Goal: Task Accomplishment & Management: Complete application form

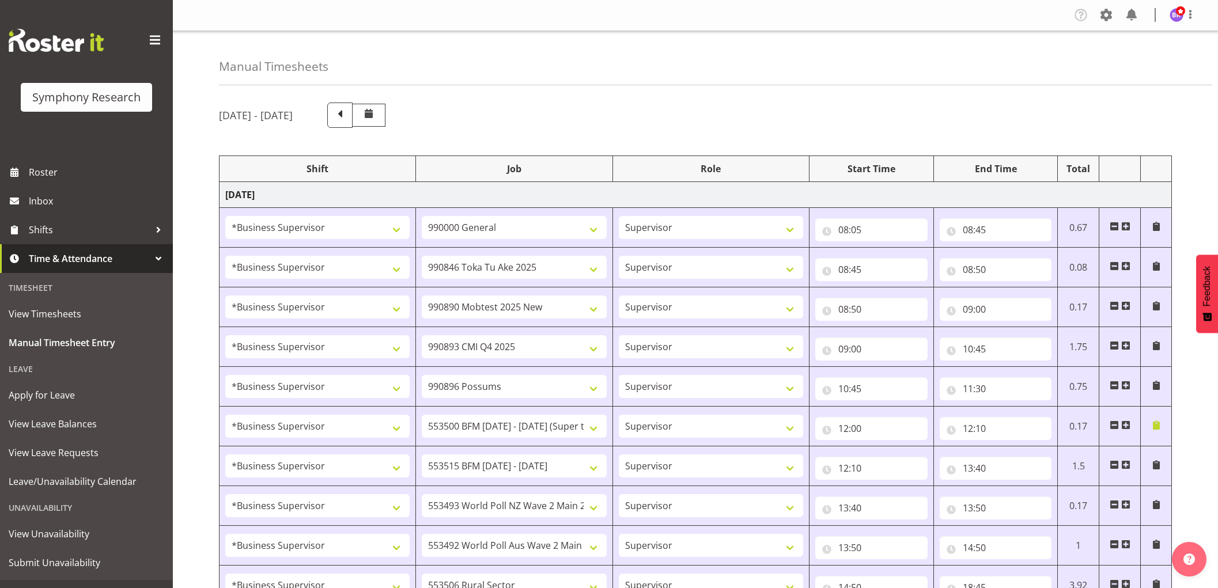
select select "1607"
select select "743"
select select "1607"
select select "9426"
select select "1607"
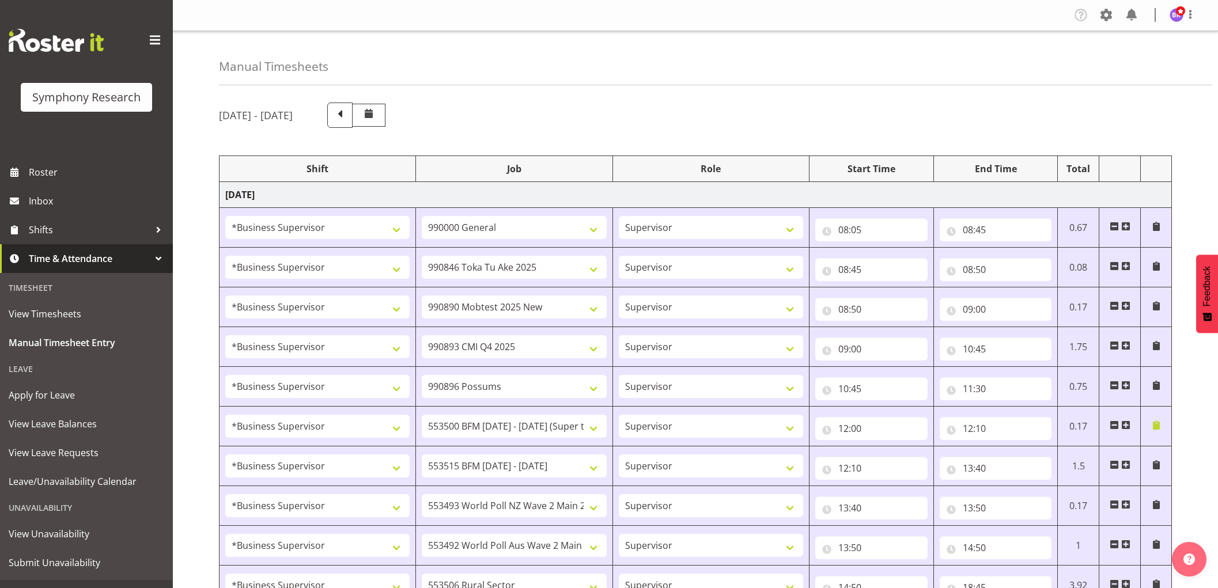
select select "10485"
select select "1607"
select select "10575"
select select "1607"
select select "10633"
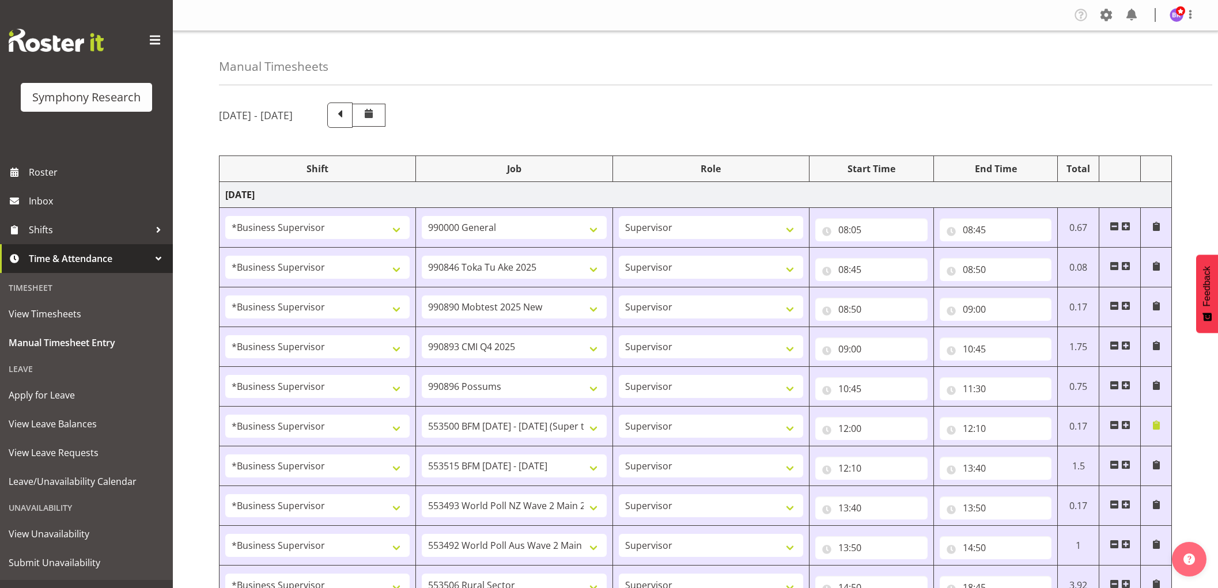
select select "1607"
select select "10733"
select select "1607"
select select "10731"
select select "1607"
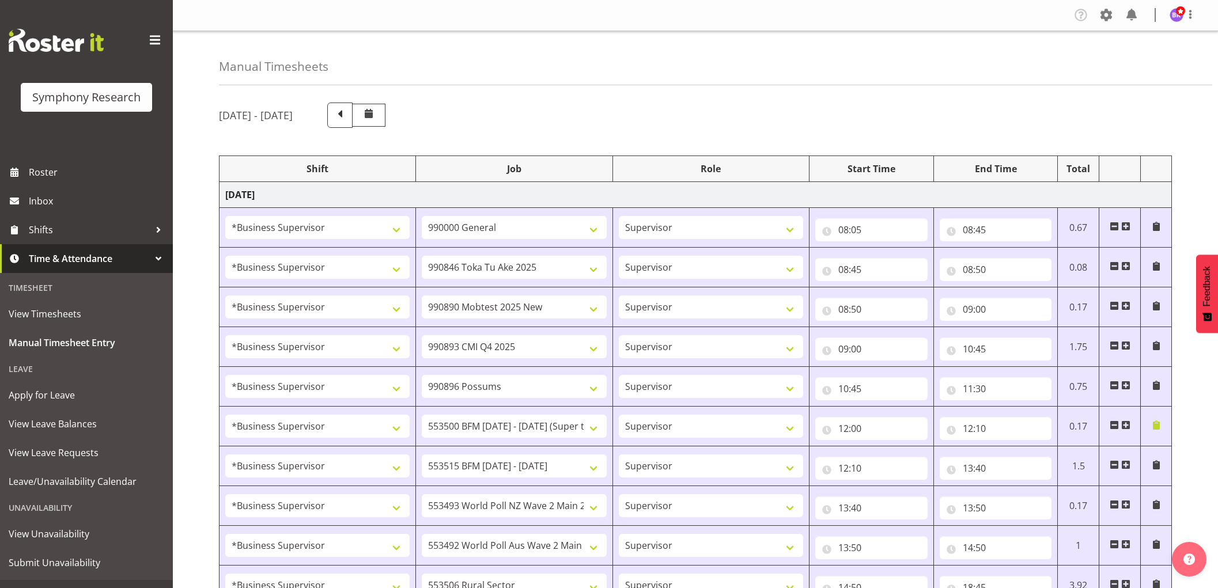
select select "10527"
select select "1607"
select select "10499"
select select "1607"
select select "10587"
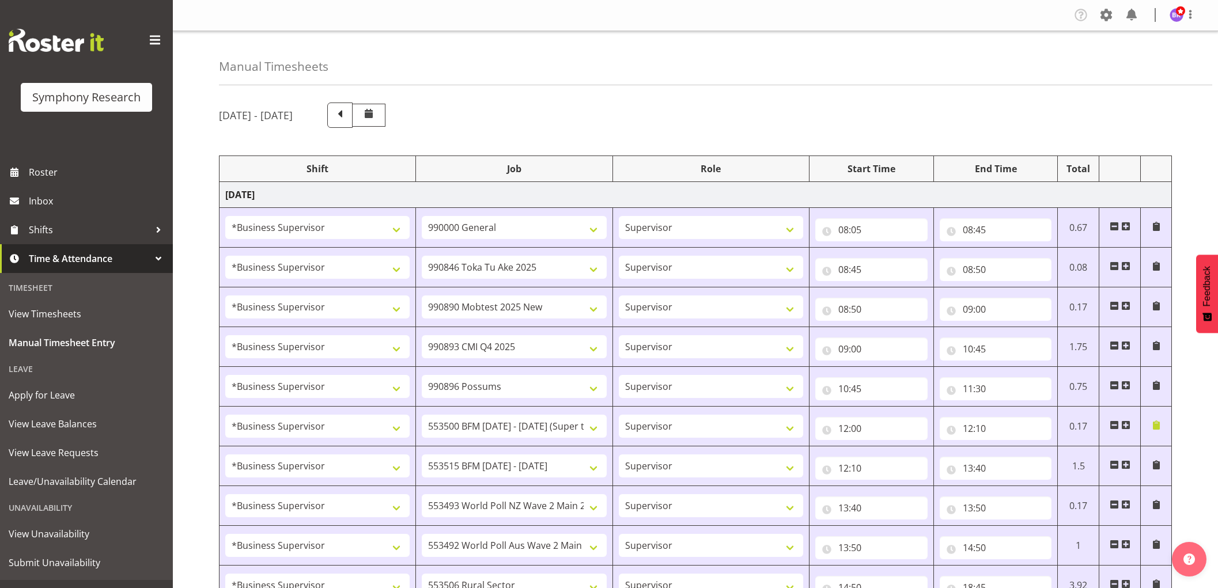
select select "1607"
select select "743"
select select "1607"
select select "10499"
select select "1607"
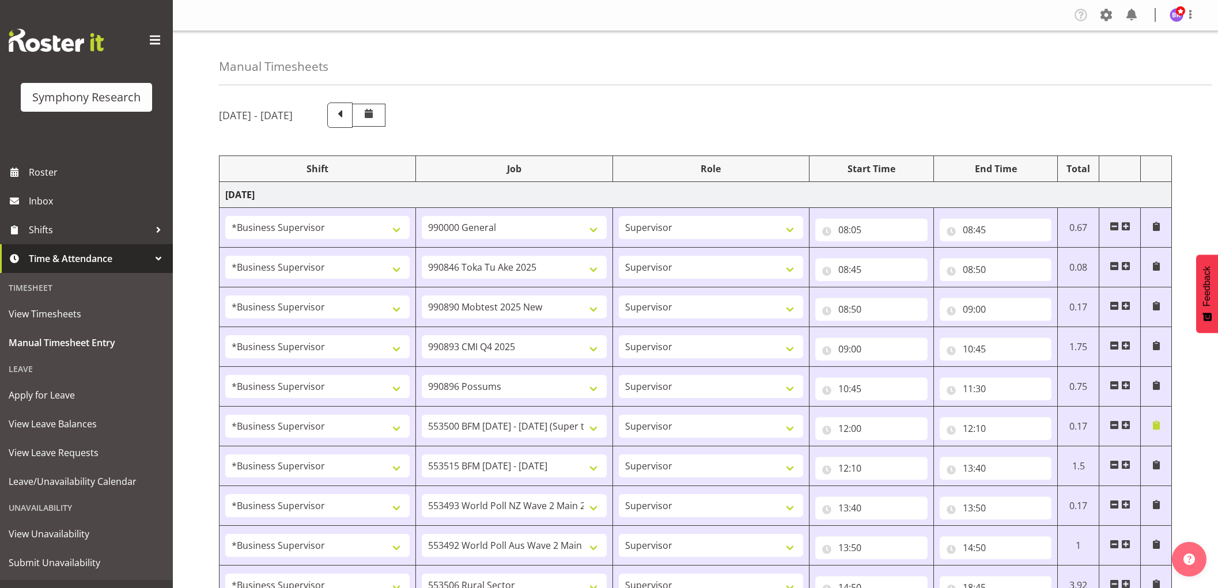
select select "10527"
select select "1607"
select select "10733"
select select "1607"
select select "10587"
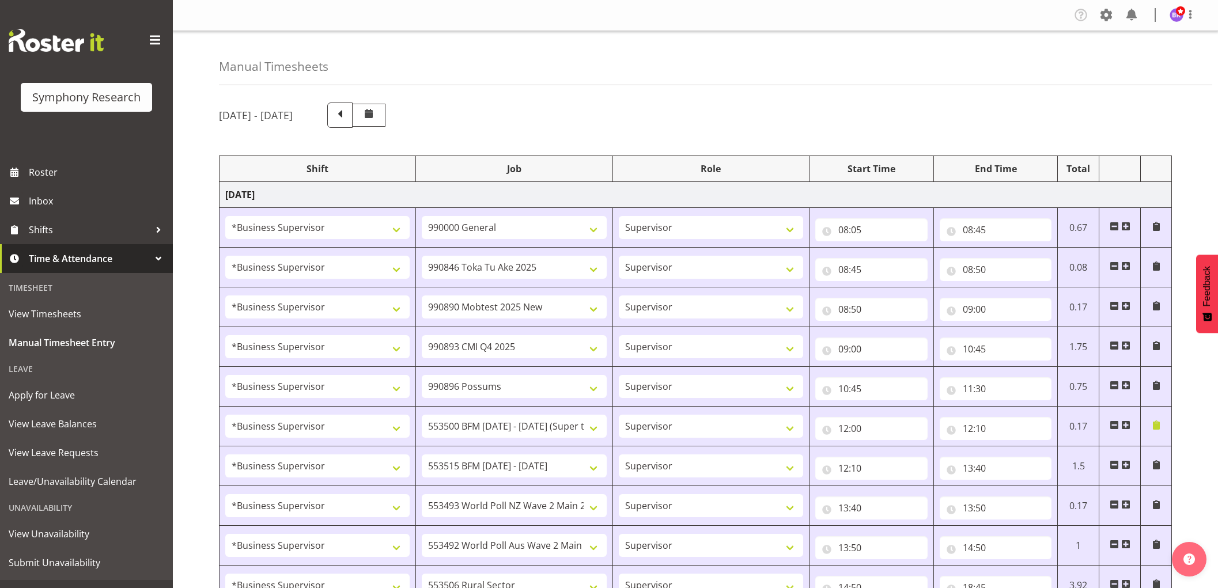
select select "1607"
select select "743"
select select "1607"
select select "743"
select select "1607"
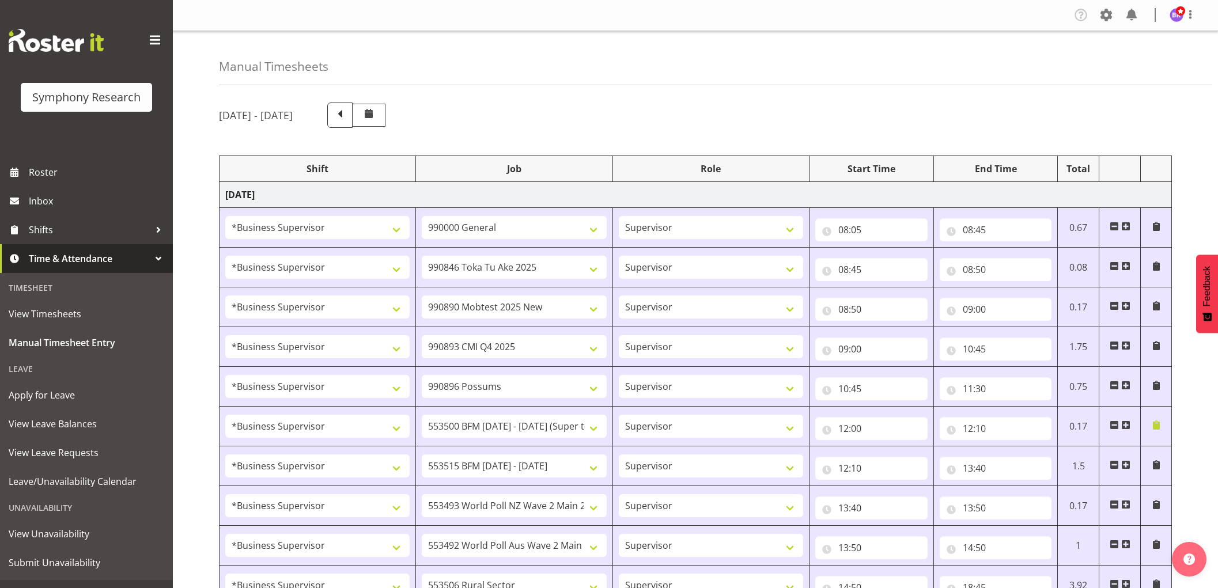
select select "10575"
select select "1607"
select select "9426"
select select "1607"
select select "10633"
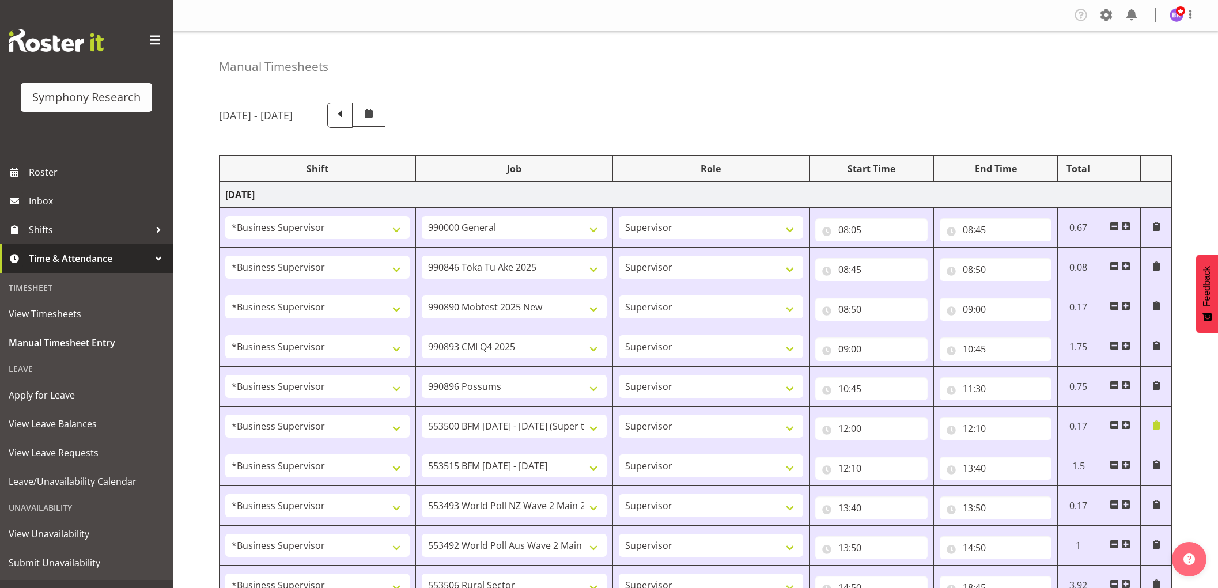
select select "1607"
select select "10731"
select select "1607"
select select "10527"
select select "1607"
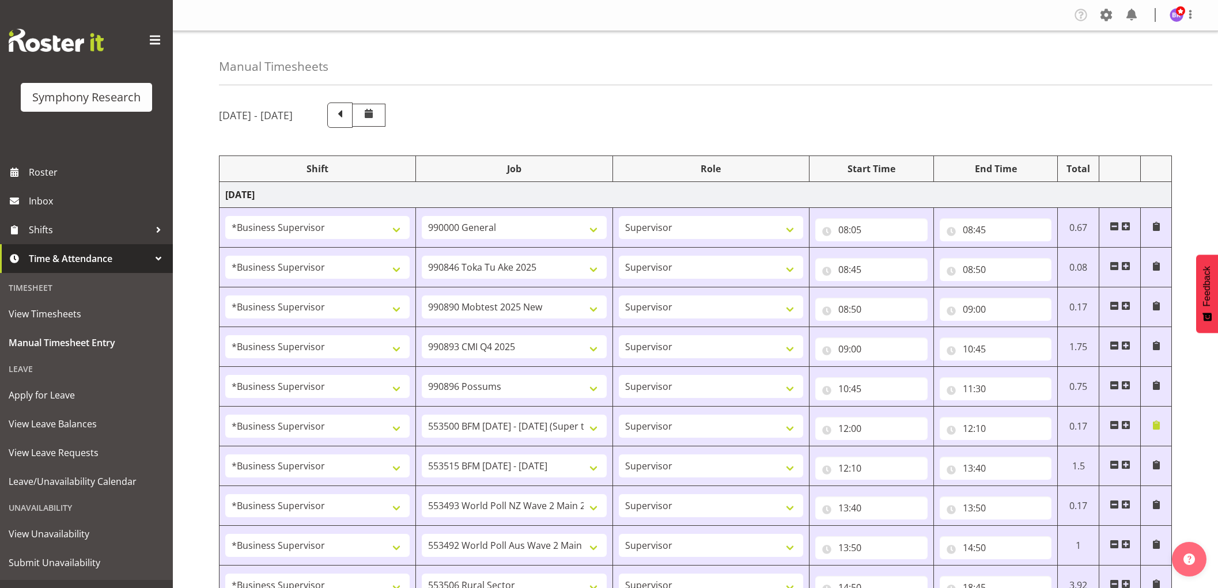
select select "10733"
select select "1607"
select select "10730"
select select "1607"
select select "10587"
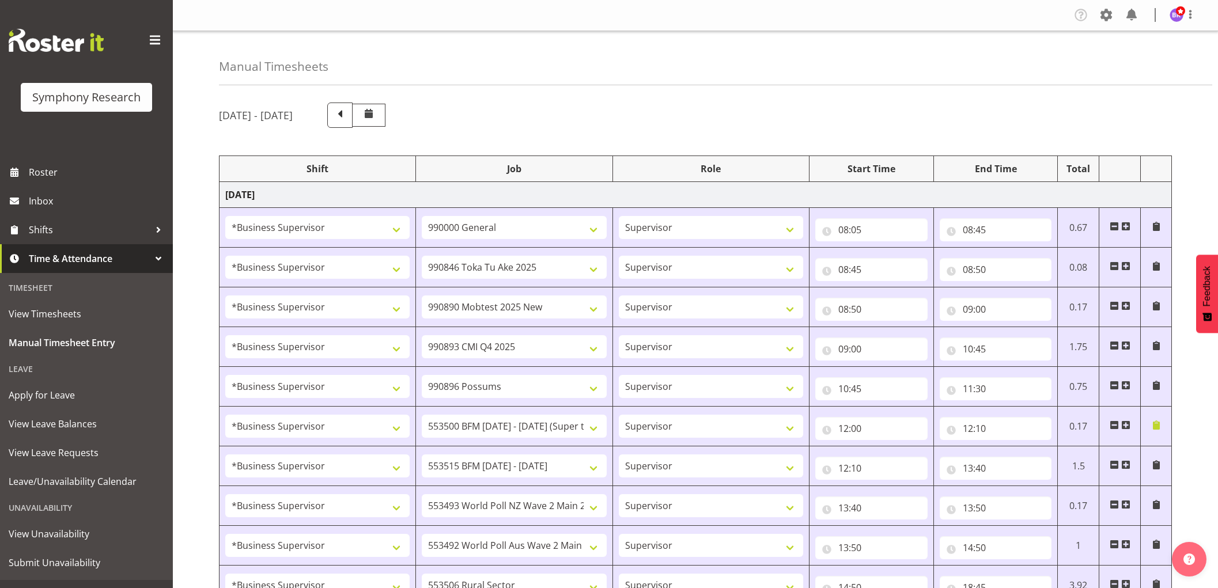
select select "1607"
select select "10733"
select select "1607"
select select "10499"
select select "1607"
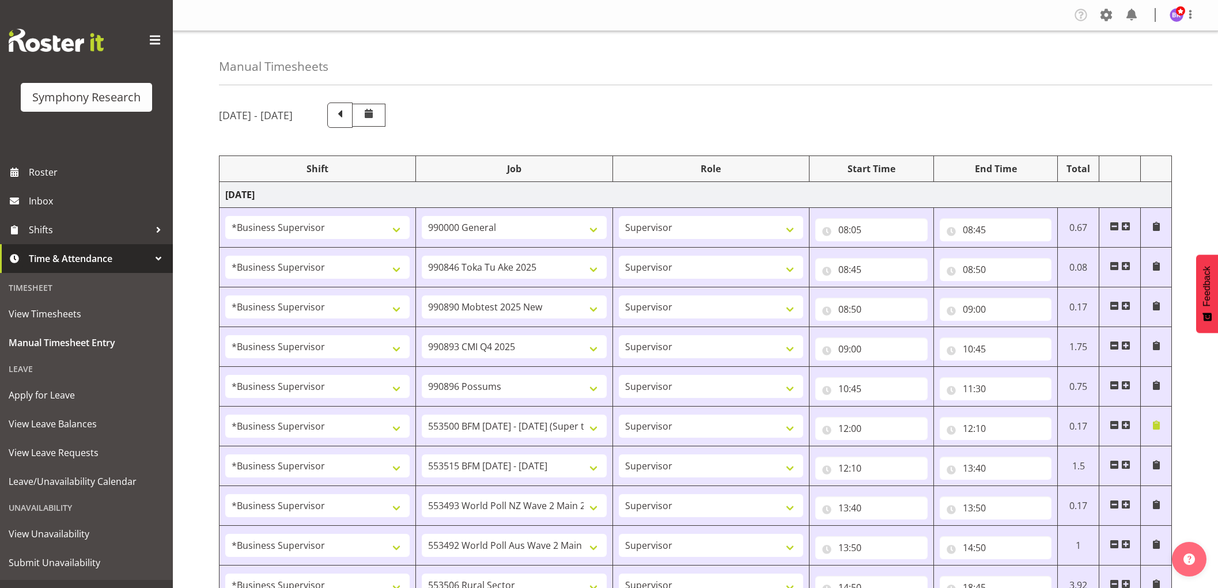
select select "743"
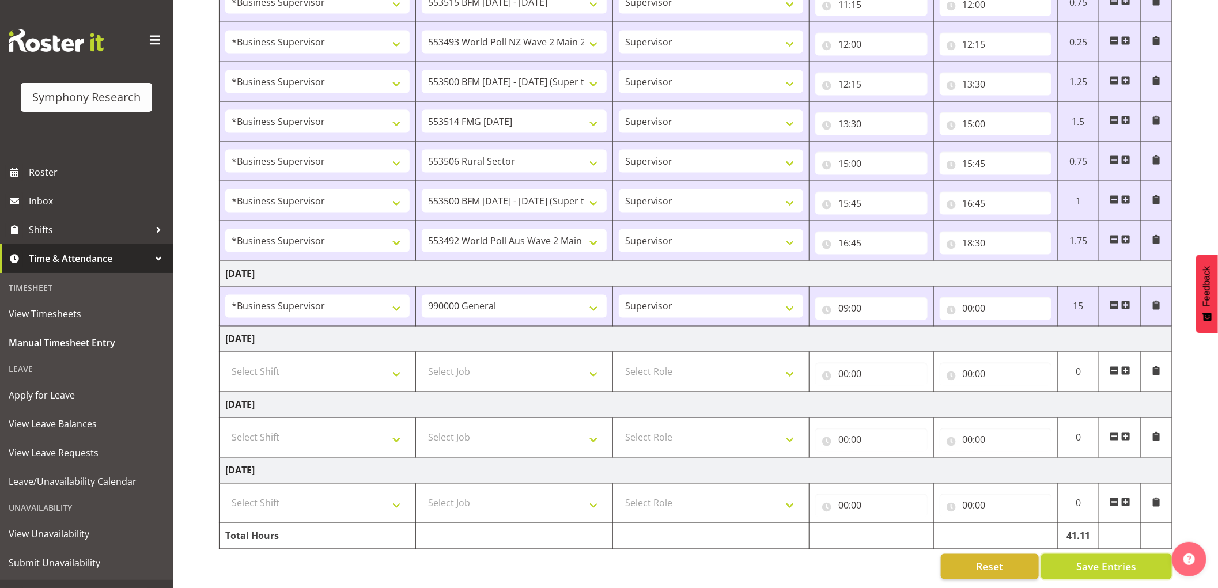
scroll to position [1086, 0]
click at [970, 297] on input "00:00" at bounding box center [996, 308] width 112 height 23
click at [1021, 327] on select "00 01 02 03 04 05 06 07 08 09 10 11 12 13 14 15 16 17 18 19 20 21 22 23" at bounding box center [1019, 338] width 26 height 23
select select "10"
click at [1006, 327] on select "00 01 02 03 04 05 06 07 08 09 10 11 12 13 14 15 16 17 18 19 20 21 22 23" at bounding box center [1019, 338] width 26 height 23
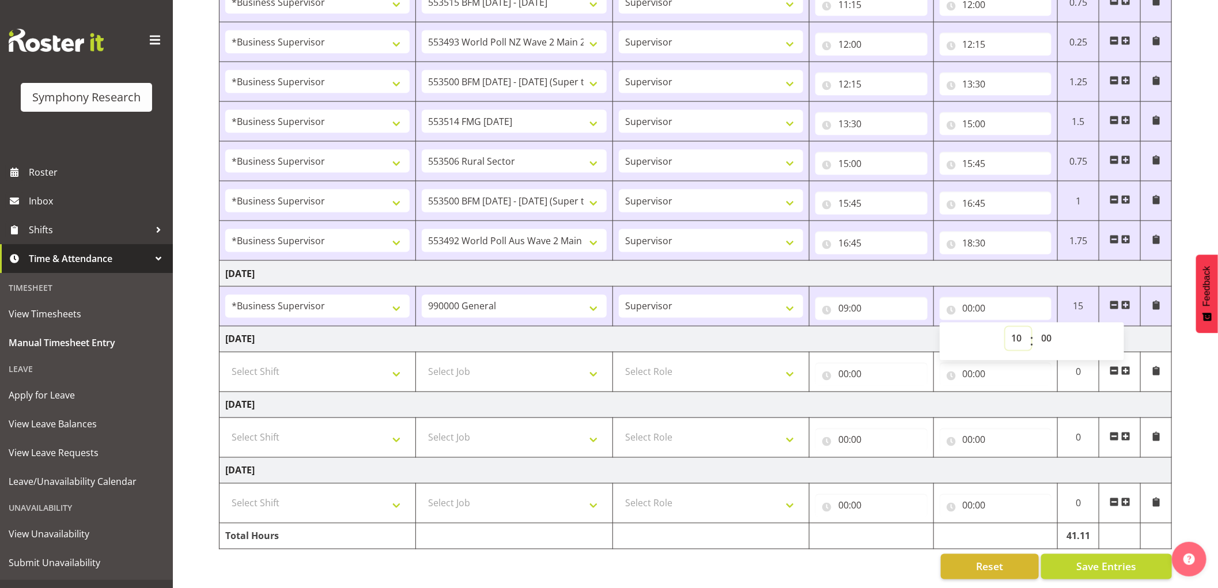
type input "10:00"
click at [1127, 301] on span at bounding box center [1126, 305] width 9 height 9
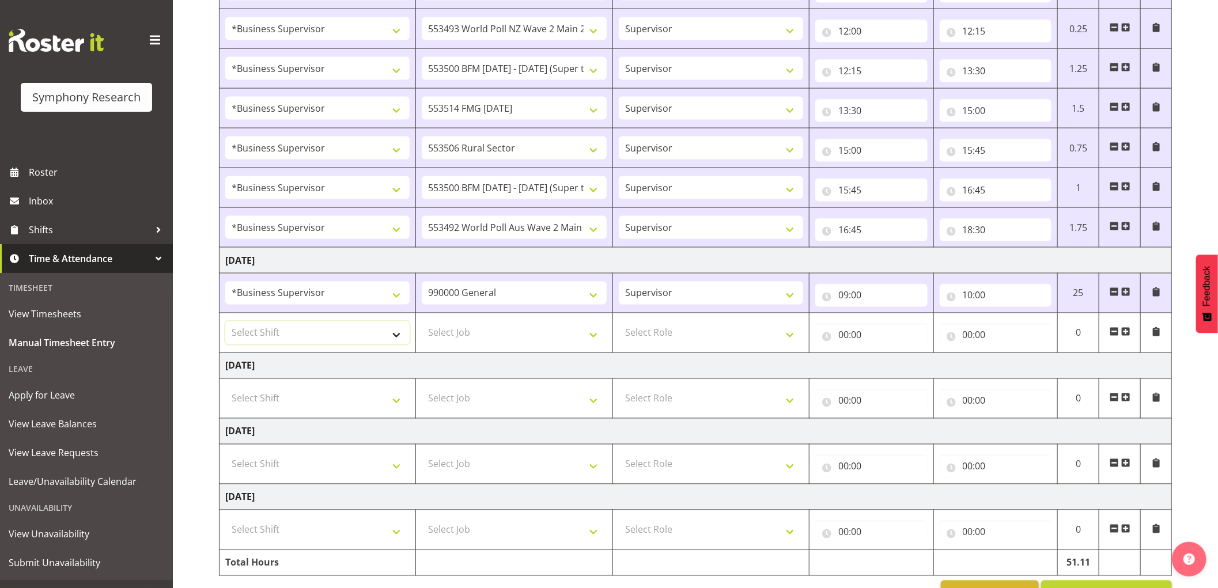
click at [312, 330] on select "Select Shift !!Weekend Residential (Roster IT Shift Label) *Business 9/10am ~ 4…" at bounding box center [317, 333] width 184 height 23
select select "1607"
click at [225, 323] on select "Select Shift !!Weekend Residential (Roster IT Shift Label) *Business 9/10am ~ 4…" at bounding box center [317, 333] width 184 height 23
click at [517, 334] on select "Select Job 550060 IF Admin 553492 World Poll Aus Wave 2 Main 2025 553493 World …" at bounding box center [514, 333] width 184 height 23
select select "9426"
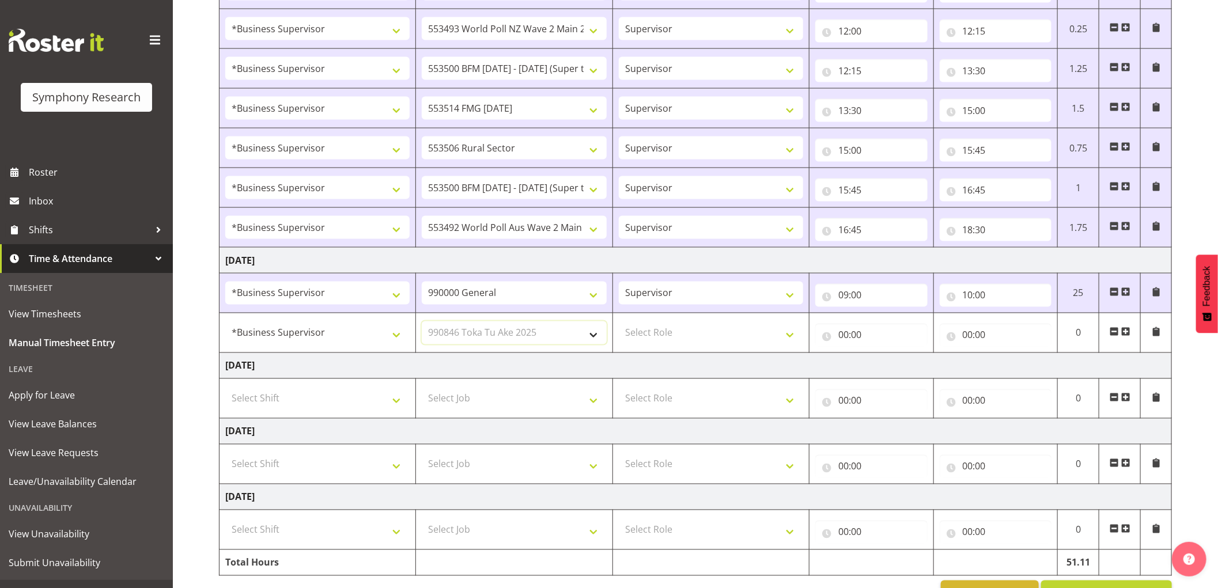
click at [422, 323] on select "Select Job 550060 IF Admin 553492 World Poll Aus Wave 2 Main 2025 553493 World …" at bounding box center [514, 333] width 184 height 23
click at [686, 340] on select "Select Role Supervisor Interviewing Briefing" at bounding box center [711, 333] width 184 height 23
select select "45"
click at [619, 323] on select "Select Role Supervisor Interviewing Briefing" at bounding box center [711, 333] width 184 height 23
click at [840, 335] on input "00:00" at bounding box center [872, 335] width 112 height 23
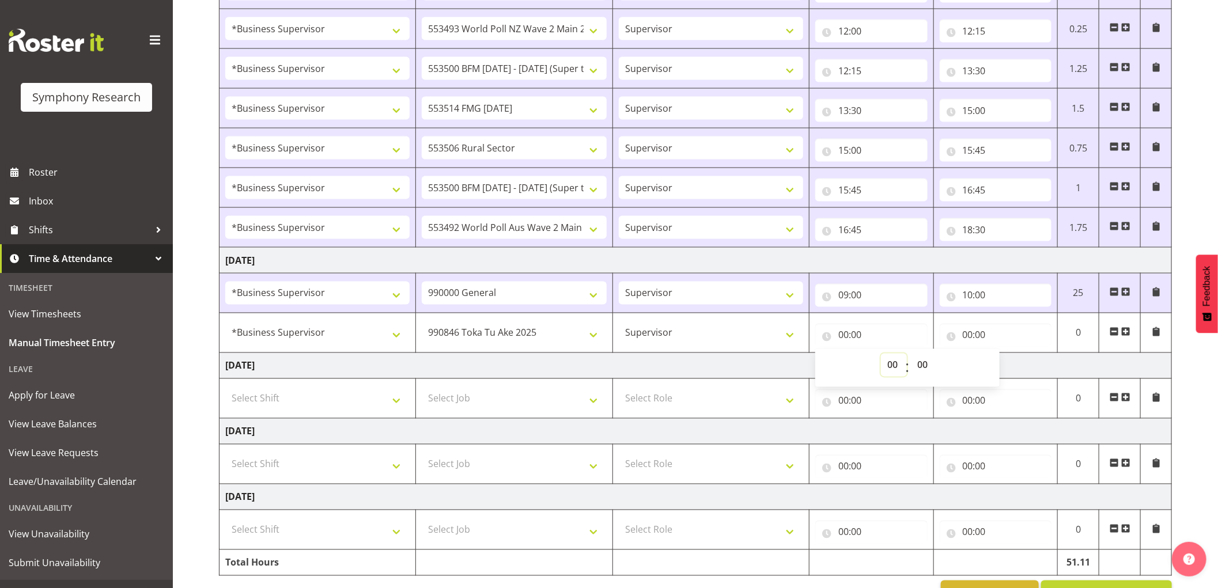
click at [892, 366] on select "00 01 02 03 04 05 06 07 08 09 10 11 12 13 14 15 16 17 18 19 20 21 22 23" at bounding box center [894, 365] width 26 height 23
select select "10"
click at [881, 356] on select "00 01 02 03 04 05 06 07 08 09 10 11 12 13 14 15 16 17 18 19 20 21 22 23" at bounding box center [894, 365] width 26 height 23
type input "10:00"
click at [692, 344] on select "Supervisor Interviewing Briefing" at bounding box center [711, 333] width 184 height 23
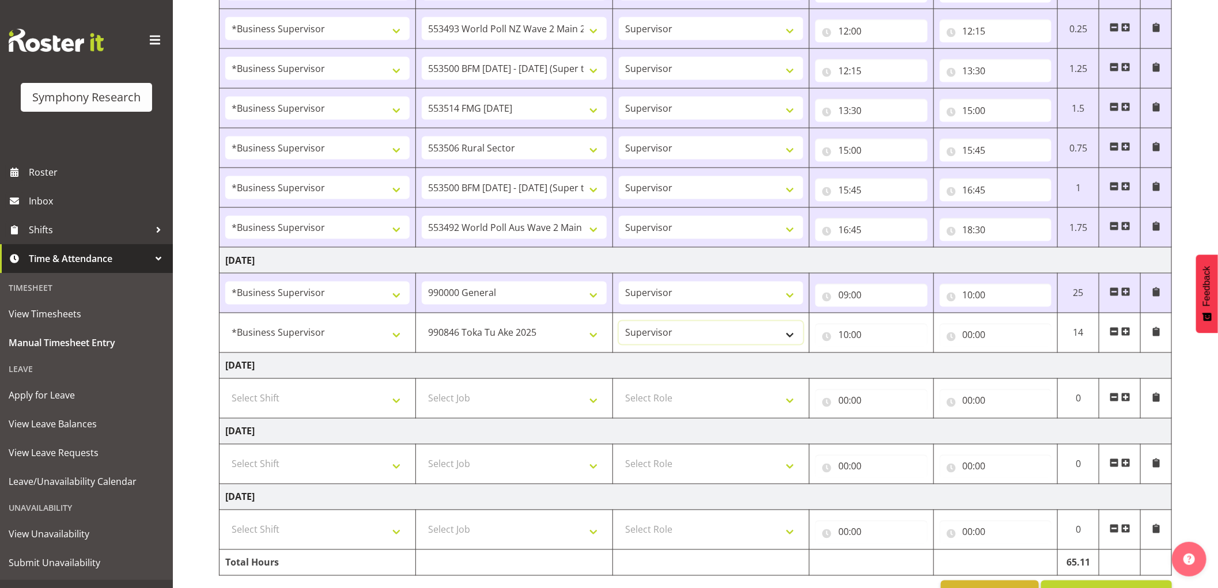
select select "47"
click at [619, 323] on select "Supervisor Interviewing Briefing" at bounding box center [711, 333] width 184 height 23
click at [974, 337] on input "00:00" at bounding box center [996, 335] width 112 height 23
click at [1017, 368] on select "00 01 02 03 04 05 06 07 08 09 10 11 12 13 14 15 16 17 18 19 20 21 22 23" at bounding box center [1019, 365] width 26 height 23
select select "10"
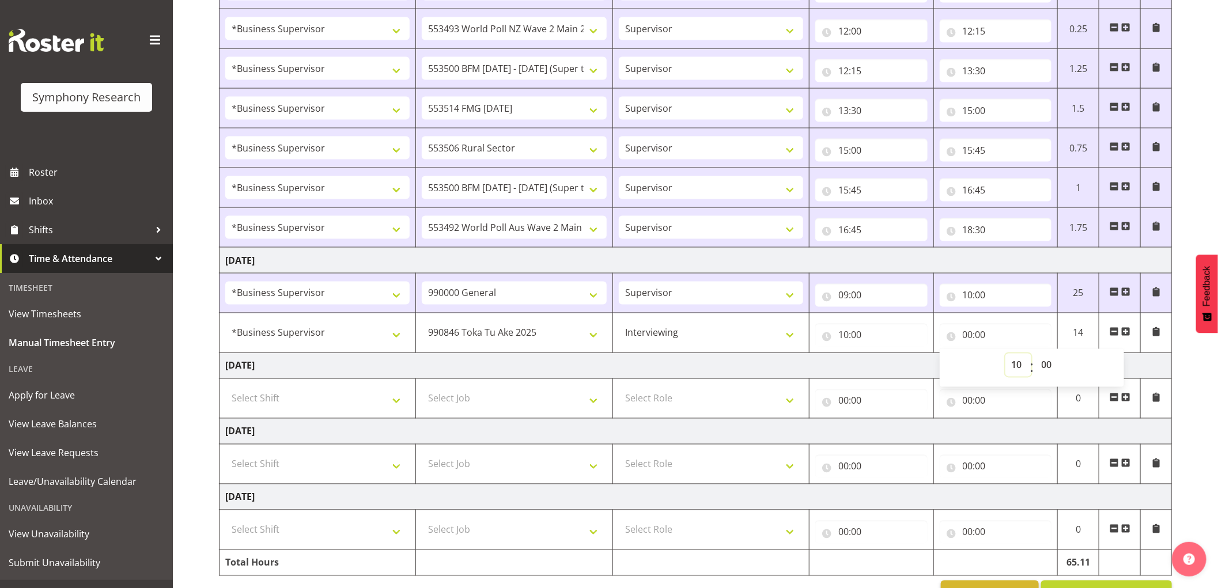
click at [1006, 356] on select "00 01 02 03 04 05 06 07 08 09 10 11 12 13 14 15 16 17 18 19 20 21 22 23" at bounding box center [1019, 365] width 26 height 23
type input "10:00"
click at [1045, 365] on select "00 01 02 03 04 05 06 07 08 09 10 11 12 13 14 15 16 17 18 19 20 21 22 23 24 25 2…" at bounding box center [1049, 365] width 26 height 23
select select "15"
click at [1036, 356] on select "00 01 02 03 04 05 06 07 08 09 10 11 12 13 14 15 16 17 18 19 20 21 22 23 24 25 2…" at bounding box center [1049, 365] width 26 height 23
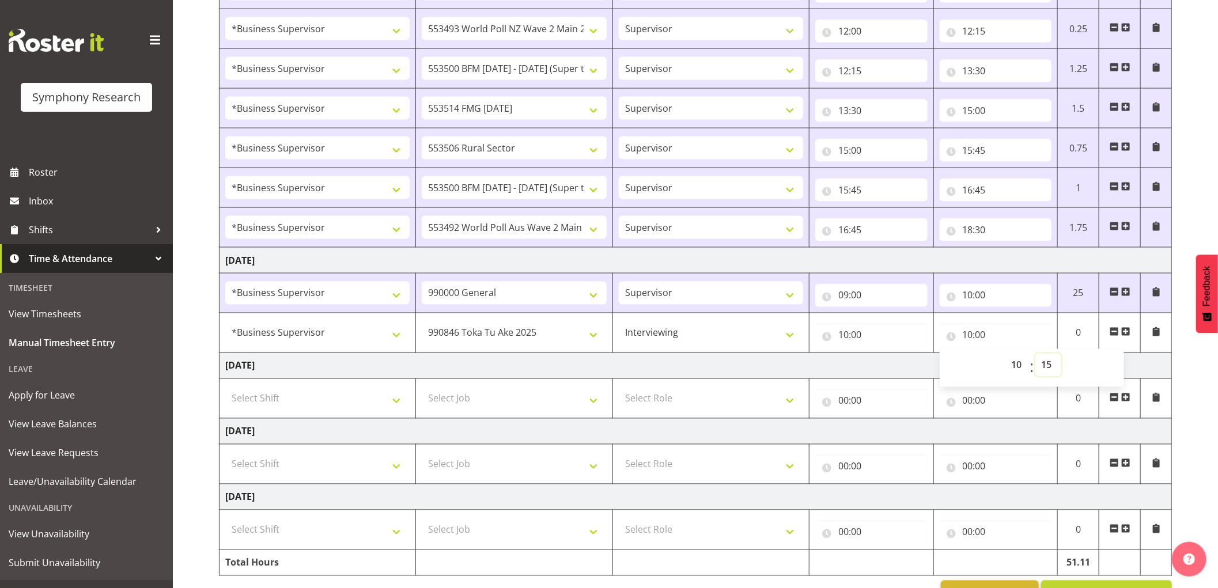
type input "10:15"
click at [1125, 332] on span at bounding box center [1126, 331] width 9 height 9
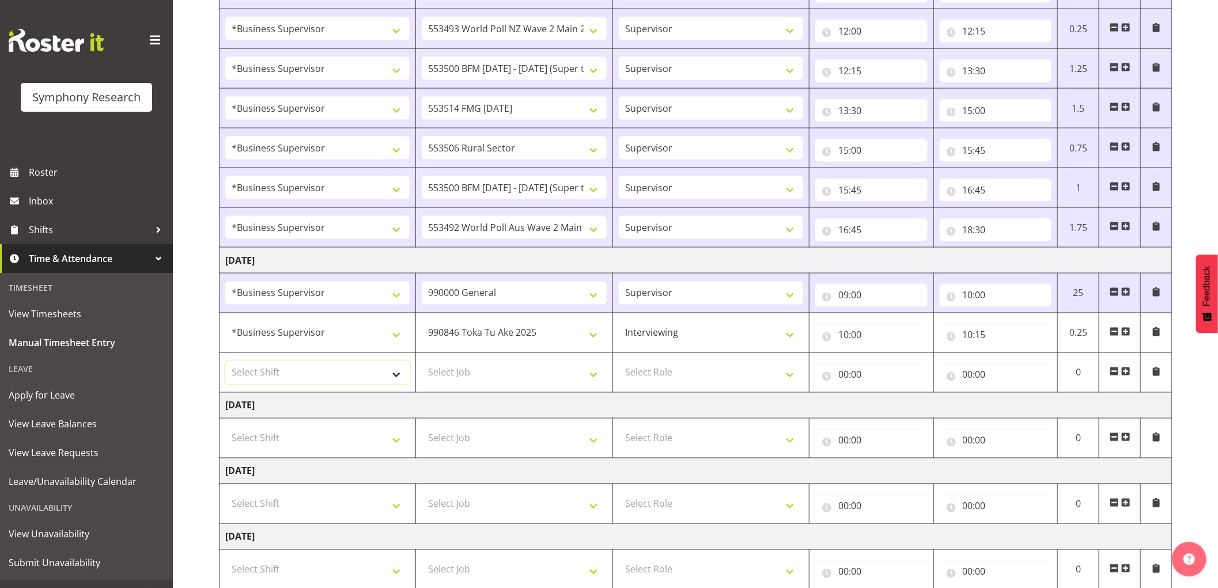
click at [314, 381] on select "Select Shift !!Weekend Residential (Roster IT Shift Label) *Business 9/10am ~ 4…" at bounding box center [317, 372] width 184 height 23
select select "1607"
click at [225, 363] on select "Select Shift !!Weekend Residential (Roster IT Shift Label) *Business 9/10am ~ 4…" at bounding box center [317, 372] width 184 height 23
click at [500, 376] on select "Select Job 550060 IF Admin 553492 World Poll Aus Wave 2 Main 2025 553493 World …" at bounding box center [514, 372] width 184 height 23
select select "9426"
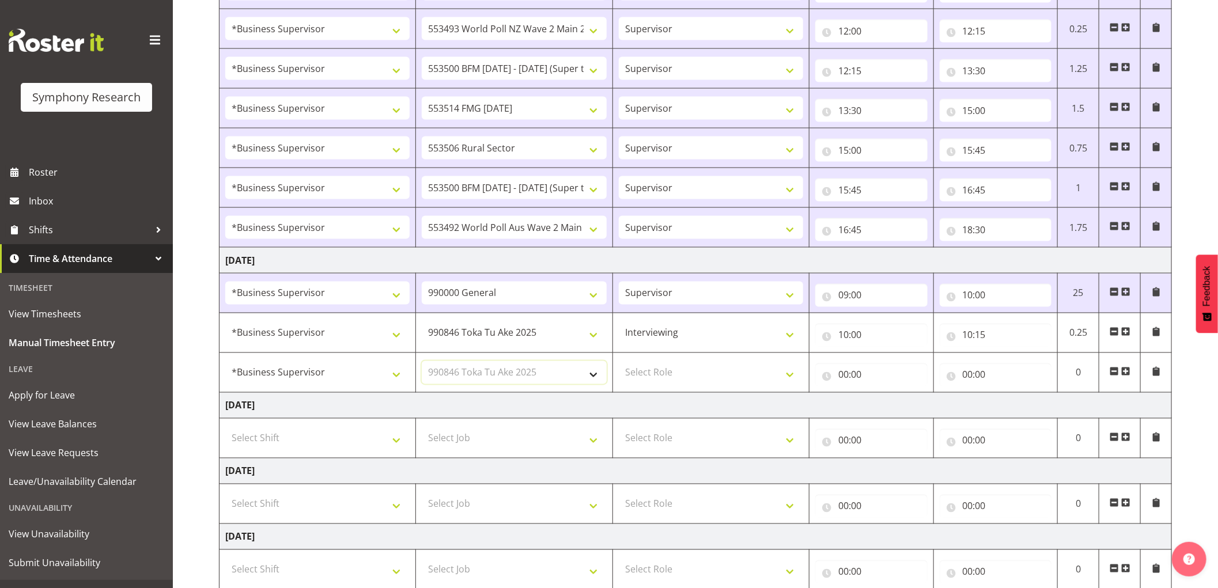
click at [422, 363] on select "Select Job 550060 IF Admin 553492 World Poll Aus Wave 2 Main 2025 553493 World …" at bounding box center [514, 372] width 184 height 23
click at [655, 373] on select "Select Role Supervisor Interviewing Briefing" at bounding box center [711, 372] width 184 height 23
select select "45"
click at [619, 363] on select "Select Role Supervisor Interviewing Briefing" at bounding box center [711, 372] width 184 height 23
click at [846, 379] on input "00:00" at bounding box center [872, 375] width 112 height 23
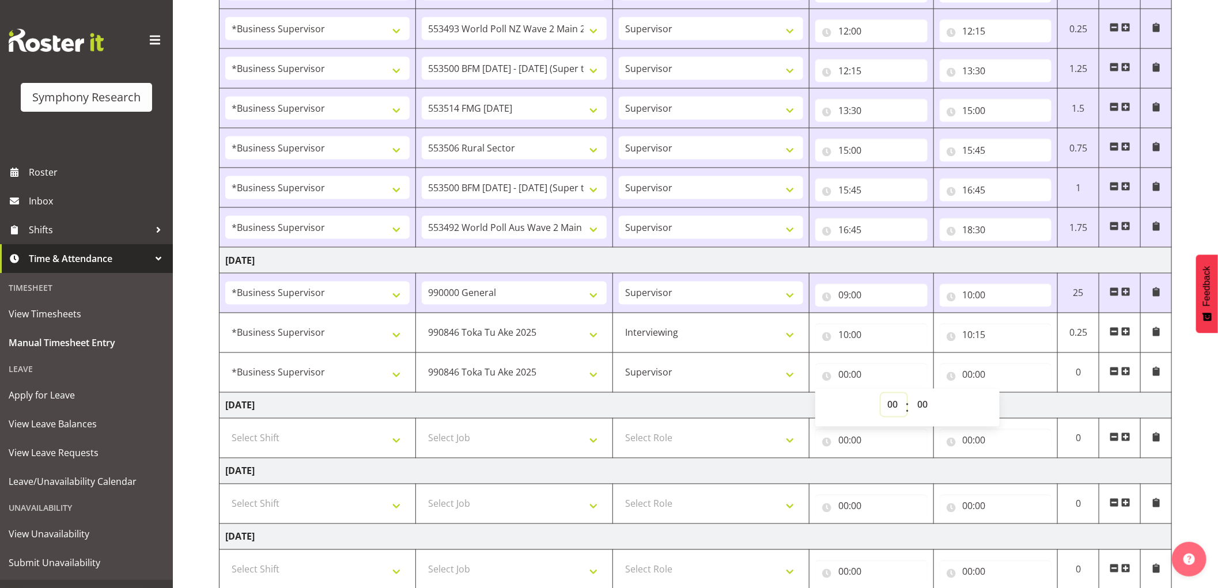
click at [895, 410] on select "00 01 02 03 04 05 06 07 08 09 10 11 12 13 14 15 16 17 18 19 20 21 22 23" at bounding box center [894, 405] width 26 height 23
select select "10"
click at [881, 395] on select "00 01 02 03 04 05 06 07 08 09 10 11 12 13 14 15 16 17 18 19 20 21 22 23" at bounding box center [894, 405] width 26 height 23
type input "10:00"
click at [920, 407] on select "00 01 02 03 04 05 06 07 08 09 10 11 12 13 14 15 16 17 18 19 20 21 22 23 24 25 2…" at bounding box center [924, 405] width 26 height 23
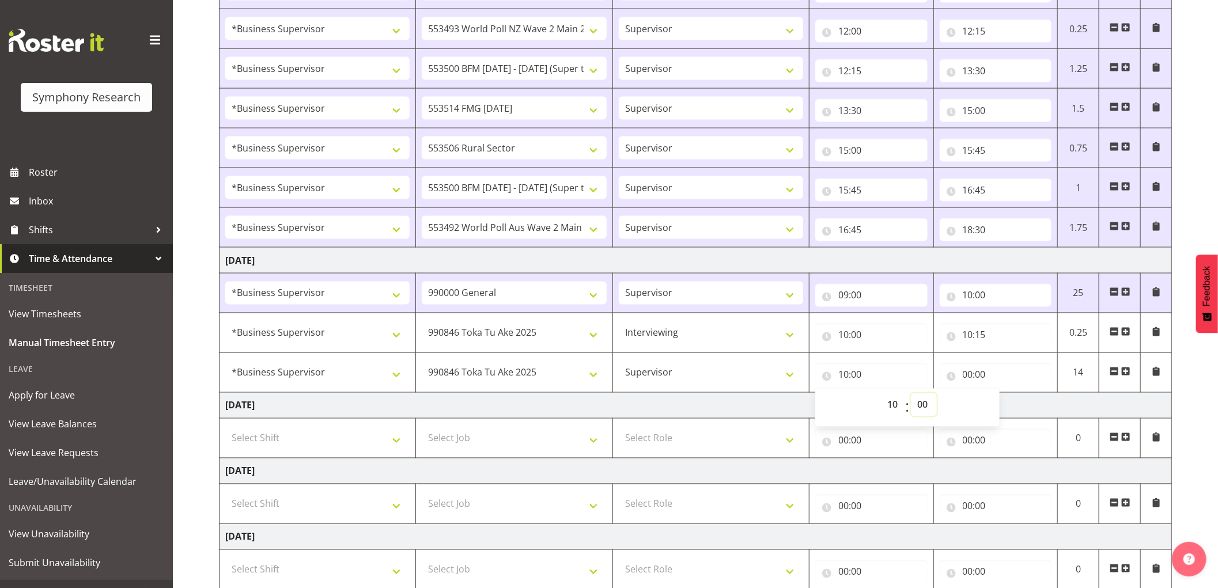
select select "15"
click at [911, 395] on select "00 01 02 03 04 05 06 07 08 09 10 11 12 13 14 15 16 17 18 19 20 21 22 23 24 25 2…" at bounding box center [924, 405] width 26 height 23
type input "10:15"
click at [970, 375] on input "00:00" at bounding box center [996, 375] width 112 height 23
click at [1019, 406] on select "00 01 02 03 04 05 06 07 08 09 10 11 12 13 14 15 16 17 18 19 20 21 22 23" at bounding box center [1019, 405] width 26 height 23
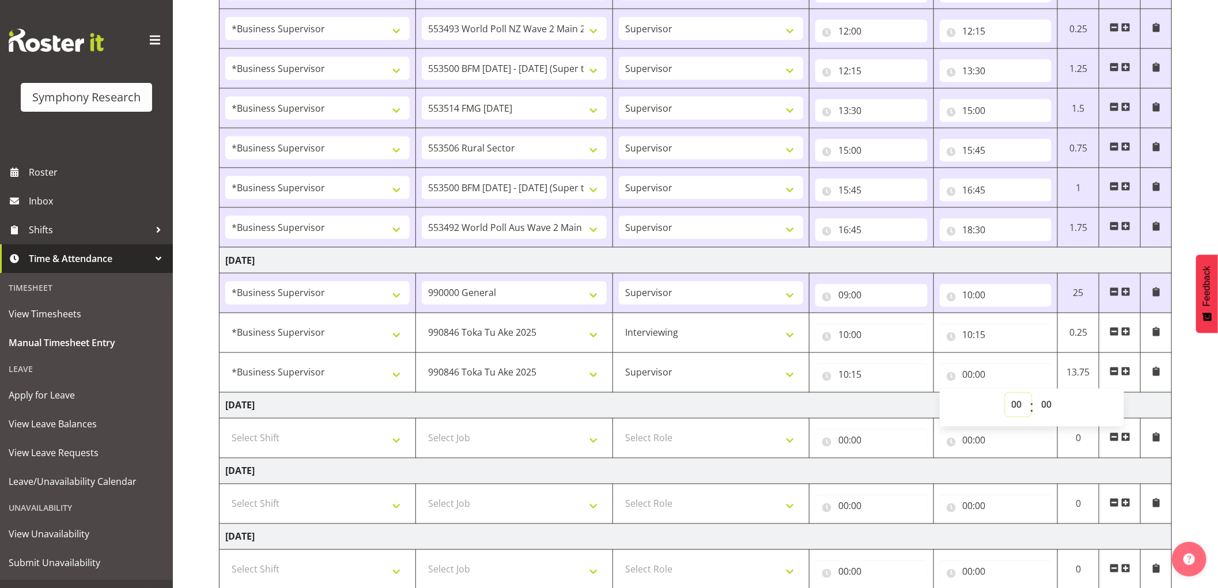
select select "10"
click at [1006, 395] on select "00 01 02 03 04 05 06 07 08 09 10 11 12 13 14 15 16 17 18 19 20 21 22 23" at bounding box center [1019, 405] width 26 height 23
type input "10:00"
click at [1046, 409] on select "00 01 02 03 04 05 06 07 08 09 10 11 12 13 14 15 16 17 18 19 20 21 22 23 24 25 2…" at bounding box center [1049, 405] width 26 height 23
select select "40"
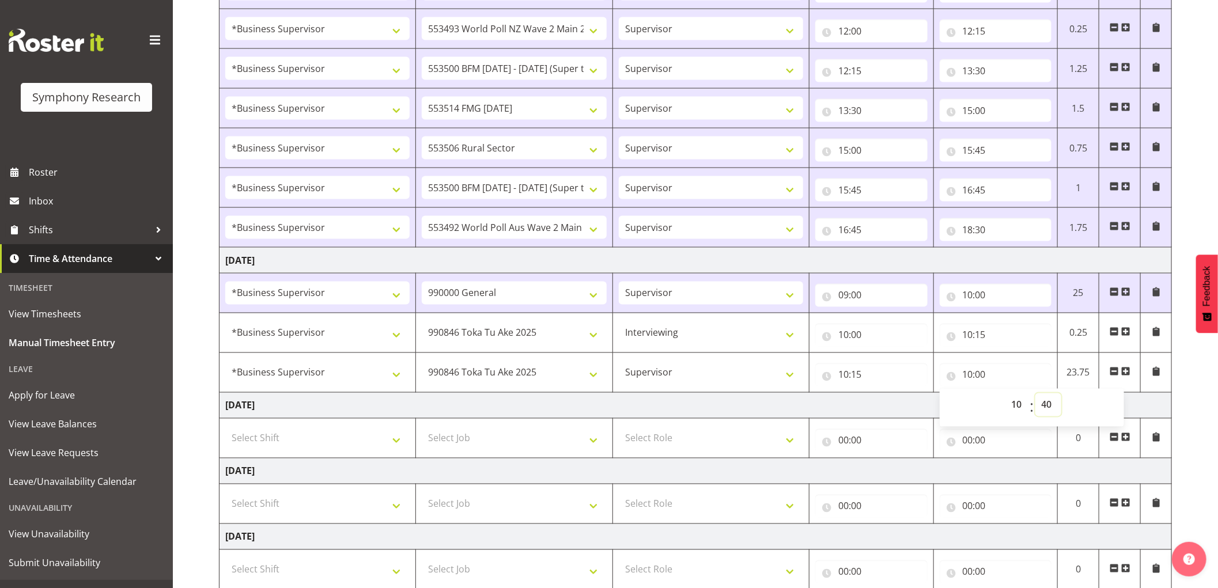
click at [1036, 395] on select "00 01 02 03 04 05 06 07 08 09 10 11 12 13 14 15 16 17 18 19 20 21 22 23 24 25 2…" at bounding box center [1049, 405] width 26 height 23
type input "10:40"
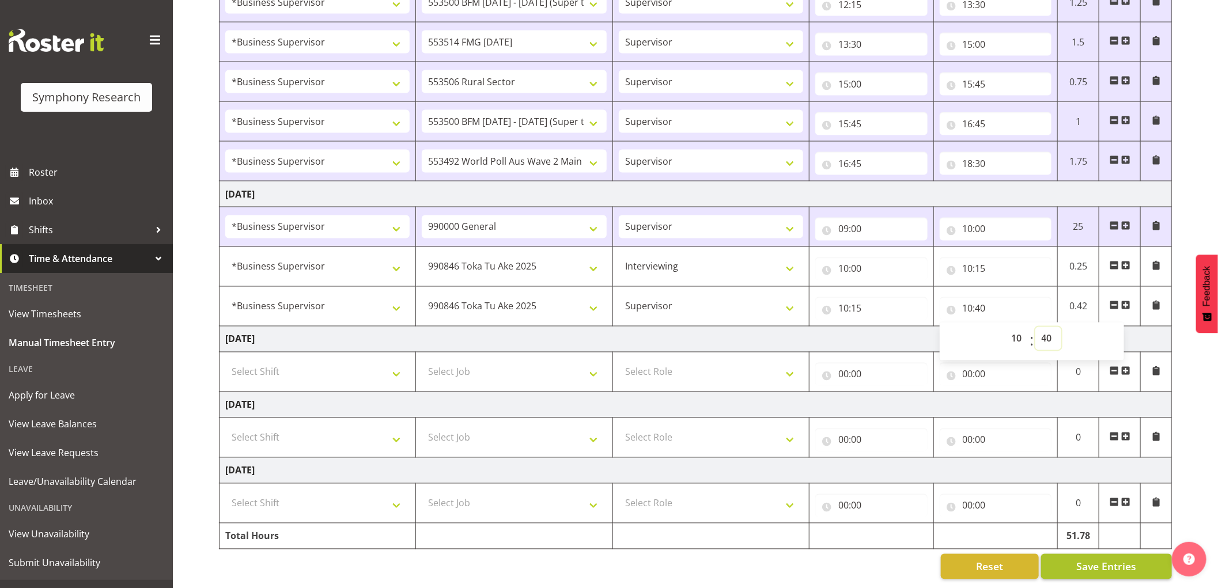
scroll to position [1165, 0]
click at [1097, 562] on span "Save Entries" at bounding box center [1107, 567] width 60 height 15
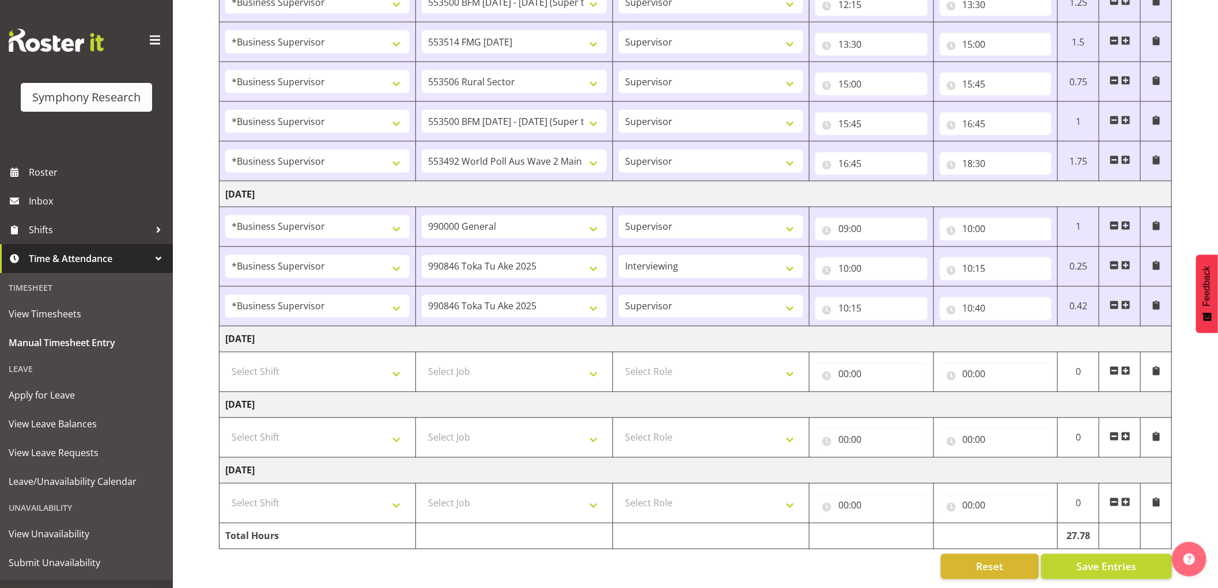
click at [1125, 301] on span at bounding box center [1126, 305] width 9 height 9
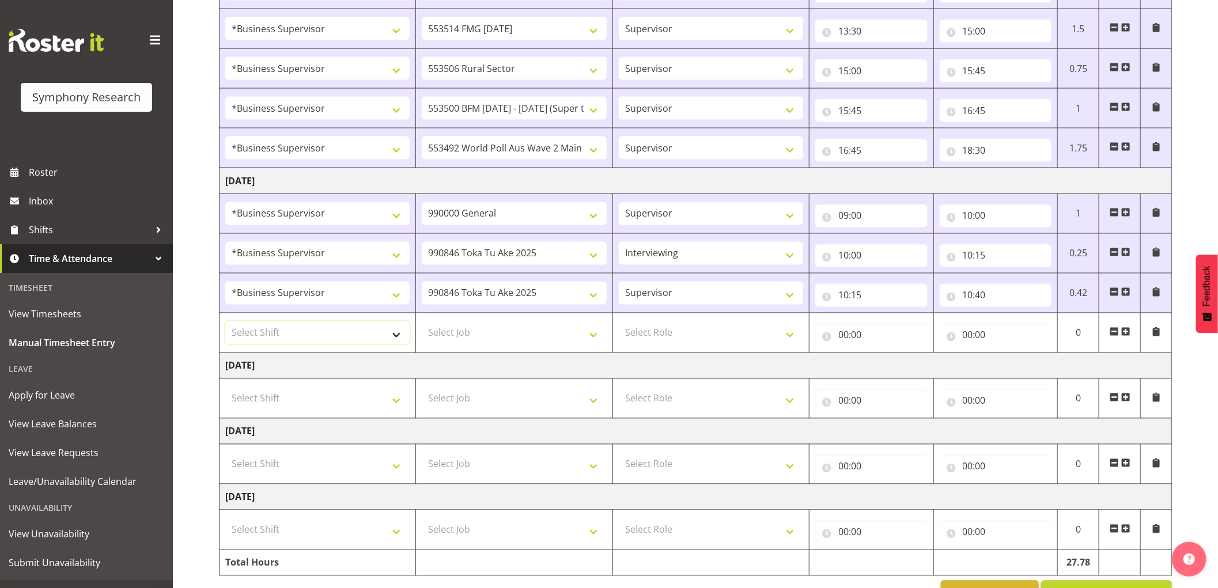
drag, startPoint x: 353, startPoint y: 335, endPoint x: 349, endPoint y: 344, distance: 9.3
click at [353, 335] on select "Select Shift !!Weekend Residential (Roster IT Shift Label) *Business 9/10am ~ 4…" at bounding box center [317, 333] width 184 height 23
select select "1607"
click at [225, 323] on select "Select Shift !!Weekend Residential (Roster IT Shift Label) *Business 9/10am ~ 4…" at bounding box center [317, 333] width 184 height 23
click at [509, 339] on select "Select Job 550060 IF Admin 553492 World Poll Aus Wave 2 Main 2025 553493 World …" at bounding box center [514, 333] width 184 height 23
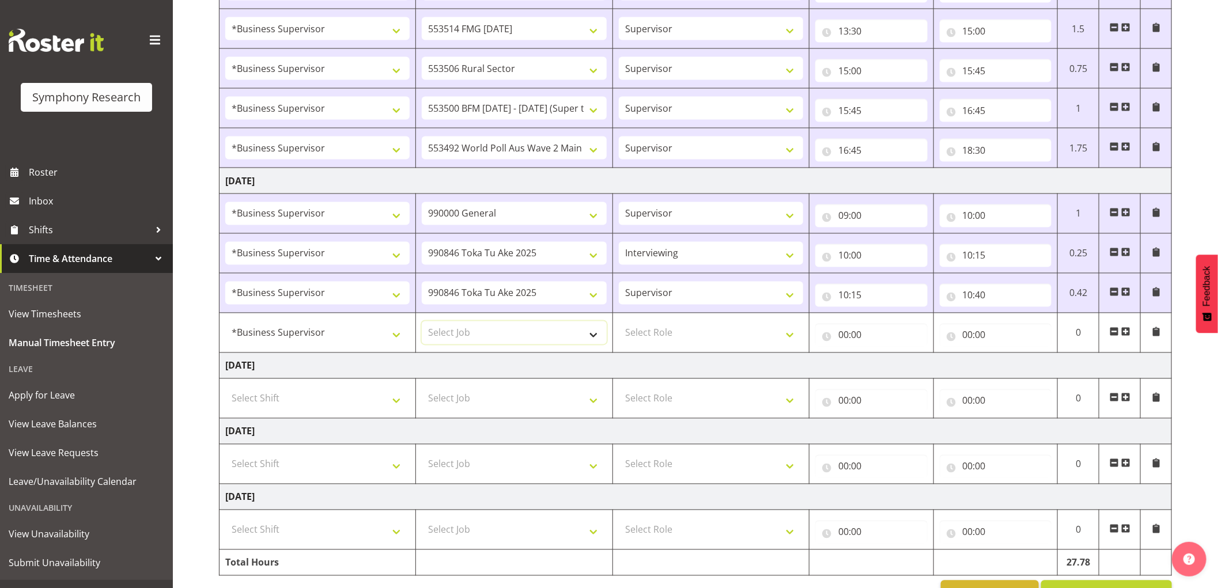
select select "10575"
click at [422, 323] on select "Select Job 550060 IF Admin 553492 World Poll Aus Wave 2 Main 2025 553493 World …" at bounding box center [514, 333] width 184 height 23
click at [670, 342] on select "Select Role Supervisor Interviewing Briefing" at bounding box center [711, 333] width 184 height 23
select select "45"
click at [619, 323] on select "Select Role Supervisor Interviewing Briefing" at bounding box center [711, 333] width 184 height 23
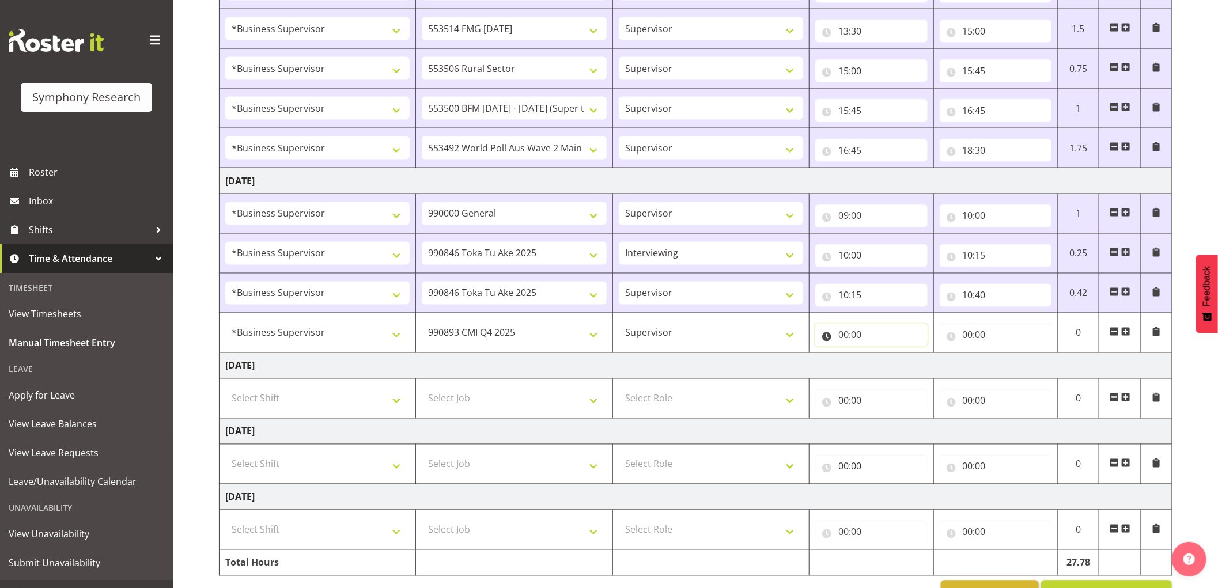
click at [850, 335] on input "00:00" at bounding box center [872, 335] width 112 height 23
click at [890, 369] on select "00 01 02 03 04 05 06 07 08 09 10 11 12 13 14 15 16 17 18 19 20 21 22 23" at bounding box center [894, 365] width 26 height 23
select select "10"
click at [881, 356] on select "00 01 02 03 04 05 06 07 08 09 10 11 12 13 14 15 16 17 18 19 20 21 22 23" at bounding box center [894, 365] width 26 height 23
type input "10:00"
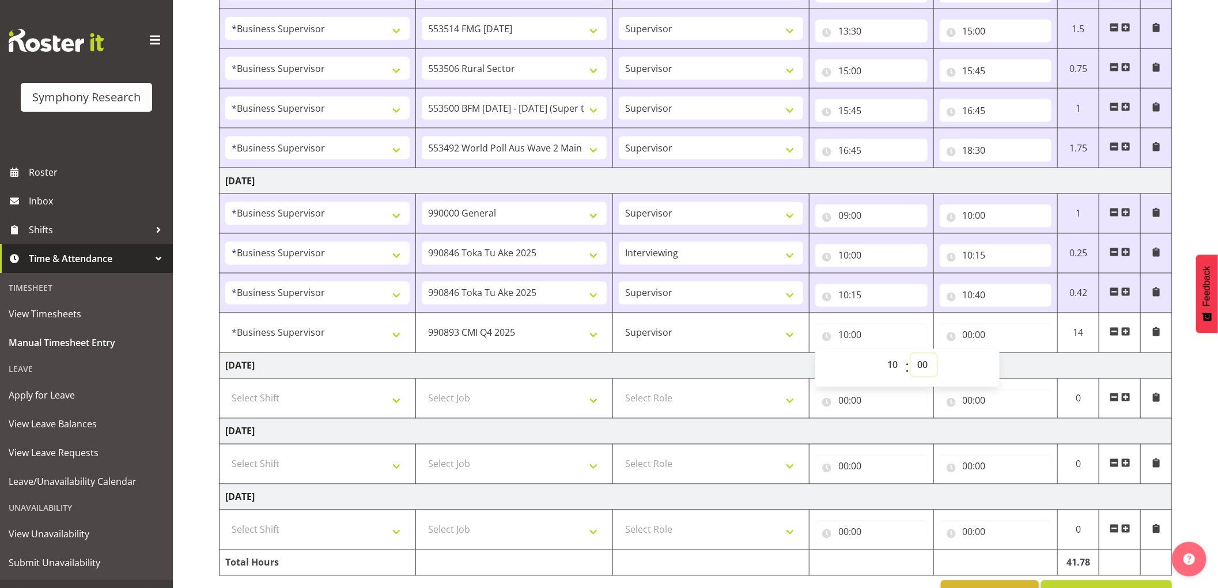
click at [923, 367] on select "00 01 02 03 04 05 06 07 08 09 10 11 12 13 14 15 16 17 18 19 20 21 22 23 24 25 2…" at bounding box center [924, 365] width 26 height 23
select select "40"
click at [911, 356] on select "00 01 02 03 04 05 06 07 08 09 10 11 12 13 14 15 16 17 18 19 20 21 22 23 24 25 2…" at bounding box center [924, 365] width 26 height 23
type input "10:40"
click at [968, 331] on input "00:00" at bounding box center [996, 335] width 112 height 23
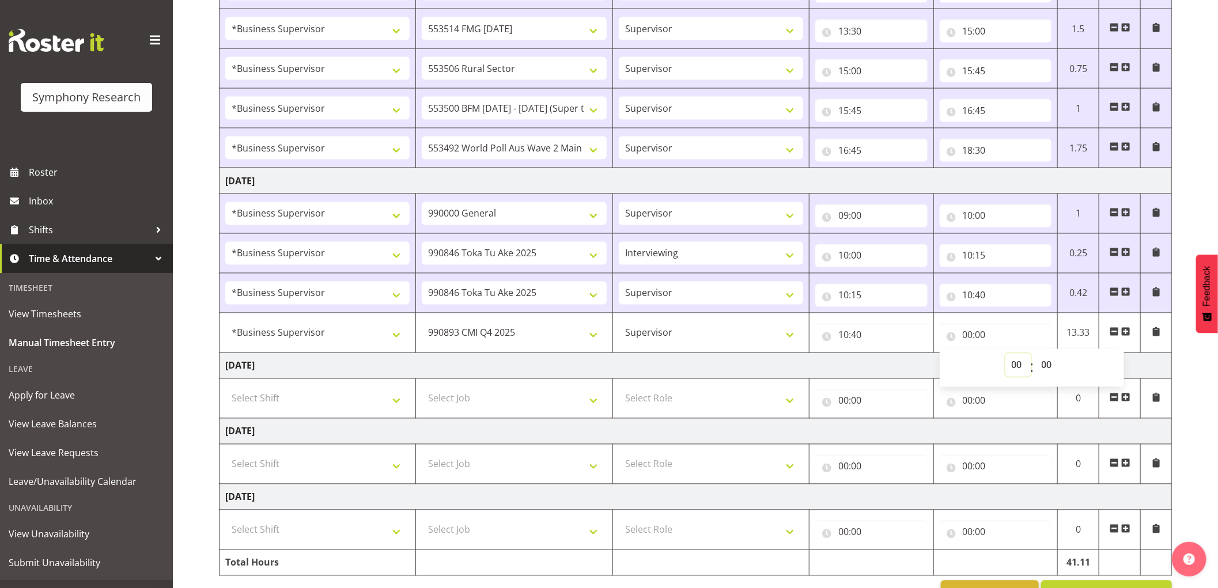
click at [1020, 366] on select "00 01 02 03 04 05 06 07 08 09 10 11 12 13 14 15 16 17 18 19 20 21 22 23" at bounding box center [1019, 365] width 26 height 23
select select "10"
click at [1006, 356] on select "00 01 02 03 04 05 06 07 08 09 10 11 12 13 14 15 16 17 18 19 20 21 22 23" at bounding box center [1019, 365] width 26 height 23
type input "10:00"
click at [1042, 367] on select "00 01 02 03 04 05 06 07 08 09 10 11 12 13 14 15 16 17 18 19 20 21 22 23 24 25 2…" at bounding box center [1049, 365] width 26 height 23
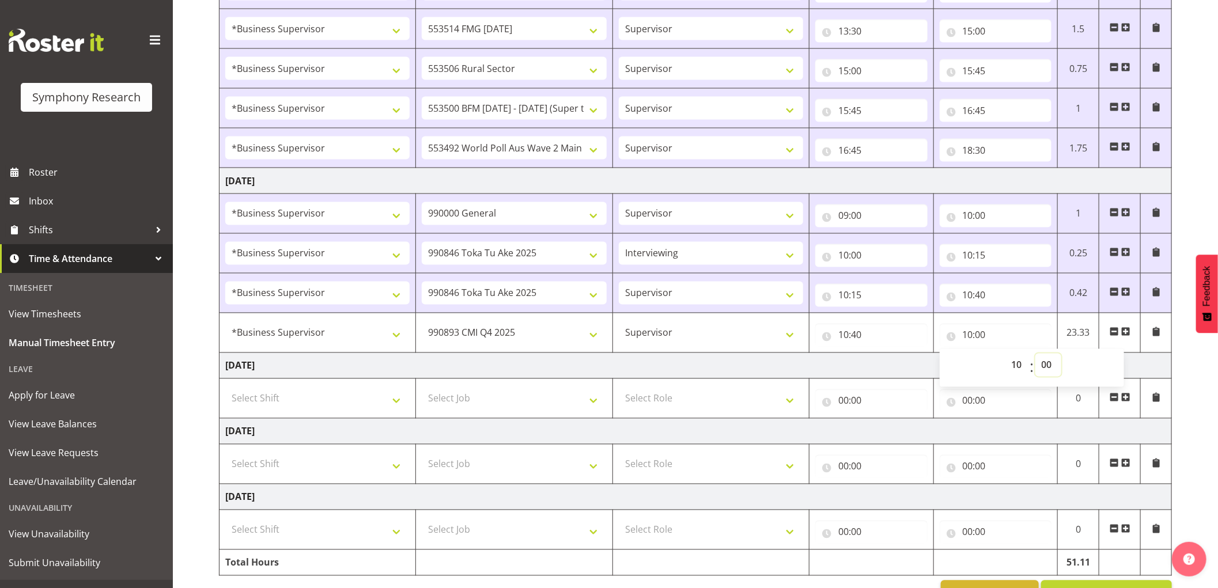
select select "50"
click at [1036, 356] on select "00 01 02 03 04 05 06 07 08 09 10 11 12 13 14 15 16 17 18 19 20 21 22 23 24 25 2…" at bounding box center [1049, 365] width 26 height 23
type input "10:50"
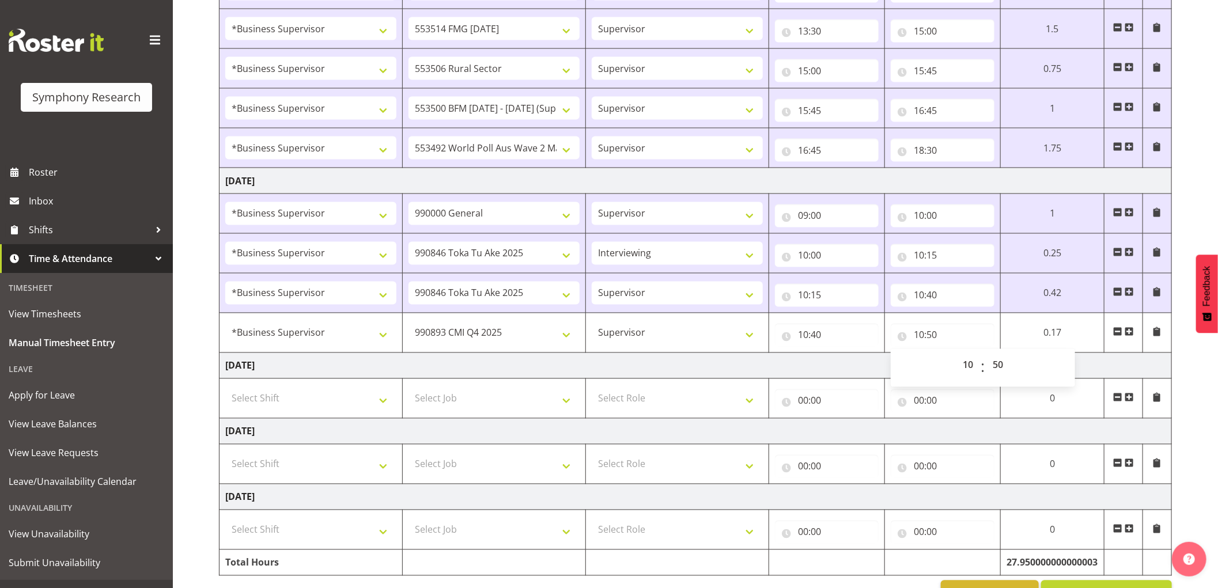
click at [1144, 370] on td "[DATE]" at bounding box center [696, 366] width 953 height 26
click at [1127, 335] on span at bounding box center [1129, 331] width 9 height 9
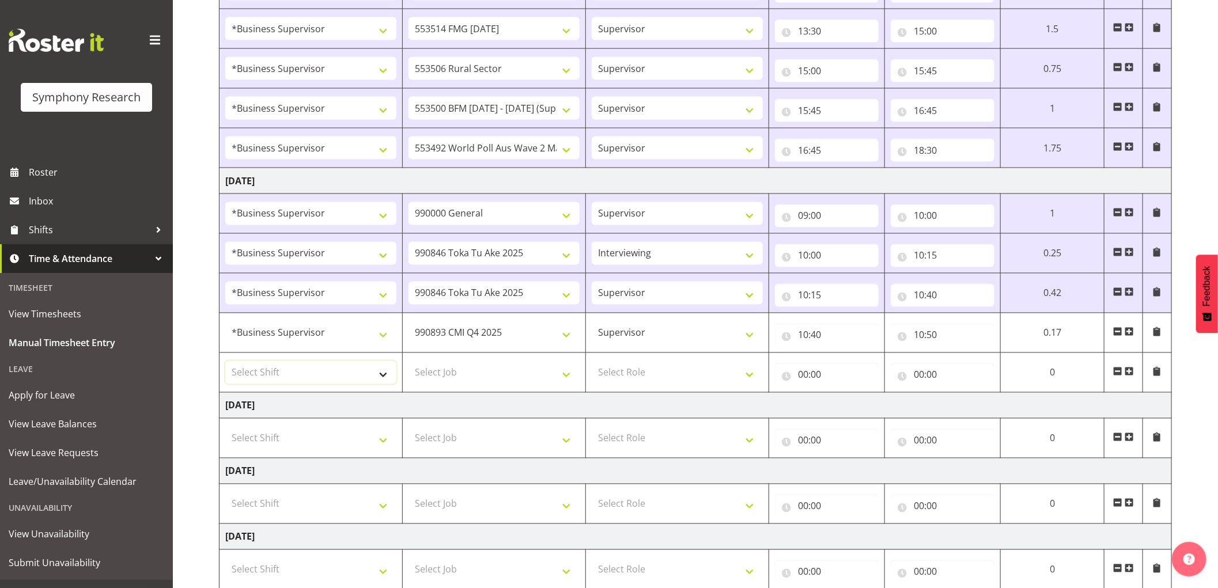
click at [336, 376] on select "Select Shift !!Weekend Residential (Roster IT Shift Label) *Business 9/10am ~ 4…" at bounding box center [310, 372] width 171 height 23
select select "1607"
click at [225, 363] on select "Select Shift !!Weekend Residential (Roster IT Shift Label) *Business 9/10am ~ 4…" at bounding box center [310, 372] width 171 height 23
click at [479, 388] on td "Select Job 550060 IF Admin 553492 World Poll Aus Wave 2 Main 2025 553493 World …" at bounding box center [494, 373] width 183 height 40
click at [487, 379] on select "Select Job 550060 IF Admin 553492 World Poll Aus Wave 2 Main 2025 553493 World …" at bounding box center [494, 372] width 171 height 23
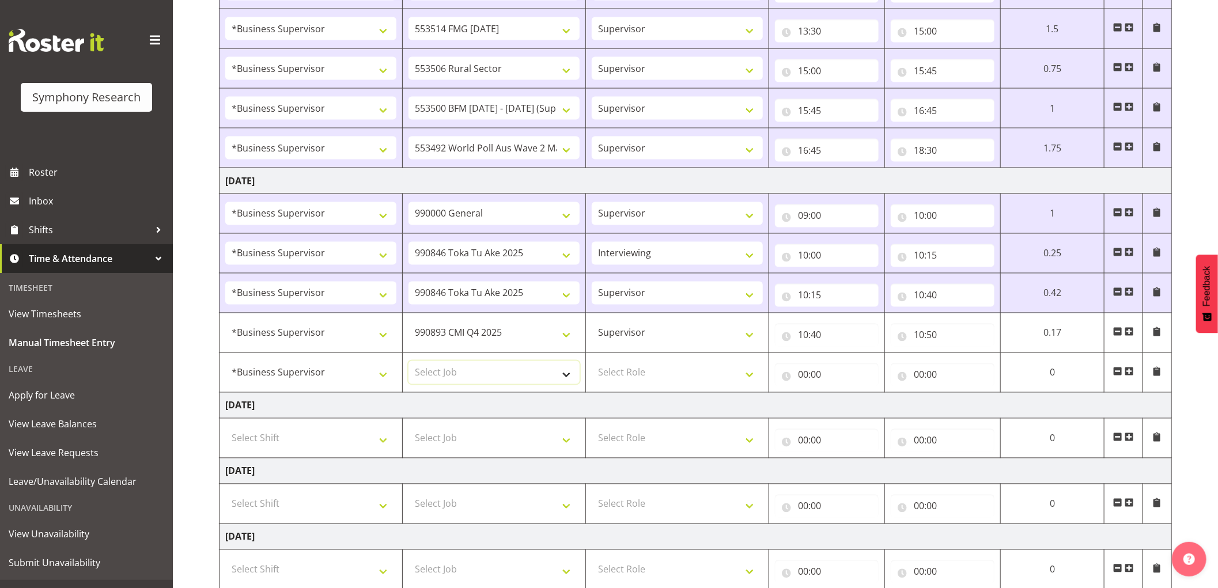
select select "10633"
click at [409, 363] on select "Select Job 550060 IF Admin 553492 World Poll Aus Wave 2 Main 2025 553493 World …" at bounding box center [494, 372] width 171 height 23
click at [642, 379] on select "Select Role Supervisor Interviewing Briefing" at bounding box center [677, 372] width 171 height 23
select select "45"
click at [592, 363] on select "Select Role Supervisor Interviewing Briefing" at bounding box center [677, 372] width 171 height 23
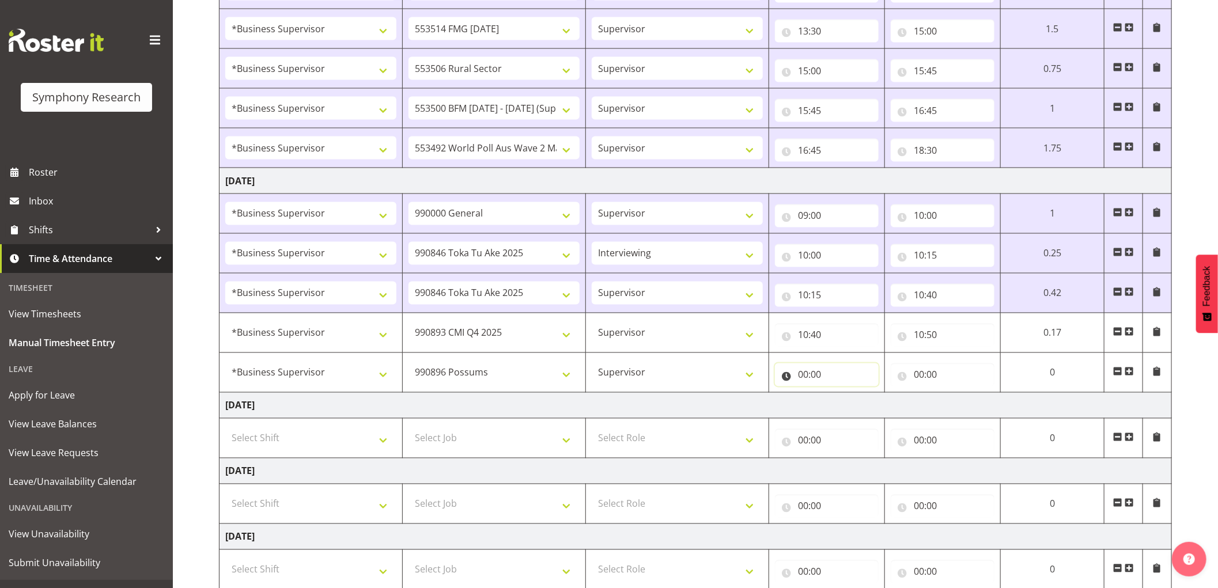
click at [802, 375] on input "00:00" at bounding box center [827, 375] width 104 height 23
click at [854, 408] on select "00 01 02 03 04 05 06 07 08 09 10 11 12 13 14 15 16 17 18 19 20 21 22 23" at bounding box center [854, 405] width 26 height 23
select select "10"
click at [841, 395] on select "00 01 02 03 04 05 06 07 08 09 10 11 12 13 14 15 16 17 18 19 20 21 22 23" at bounding box center [854, 405] width 26 height 23
type input "10:00"
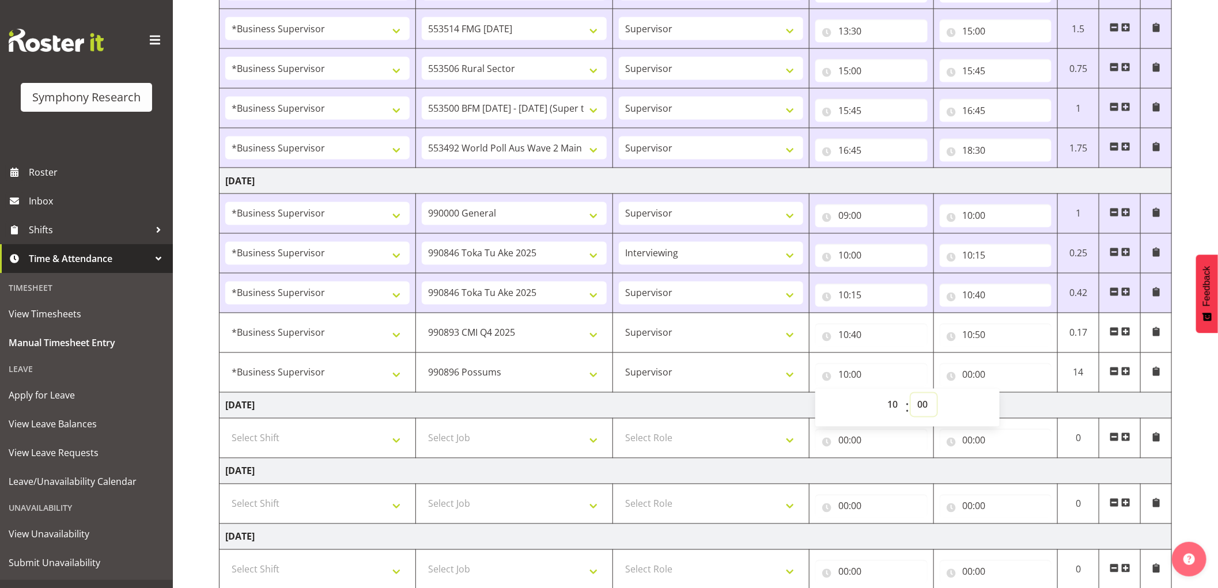
click at [920, 406] on select "00 01 02 03 04 05 06 07 08 09 10 11 12 13 14 15 16 17 18 19 20 21 22 23 24 25 2…" at bounding box center [924, 405] width 26 height 23
select select "50"
click at [911, 395] on select "00 01 02 03 04 05 06 07 08 09 10 11 12 13 14 15 16 17 18 19 20 21 22 23 24 25 2…" at bounding box center [924, 405] width 26 height 23
type input "10:50"
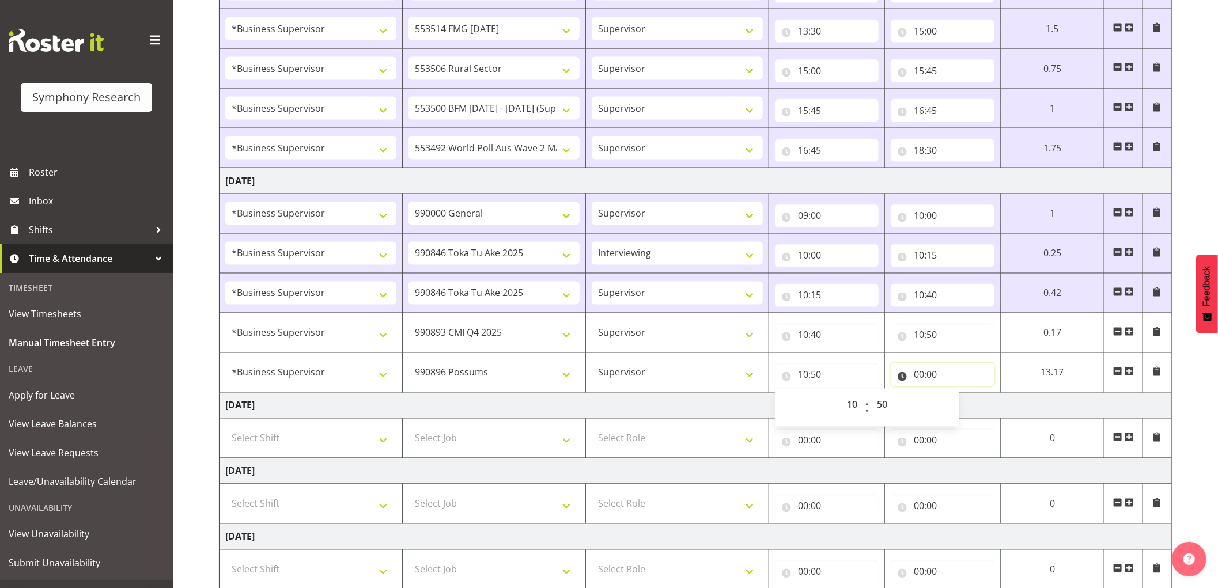
click at [920, 375] on input "00:00" at bounding box center [943, 375] width 104 height 23
click at [970, 410] on select "00 01 02 03 04 05 06 07 08 09 10 11 12 13 14 15 16 17 18 19 20 21 22 23" at bounding box center [970, 405] width 26 height 23
select select "11"
click at [957, 395] on select "00 01 02 03 04 05 06 07 08 09 10 11 12 13 14 15 16 17 18 19 20 21 22 23" at bounding box center [970, 405] width 26 height 23
type input "11:00"
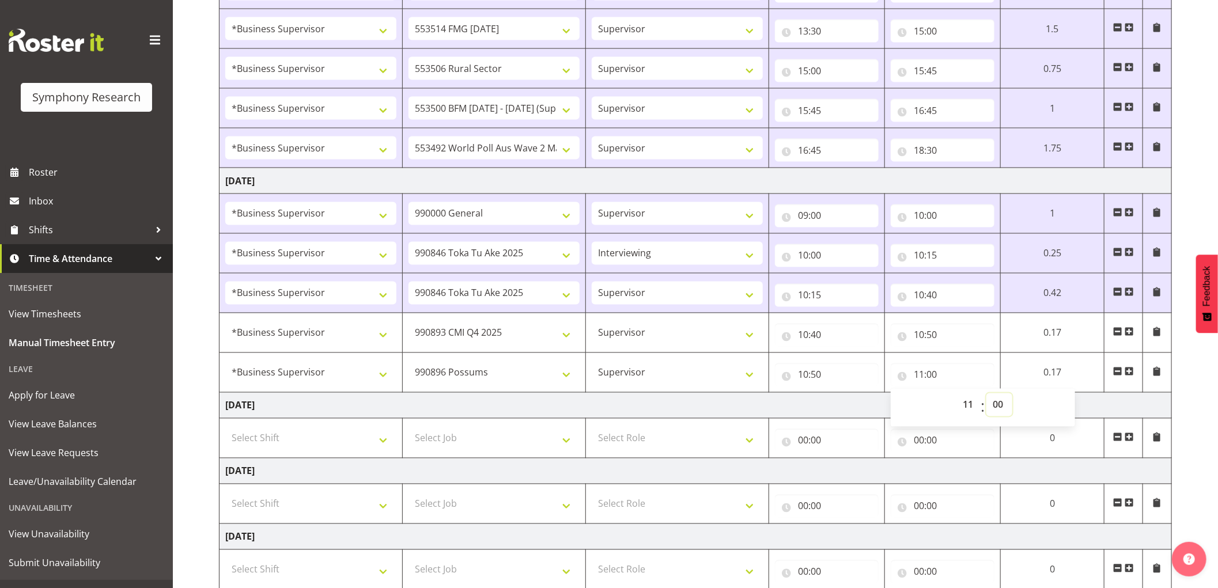
click at [1003, 403] on select "00 01 02 03 04 05 06 07 08 09 10 11 12 13 14 15 16 17 18 19 20 21 22 23 24 25 2…" at bounding box center [1000, 405] width 26 height 23
select select "35"
click at [987, 395] on select "00 01 02 03 04 05 06 07 08 09 10 11 12 13 14 15 16 17 18 19 20 21 22 23 24 25 2…" at bounding box center [1000, 405] width 26 height 23
type input "11:35"
drag, startPoint x: 1134, startPoint y: 376, endPoint x: 1068, endPoint y: 409, distance: 73.7
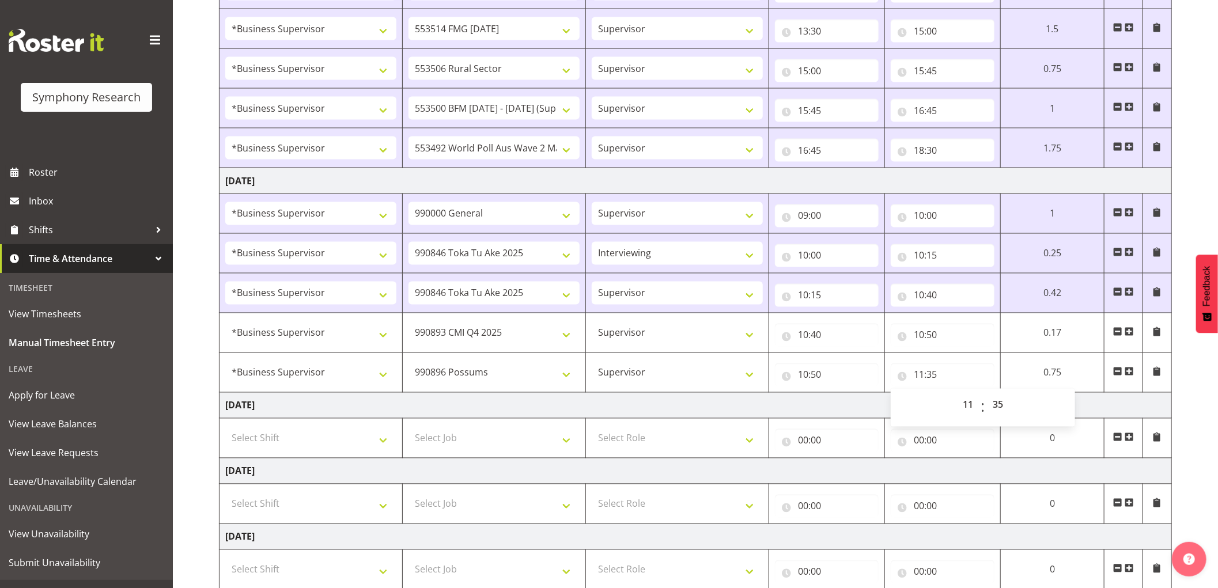
click at [1134, 376] on span at bounding box center [1129, 371] width 9 height 9
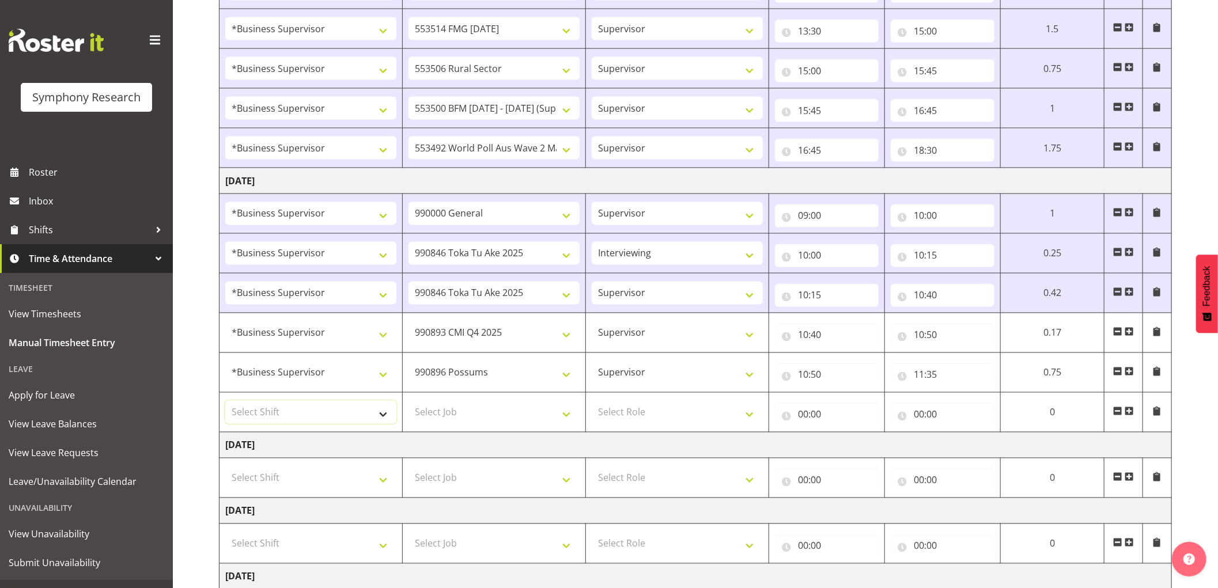
click at [326, 420] on select "Select Shift !!Weekend Residential (Roster IT Shift Label) *Business 9/10am ~ 4…" at bounding box center [310, 412] width 171 height 23
select select "1607"
click at [225, 403] on select "Select Shift !!Weekend Residential (Roster IT Shift Label) *Business 9/10am ~ 4…" at bounding box center [310, 412] width 171 height 23
click at [523, 424] on select "Select Job 550060 IF Admin 553492 World Poll Aus Wave 2 Main 2025 553493 World …" at bounding box center [494, 412] width 171 height 23
select select "10731"
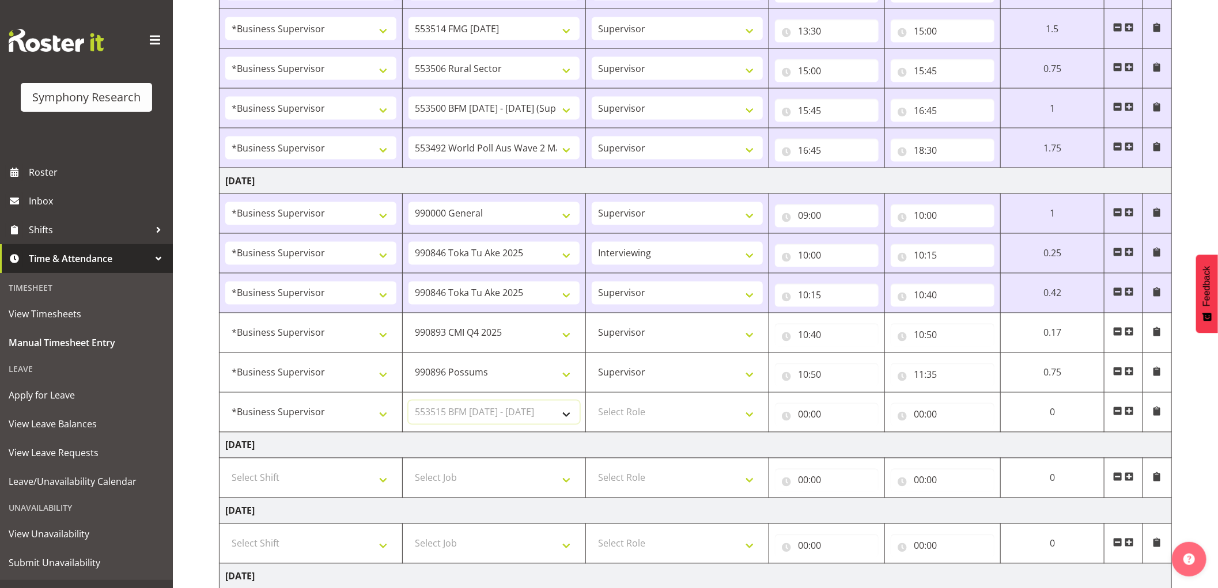
click at [409, 403] on select "Select Job 550060 IF Admin 553492 World Poll Aus Wave 2 Main 2025 553493 World …" at bounding box center [494, 412] width 171 height 23
drag, startPoint x: 639, startPoint y: 416, endPoint x: 639, endPoint y: 422, distance: 6.3
click at [639, 416] on select "Select Role Supervisor Interviewing Briefing" at bounding box center [677, 412] width 171 height 23
select select "45"
click at [592, 403] on select "Select Role Supervisor Interviewing Briefing" at bounding box center [677, 412] width 171 height 23
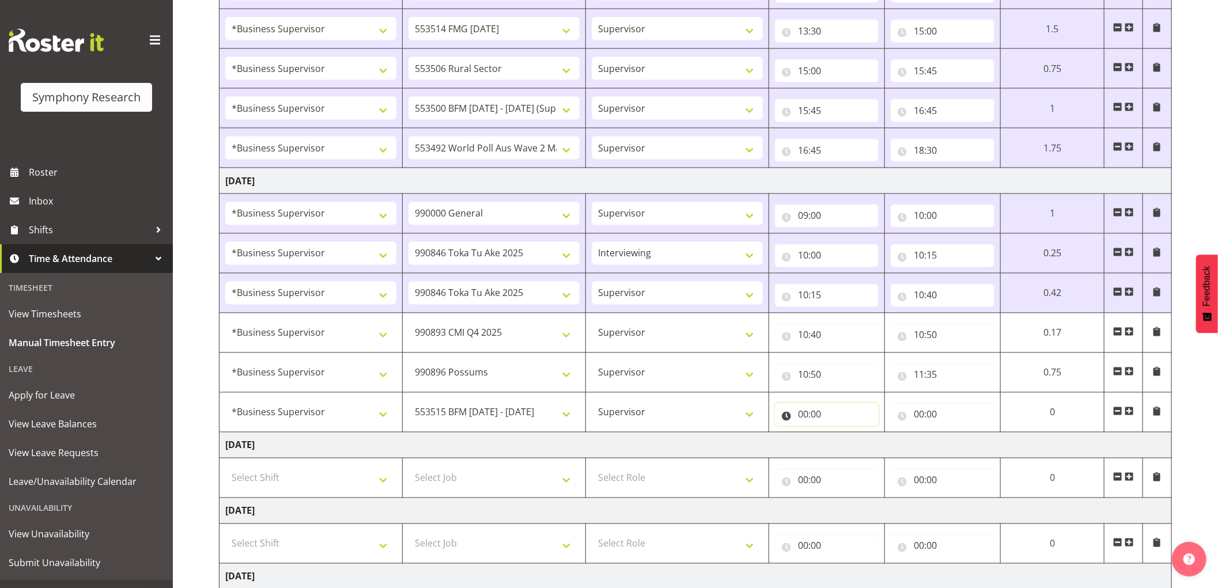
click at [804, 417] on input "00:00" at bounding box center [827, 414] width 104 height 23
click at [850, 452] on select "00 01 02 03 04 05 06 07 08 09 10 11 12 13 14 15 16 17 18 19 20 21 22 23" at bounding box center [854, 444] width 26 height 23
select select "12"
click at [841, 436] on select "00 01 02 03 04 05 06 07 08 09 10 11 12 13 14 15 16 17 18 19 20 21 22 23" at bounding box center [854, 444] width 26 height 23
type input "12:00"
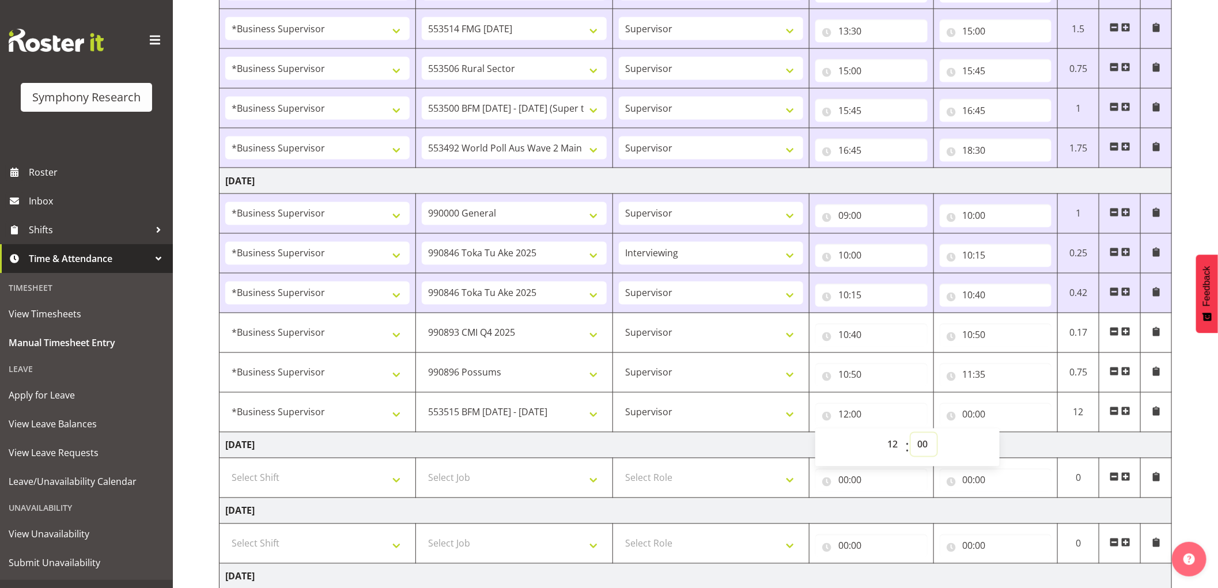
click at [924, 447] on select "00 01 02 03 04 05 06 07 08 09 10 11 12 13 14 15 16 17 18 19 20 21 22 23 24 25 2…" at bounding box center [924, 444] width 26 height 23
select select "5"
click at [911, 436] on select "00 01 02 03 04 05 06 07 08 09 10 11 12 13 14 15 16 17 18 19 20 21 22 23 24 25 2…" at bounding box center [924, 444] width 26 height 23
type input "12:05"
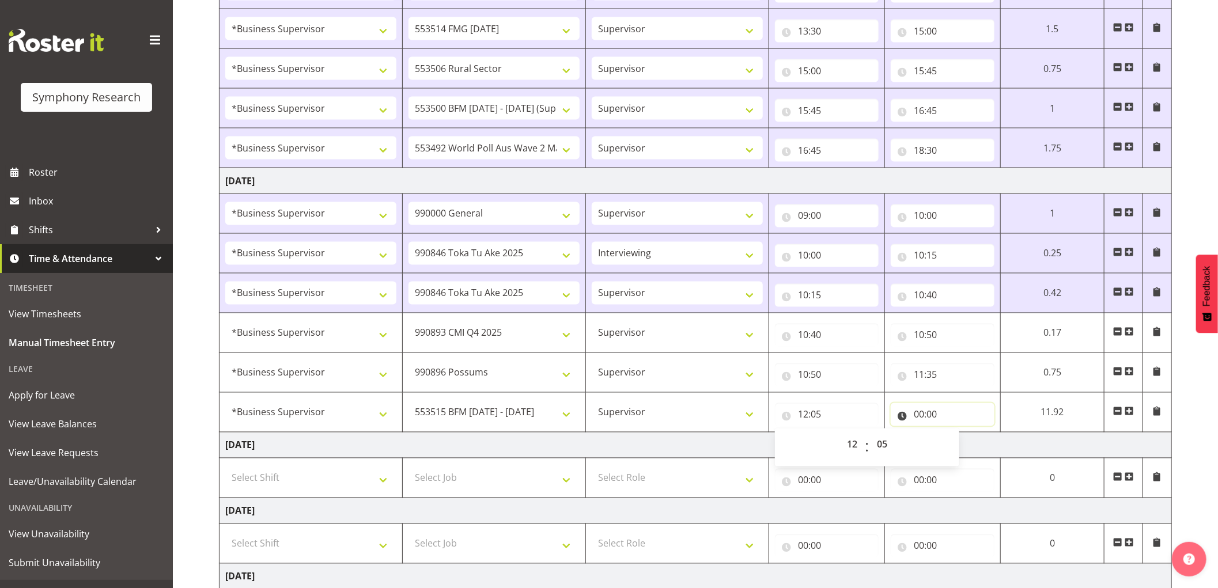
click at [915, 417] on input "00:00" at bounding box center [943, 414] width 104 height 23
click at [972, 444] on select "00 01 02 03 04 05 06 07 08 09 10 11 12 13 14 15 16 17 18 19 20 21 22 23" at bounding box center [970, 444] width 26 height 23
select select "12"
click at [957, 436] on select "00 01 02 03 04 05 06 07 08 09 10 11 12 13 14 15 16 17 18 19 20 21 22 23" at bounding box center [970, 444] width 26 height 23
type input "12:00"
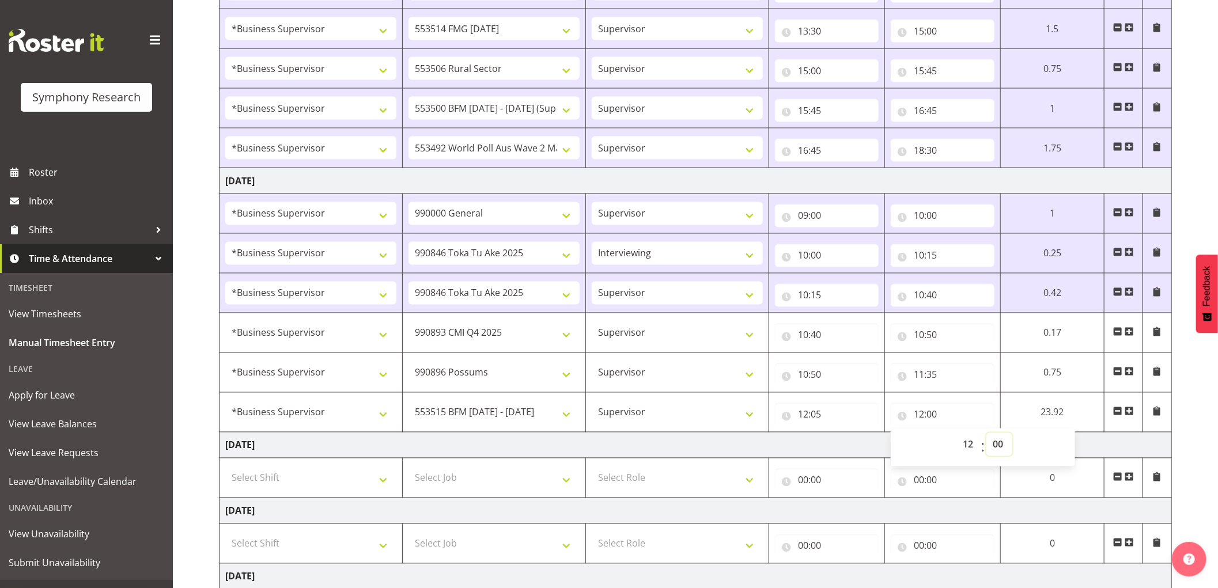
click at [996, 445] on select "00 01 02 03 04 05 06 07 08 09 10 11 12 13 14 15 16 17 18 19 20 21 22 23 24 25 2…" at bounding box center [1000, 444] width 26 height 23
select select "10"
click at [987, 436] on select "00 01 02 03 04 05 06 07 08 09 10 11 12 13 14 15 16 17 18 19 20 21 22 23 24 25 2…" at bounding box center [1000, 444] width 26 height 23
type input "12:10"
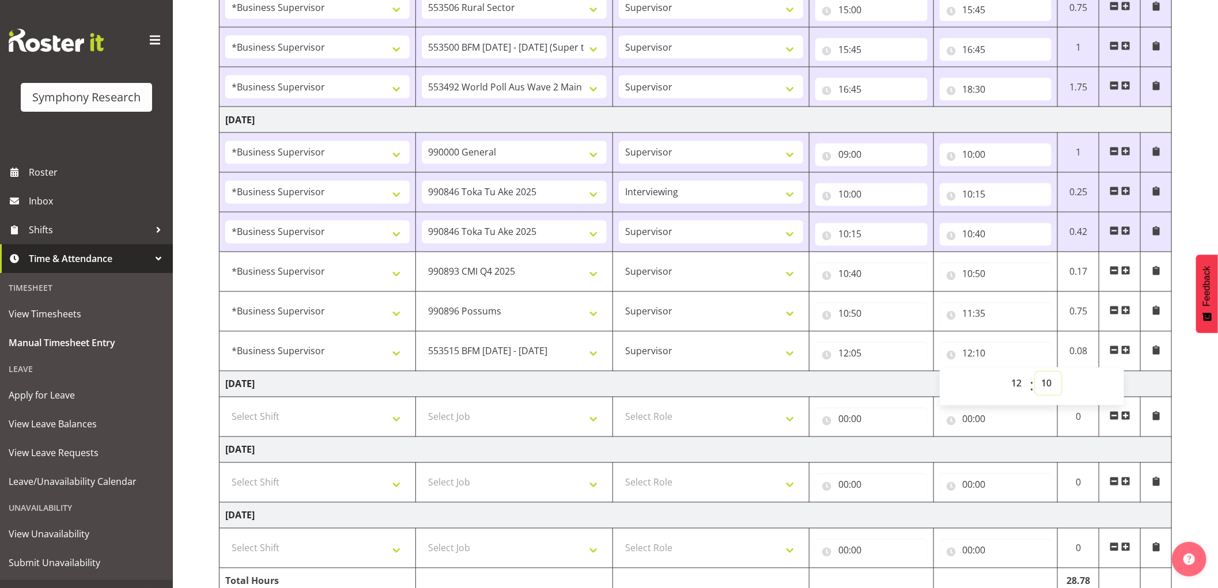
scroll to position [1285, 0]
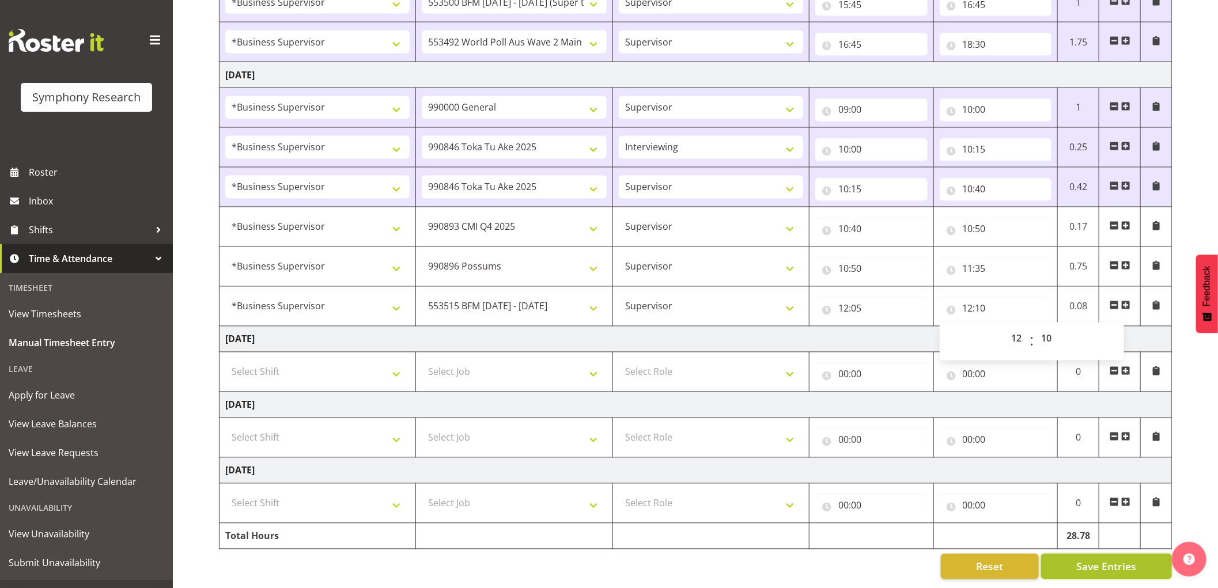
click at [1080, 560] on span "Save Entries" at bounding box center [1107, 567] width 60 height 15
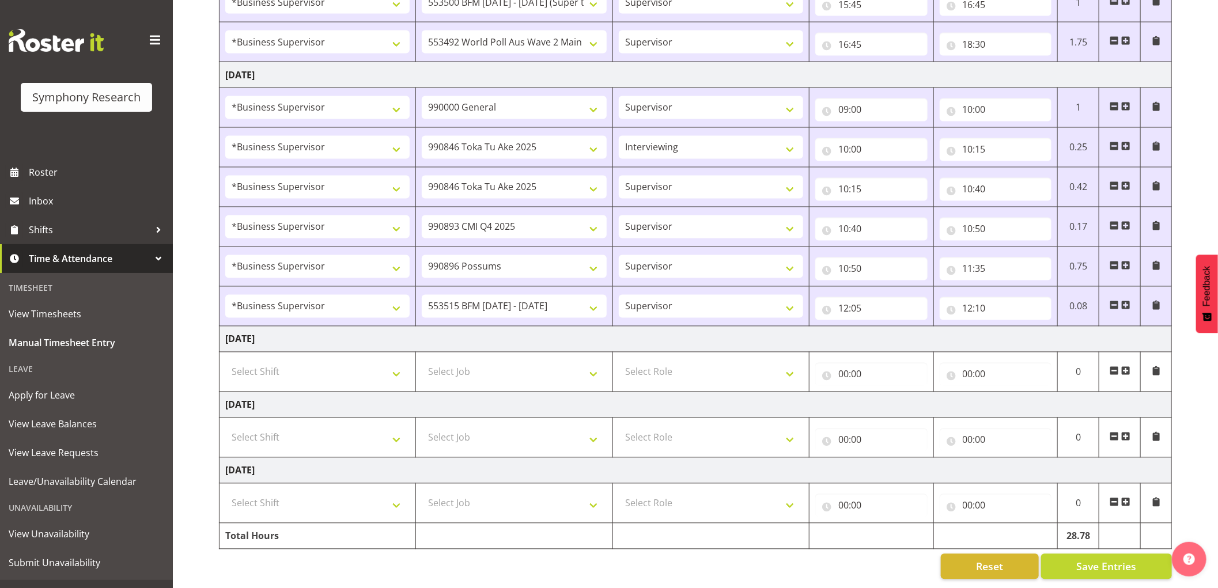
click at [1123, 301] on span at bounding box center [1126, 305] width 9 height 9
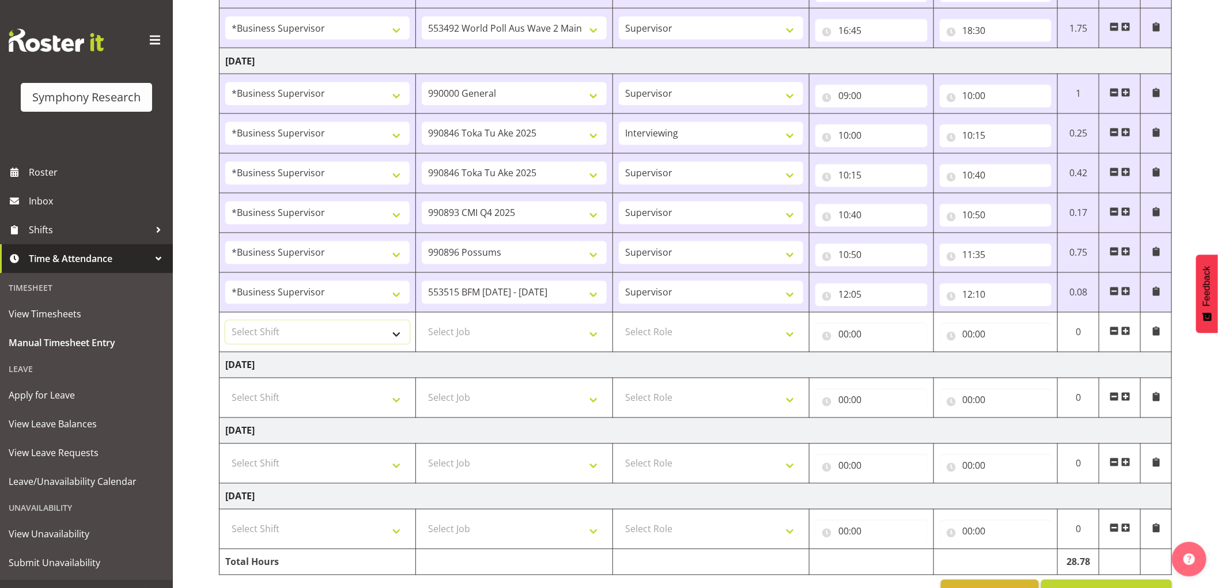
click at [371, 341] on select "Select Shift !!Weekend Residential (Roster IT Shift Label) *Business 9/10am ~ 4…" at bounding box center [317, 332] width 184 height 23
select select "1607"
click at [225, 323] on select "Select Shift !!Weekend Residential (Roster IT Shift Label) *Business 9/10am ~ 4…" at bounding box center [317, 332] width 184 height 23
drag, startPoint x: 499, startPoint y: 333, endPoint x: 493, endPoint y: 330, distance: 6.2
click at [499, 333] on select "Select Job 550060 IF Admin 553492 World Poll Aus Wave 2 Main 2025 553493 World …" at bounding box center [514, 332] width 184 height 23
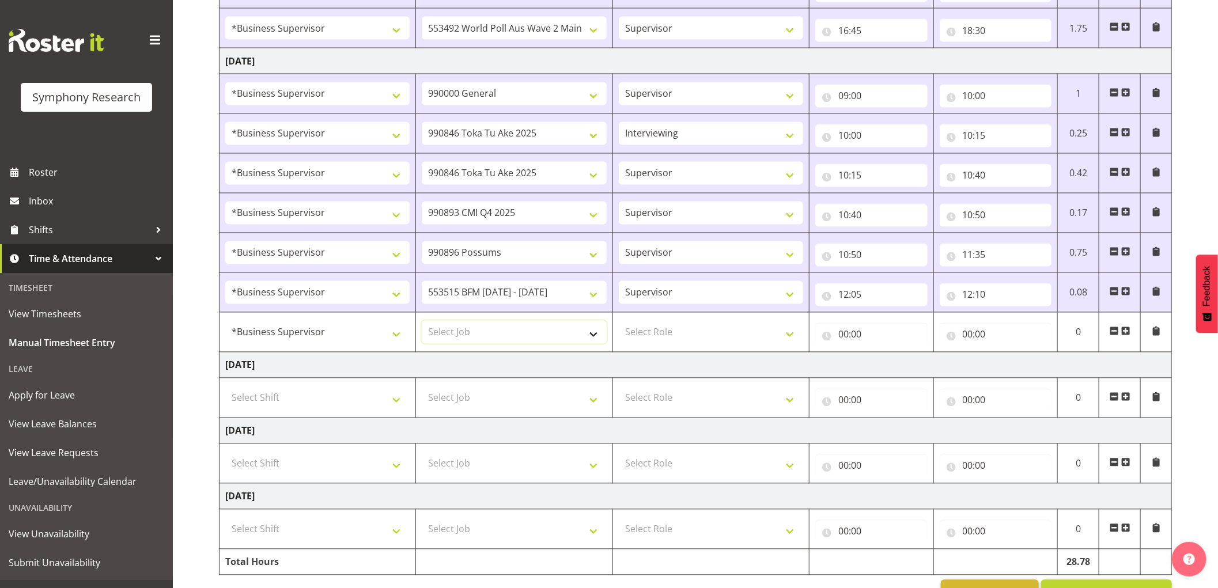
select select "10587"
click at [422, 323] on select "Select Job 550060 IF Admin 553492 World Poll Aus Wave 2 Main 2025 553493 World …" at bounding box center [514, 332] width 184 height 23
click at [648, 342] on select "Select Role Supervisor Interviewing Briefing" at bounding box center [711, 332] width 184 height 23
select select "45"
click at [619, 323] on select "Select Role Supervisor Interviewing Briefing" at bounding box center [711, 332] width 184 height 23
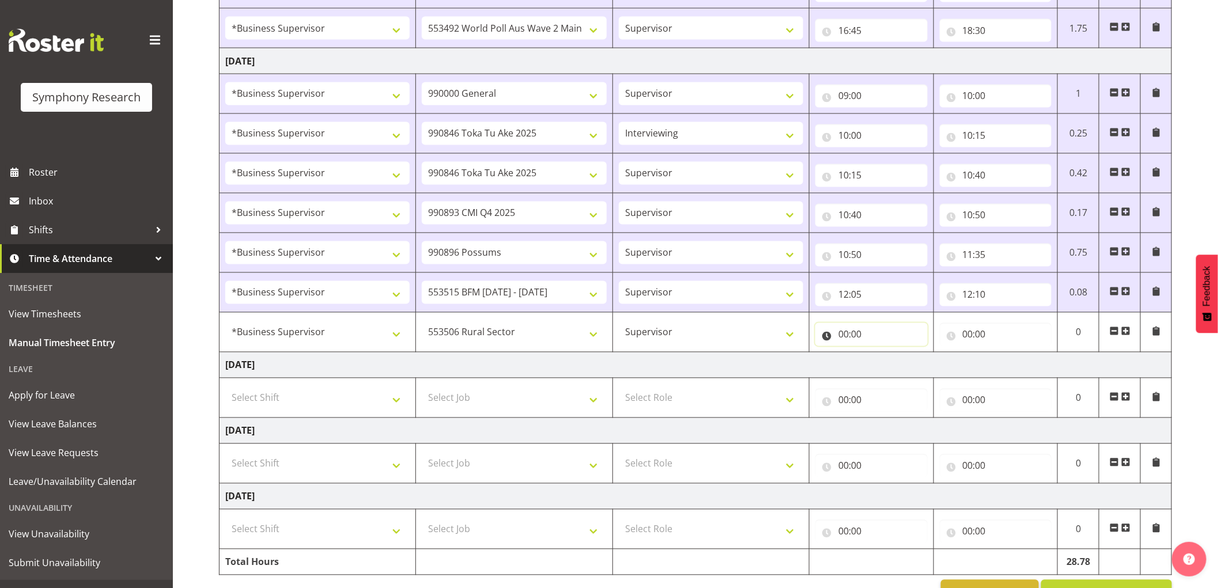
click at [851, 335] on input "00:00" at bounding box center [872, 334] width 112 height 23
click at [892, 368] on select "00 01 02 03 04 05 06 07 08 09 10 11 12 13 14 15 16 17 18 19 20 21 22 23" at bounding box center [894, 364] width 26 height 23
select select "12"
click at [881, 356] on select "00 01 02 03 04 05 06 07 08 09 10 11 12 13 14 15 16 17 18 19 20 21 22 23" at bounding box center [894, 364] width 26 height 23
type input "12:00"
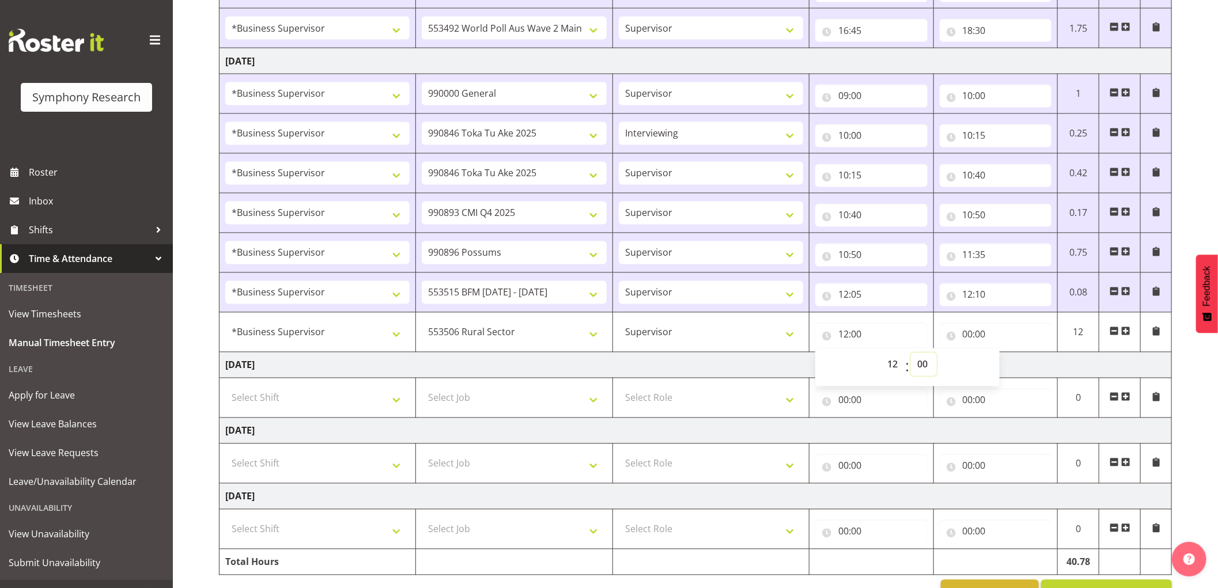
click at [921, 369] on select "00 01 02 03 04 05 06 07 08 09 10 11 12 13 14 15 16 17 18 19 20 21 22 23 24 25 2…" at bounding box center [924, 364] width 26 height 23
select select "10"
click at [911, 356] on select "00 01 02 03 04 05 06 07 08 09 10 11 12 13 14 15 16 17 18 19 20 21 22 23 24 25 2…" at bounding box center [924, 364] width 26 height 23
type input "12:10"
click at [968, 337] on input "00:00" at bounding box center [996, 334] width 112 height 23
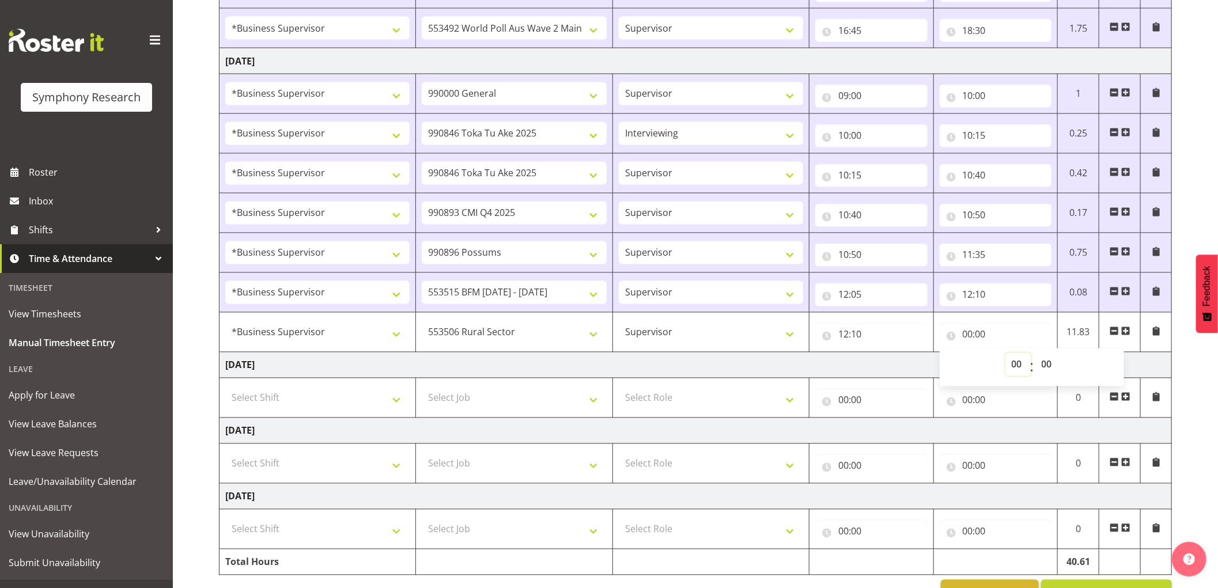
click at [1006, 359] on select "00 01 02 03 04 05 06 07 08 09 10 11 12 13 14 15 16 17 18 19 20 21 22 23" at bounding box center [1019, 364] width 26 height 23
select select "12"
click at [1006, 356] on select "00 01 02 03 04 05 06 07 08 09 10 11 12 13 14 15 16 17 18 19 20 21 22 23" at bounding box center [1019, 364] width 26 height 23
type input "12:00"
click at [1049, 368] on select "00 01 02 03 04 05 06 07 08 09 10 11 12 13 14 15 16 17 18 19 20 21 22 23 24 25 2…" at bounding box center [1049, 364] width 26 height 23
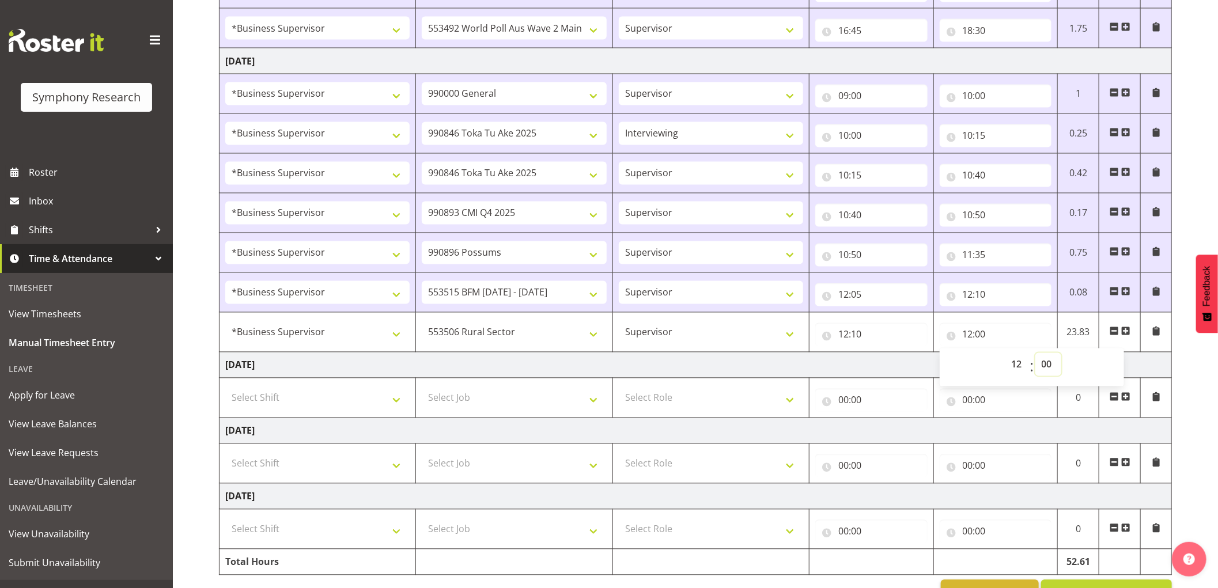
select select "15"
click at [1036, 356] on select "00 01 02 03 04 05 06 07 08 09 10 11 12 13 14 15 16 17 18 19 20 21 22 23 24 25 2…" at bounding box center [1049, 364] width 26 height 23
type input "12:15"
click at [1123, 335] on span at bounding box center [1126, 331] width 9 height 9
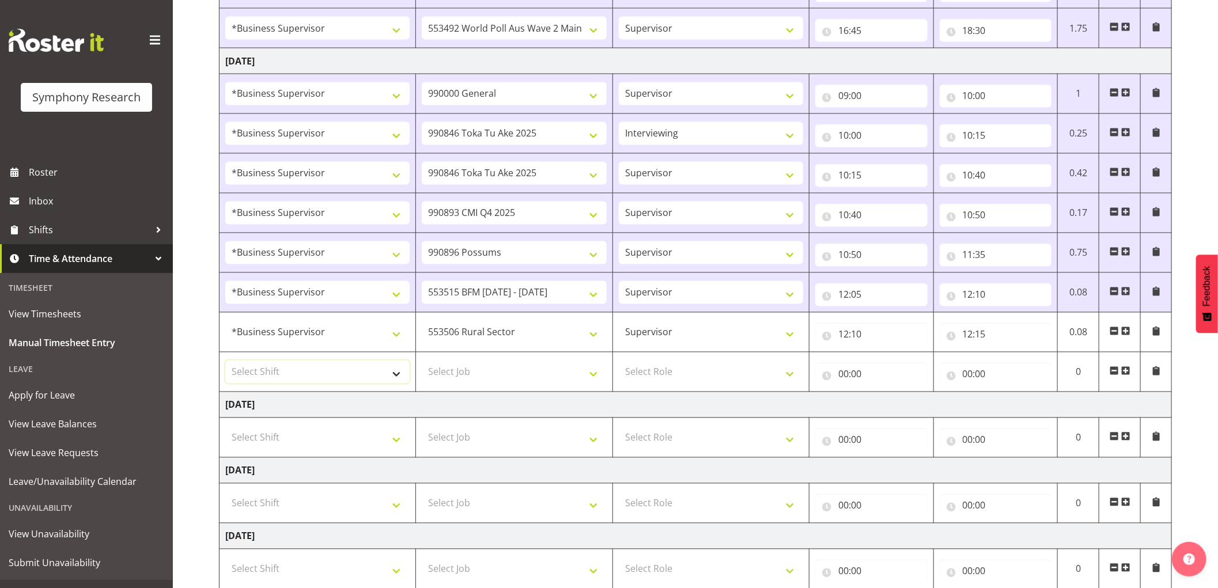
drag, startPoint x: 325, startPoint y: 375, endPoint x: 335, endPoint y: 385, distance: 14.7
click at [325, 375] on select "Select Shift !!Weekend Residential (Roster IT Shift Label) *Business 9/10am ~ 4…" at bounding box center [317, 372] width 184 height 23
select select "1607"
click at [225, 363] on select "Select Shift !!Weekend Residential (Roster IT Shift Label) *Business 9/10am ~ 4…" at bounding box center [317, 372] width 184 height 23
click at [493, 384] on select "Select Job 550060 IF Admin 553492 World Poll Aus Wave 2 Main 2025 553493 World …" at bounding box center [514, 372] width 184 height 23
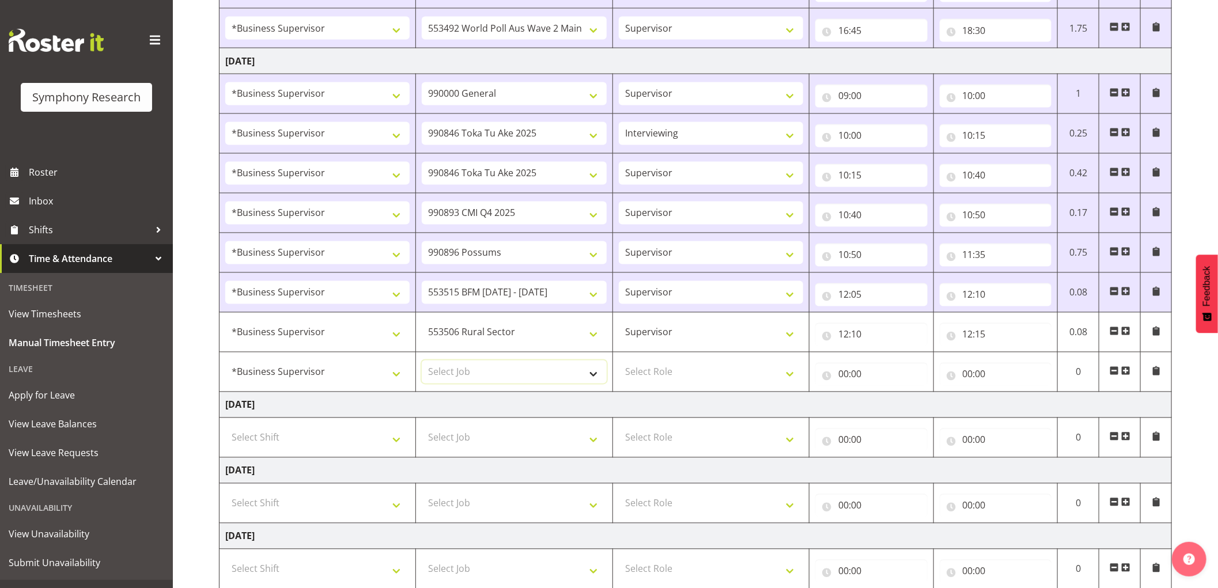
select select "10527"
click at [422, 363] on select "Select Job 550060 IF Admin 553492 World Poll Aus Wave 2 Main 2025 553493 World …" at bounding box center [514, 372] width 184 height 23
click at [684, 382] on select "Select Role Supervisor Interviewing Briefing" at bounding box center [711, 372] width 184 height 23
select select "45"
click at [619, 363] on select "Select Role Supervisor Interviewing Briefing" at bounding box center [711, 372] width 184 height 23
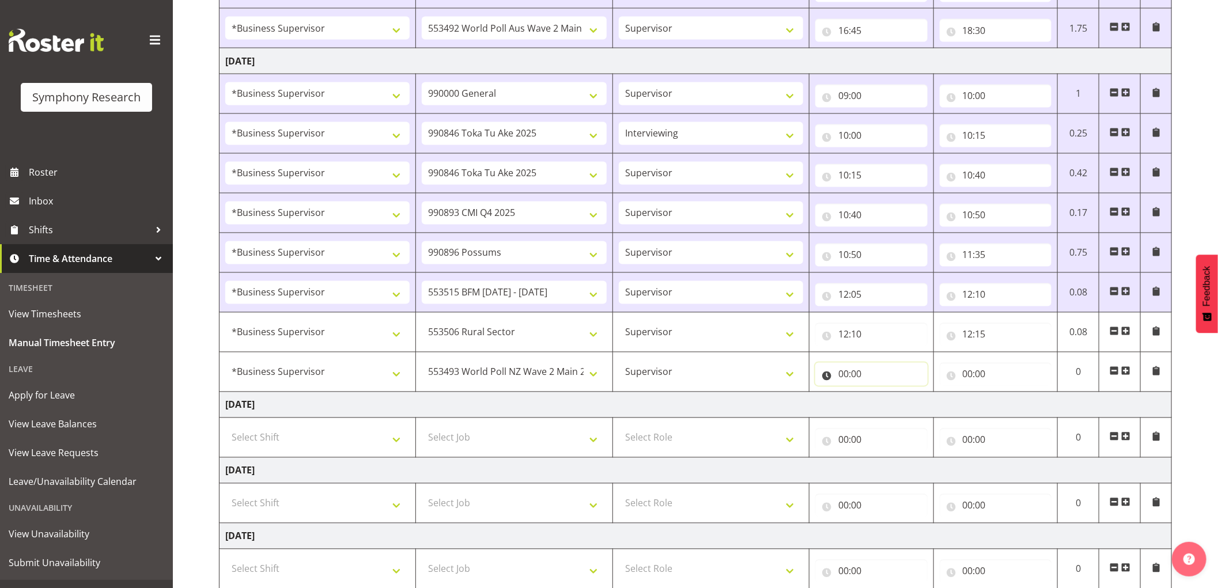
click at [843, 378] on input "00:00" at bounding box center [872, 374] width 112 height 23
click at [889, 405] on select "00 01 02 03 04 05 06 07 08 09 10 11 12 13 14 15 16 17 18 19 20 21 22 23" at bounding box center [894, 404] width 26 height 23
select select "12"
click at [881, 395] on select "00 01 02 03 04 05 06 07 08 09 10 11 12 13 14 15 16 17 18 19 20 21 22 23" at bounding box center [894, 404] width 26 height 23
type input "12:00"
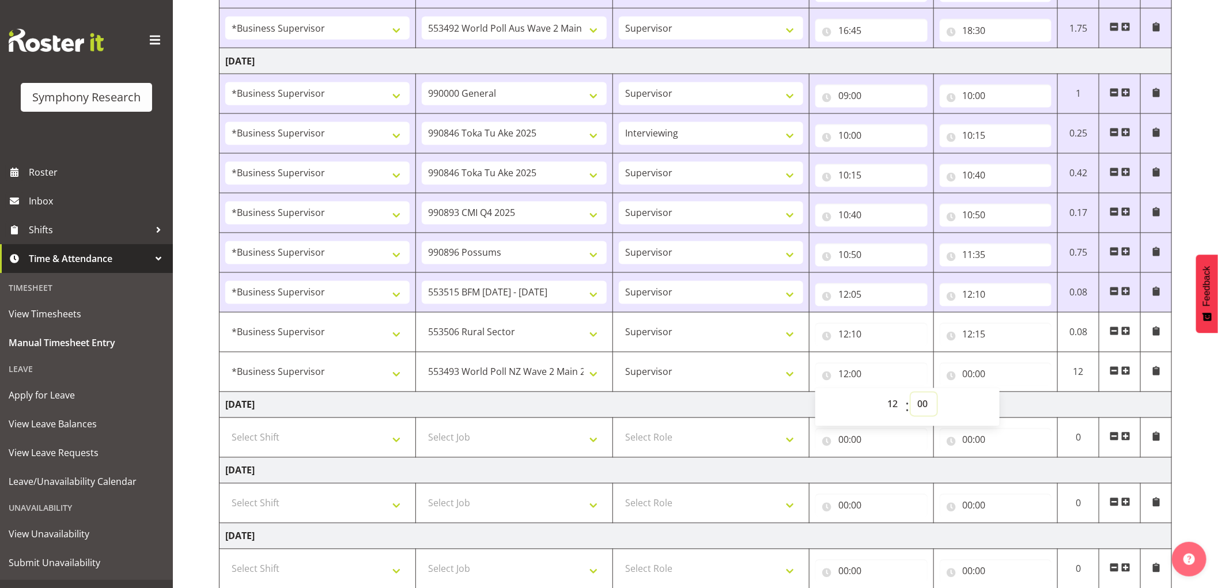
click at [919, 403] on select "00 01 02 03 04 05 06 07 08 09 10 11 12 13 14 15 16 17 18 19 20 21 22 23 24 25 2…" at bounding box center [924, 404] width 26 height 23
select select "15"
click at [911, 395] on select "00 01 02 03 04 05 06 07 08 09 10 11 12 13 14 15 16 17 18 19 20 21 22 23 24 25 2…" at bounding box center [924, 404] width 26 height 23
type input "12:15"
click at [965, 374] on input "00:00" at bounding box center [996, 374] width 112 height 23
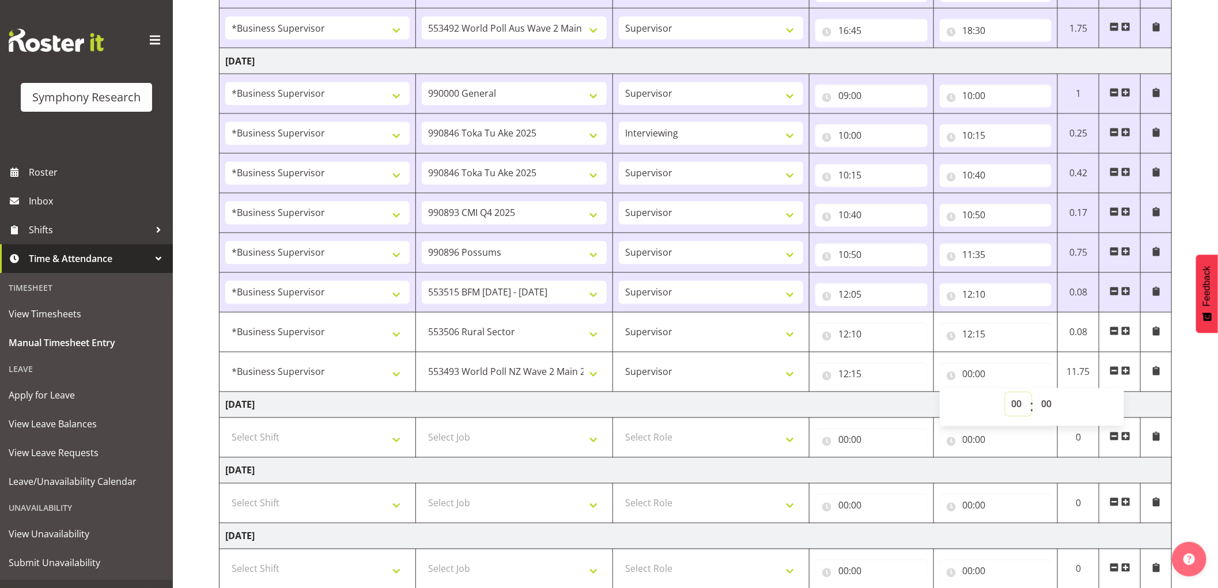
click at [1016, 406] on select "00 01 02 03 04 05 06 07 08 09 10 11 12 13 14 15 16 17 18 19 20 21 22 23" at bounding box center [1019, 404] width 26 height 23
select select "12"
click at [1006, 395] on select "00 01 02 03 04 05 06 07 08 09 10 11 12 13 14 15 16 17 18 19 20 21 22 23" at bounding box center [1019, 404] width 26 height 23
type input "12:00"
click at [1050, 405] on select "00 01 02 03 04 05 06 07 08 09 10 11 12 13 14 15 16 17 18 19 20 21 22 23 24 25 2…" at bounding box center [1049, 404] width 26 height 23
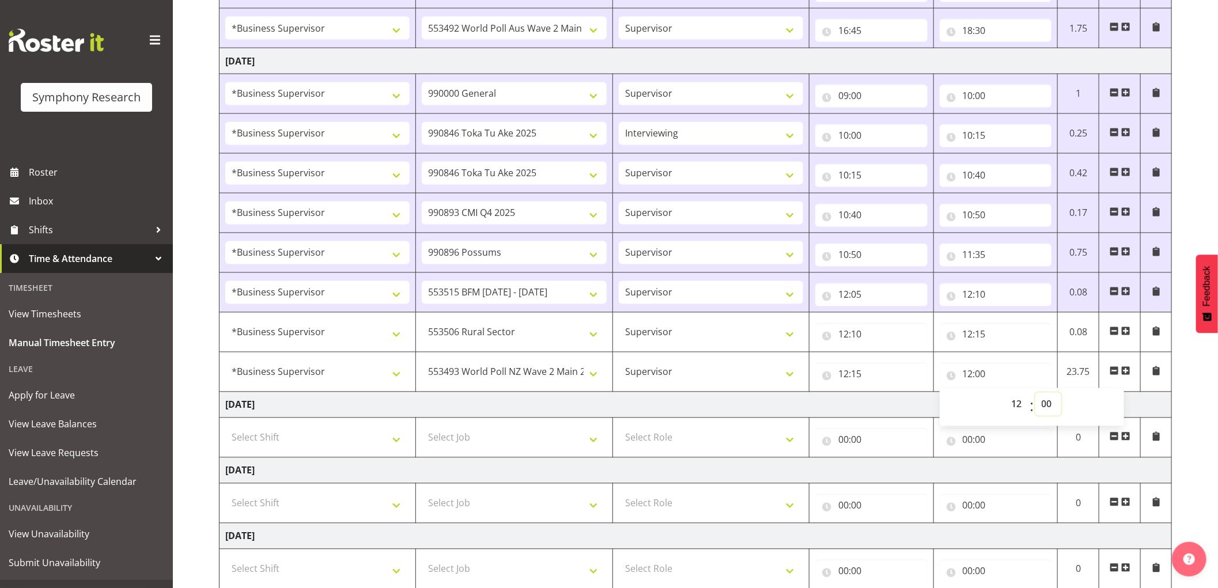
select select "20"
click at [1036, 395] on select "00 01 02 03 04 05 06 07 08 09 10 11 12 13 14 15 16 17 18 19 20 21 22 23 24 25 2…" at bounding box center [1049, 404] width 26 height 23
type input "12:20"
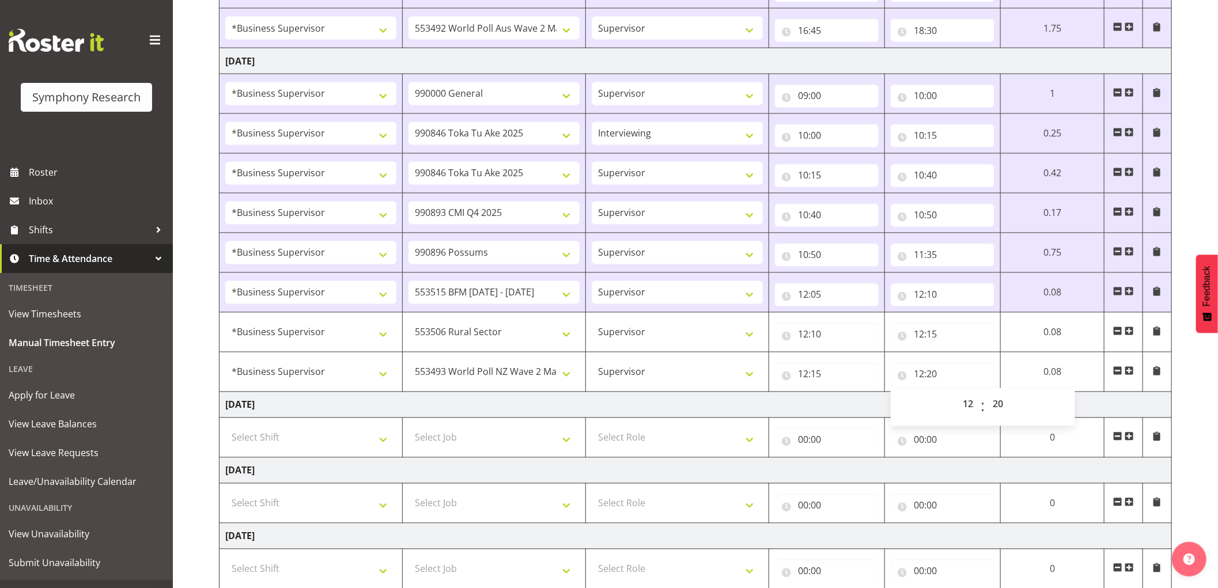
click at [1134, 374] on span at bounding box center [1129, 371] width 9 height 9
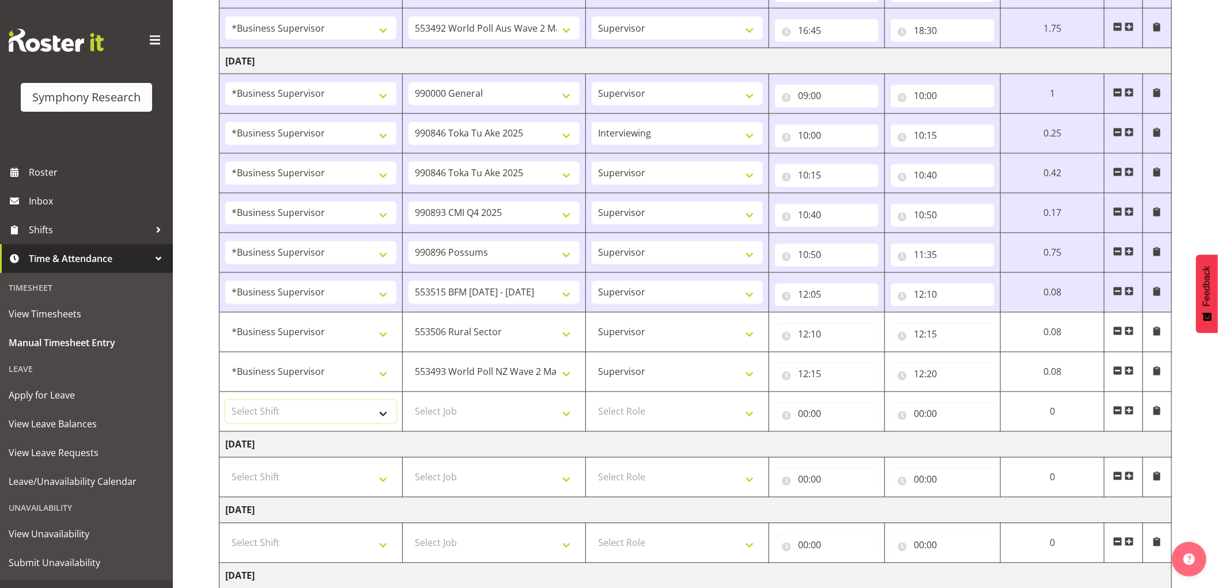
click at [333, 422] on select "Select Shift !!Weekend Residential (Roster IT Shift Label) *Business 9/10am ~ 4…" at bounding box center [310, 412] width 171 height 23
select select "1607"
click at [225, 403] on select "Select Shift !!Weekend Residential (Roster IT Shift Label) *Business 9/10am ~ 4…" at bounding box center [310, 412] width 171 height 23
click at [483, 415] on select "Select Job 550060 IF Admin 553492 World Poll Aus Wave 2 Main 2025 553493 World …" at bounding box center [494, 412] width 171 height 23
click at [514, 451] on td "[DATE]" at bounding box center [696, 445] width 953 height 26
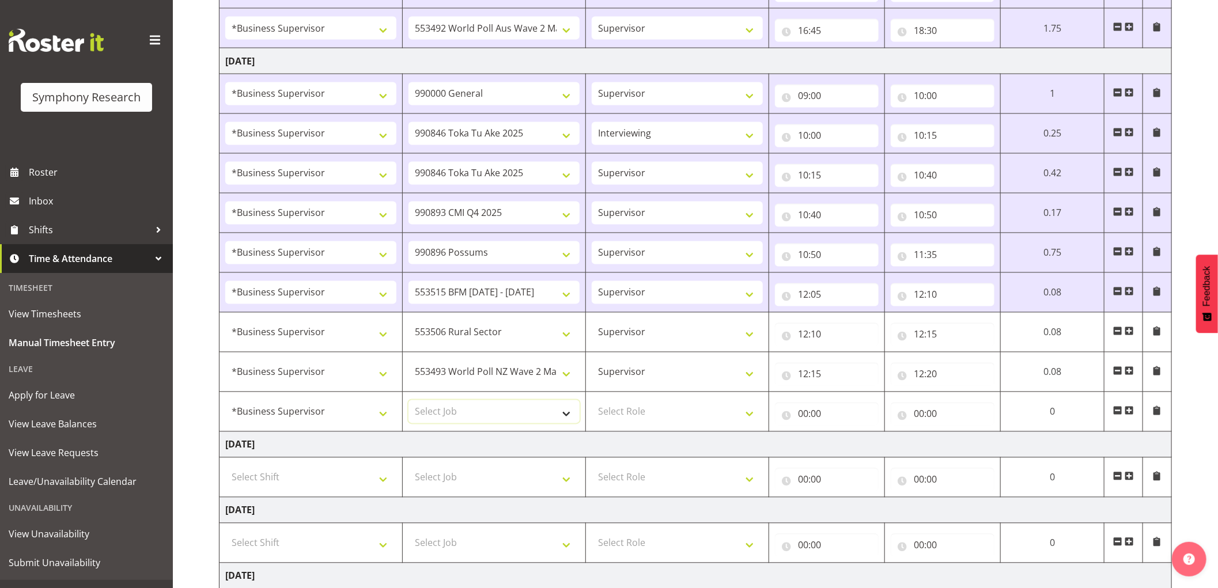
click at [509, 417] on select "Select Job 550060 IF Admin 553492 World Poll Aus Wave 2 Main 2025 553493 World …" at bounding box center [494, 412] width 171 height 23
select select "10731"
click at [409, 403] on select "Select Job 550060 IF Admin 553492 World Poll Aus Wave 2 Main 2025 553493 World …" at bounding box center [494, 412] width 171 height 23
click at [646, 417] on select "Select Role Supervisor Interviewing Briefing" at bounding box center [677, 412] width 171 height 23
select select "45"
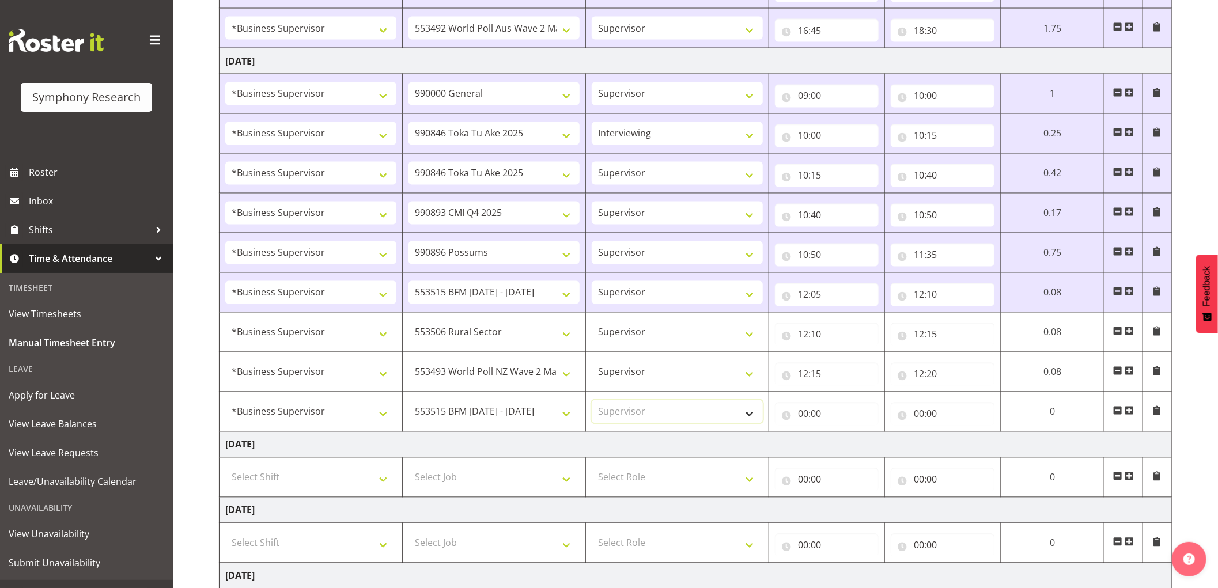
click at [592, 403] on select "Select Role Supervisor Interviewing Briefing" at bounding box center [677, 412] width 171 height 23
click at [808, 415] on input "00:00" at bounding box center [827, 414] width 104 height 23
click at [854, 446] on select "00 01 02 03 04 05 06 07 08 09 10 11 12 13 14 15 16 17 18 19 20 21 22 23" at bounding box center [854, 444] width 26 height 23
select select "12"
click at [841, 435] on select "00 01 02 03 04 05 06 07 08 09 10 11 12 13 14 15 16 17 18 19 20 21 22 23" at bounding box center [854, 444] width 26 height 23
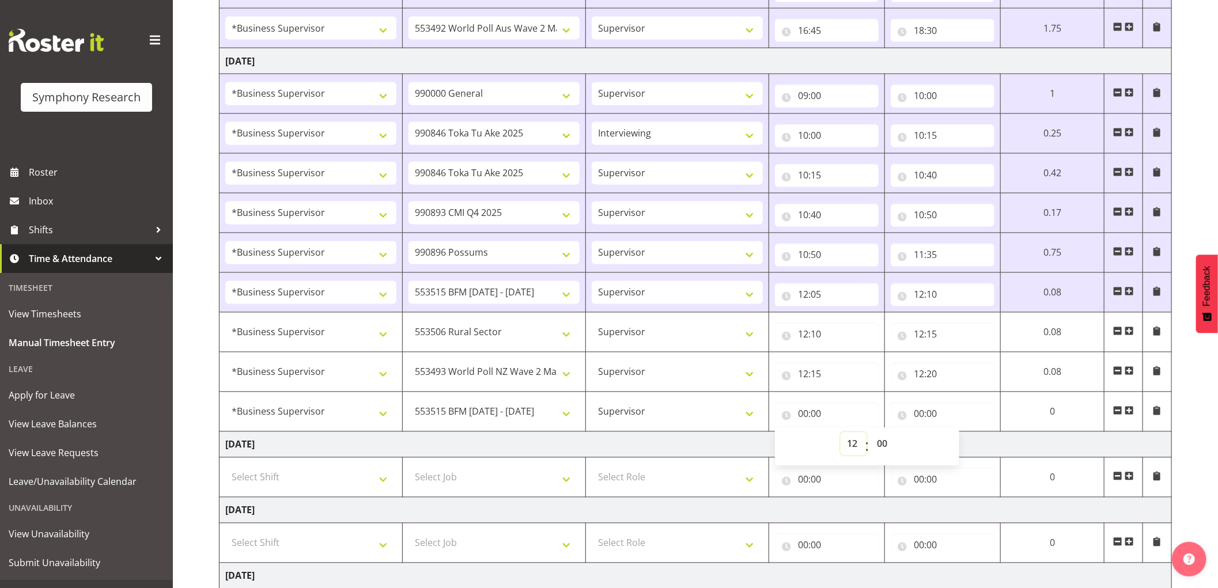
type input "12:00"
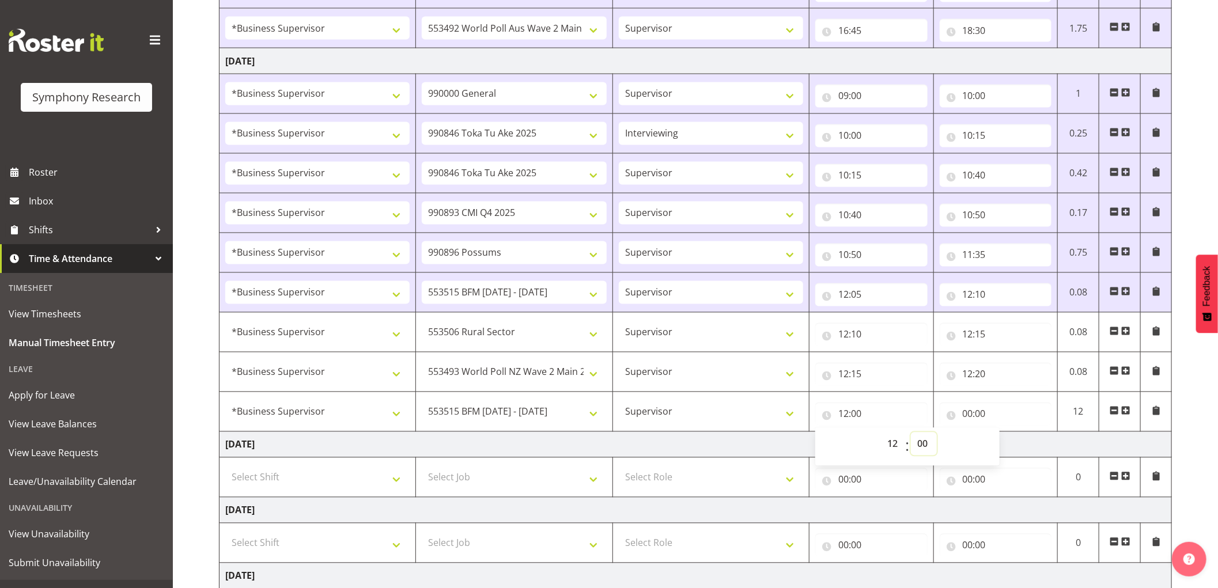
click at [923, 446] on select "00 01 02 03 04 05 06 07 08 09 10 11 12 13 14 15 16 17 18 19 20 21 22 23 24 25 2…" at bounding box center [924, 444] width 26 height 23
select select "20"
click at [911, 435] on select "00 01 02 03 04 05 06 07 08 09 10 11 12 13 14 15 16 17 18 19 20 21 22 23 24 25 2…" at bounding box center [924, 444] width 26 height 23
type input "12:20"
click at [973, 418] on input "00:00" at bounding box center [996, 414] width 112 height 23
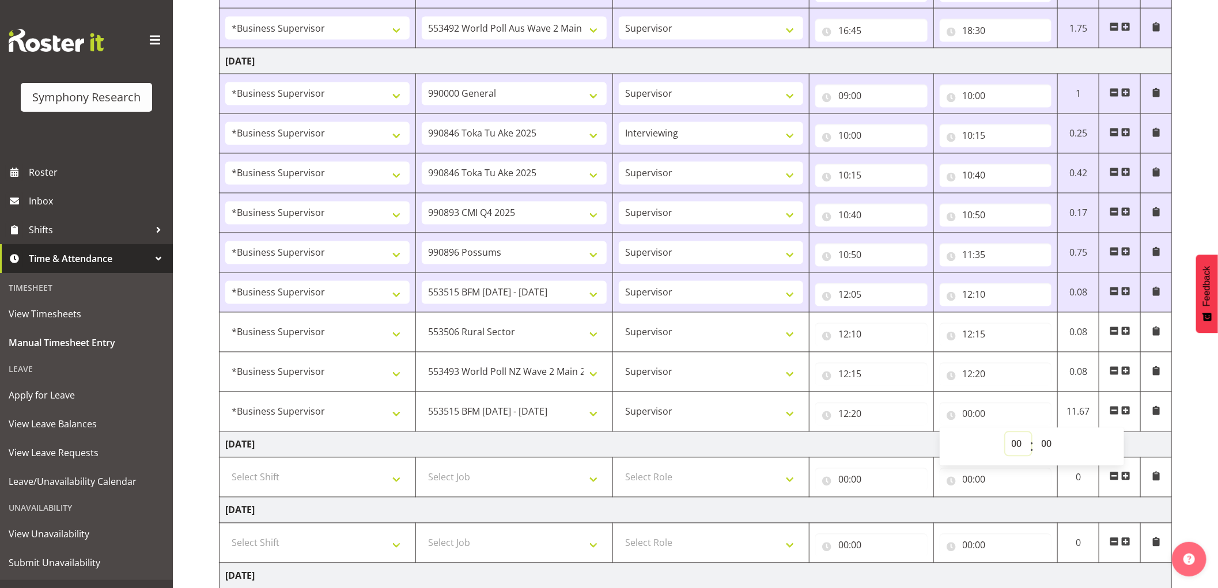
click at [1012, 451] on select "00 01 02 03 04 05 06 07 08 09 10 11 12 13 14 15 16 17 18 19 20 21 22 23" at bounding box center [1019, 444] width 26 height 23
select select "14"
click at [1006, 435] on select "00 01 02 03 04 05 06 07 08 09 10 11 12 13 14 15 16 17 18 19 20 21 22 23" at bounding box center [1019, 444] width 26 height 23
type input "14:00"
click at [429, 448] on td "[DATE]" at bounding box center [696, 445] width 953 height 26
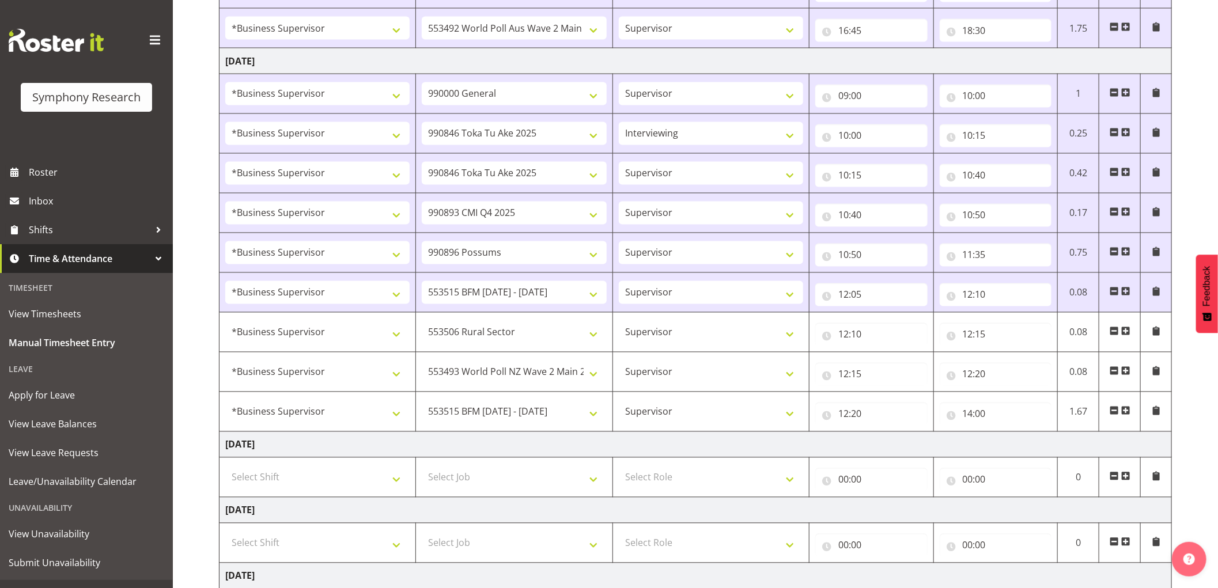
click at [1127, 414] on span at bounding box center [1126, 410] width 9 height 9
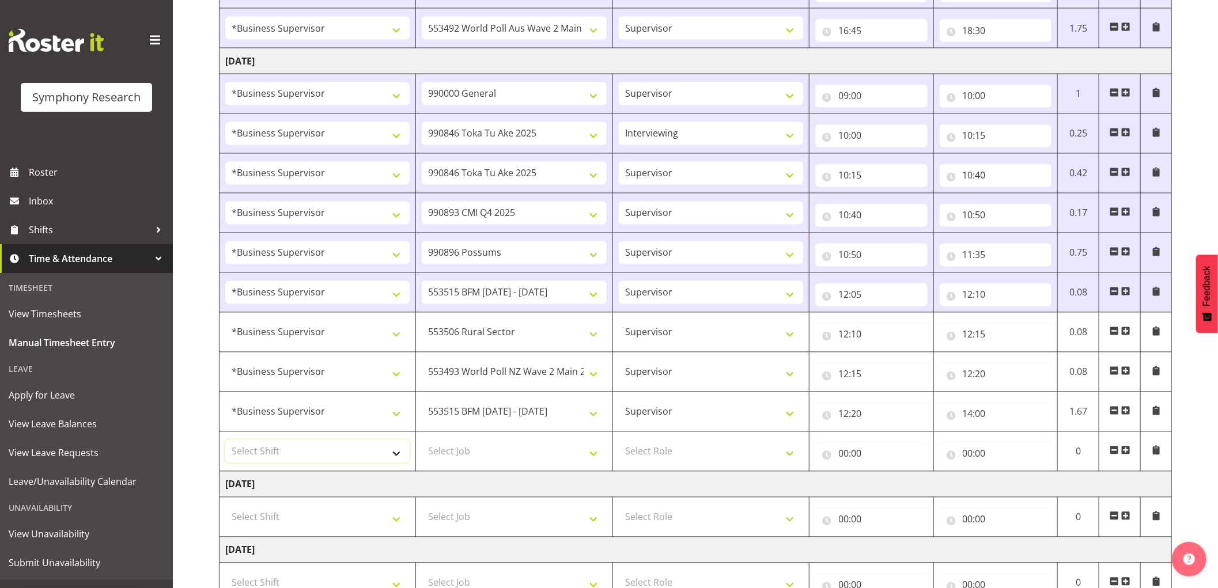
drag, startPoint x: 332, startPoint y: 452, endPoint x: 337, endPoint y: 459, distance: 9.1
click at [332, 452] on select "Select Shift !!Weekend Residential (Roster IT Shift Label) *Business 9/10am ~ 4…" at bounding box center [317, 451] width 184 height 23
select select "1607"
click at [225, 443] on select "Select Shift !!Weekend Residential (Roster IT Shift Label) *Business 9/10am ~ 4…" at bounding box center [317, 451] width 184 height 23
click at [530, 457] on select "Select Job 550060 IF Admin 553492 World Poll Aus Wave 2 Main 2025 553493 World …" at bounding box center [514, 451] width 184 height 23
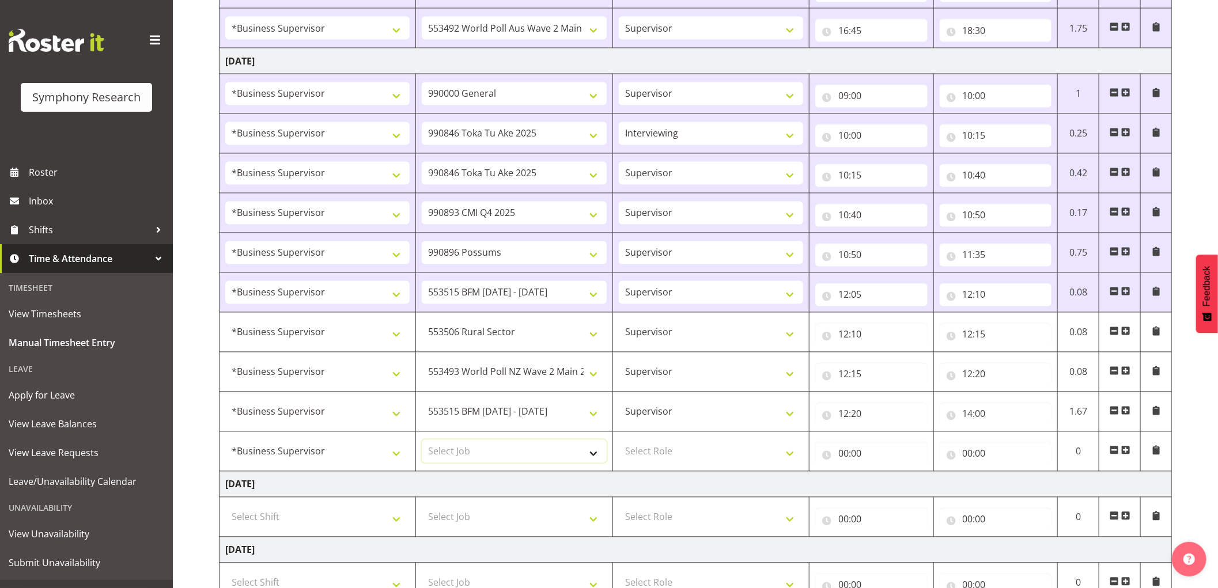
click at [540, 456] on select "Select Job 550060 IF Admin 553492 World Poll Aus Wave 2 Main 2025 553493 World …" at bounding box center [514, 451] width 184 height 23
select select "10499"
click at [422, 443] on select "Select Job 550060 IF Admin 553492 World Poll Aus Wave 2 Main 2025 553493 World …" at bounding box center [514, 451] width 184 height 23
click at [696, 458] on select "Select Role Supervisor Interviewing Briefing" at bounding box center [711, 451] width 184 height 23
select select "45"
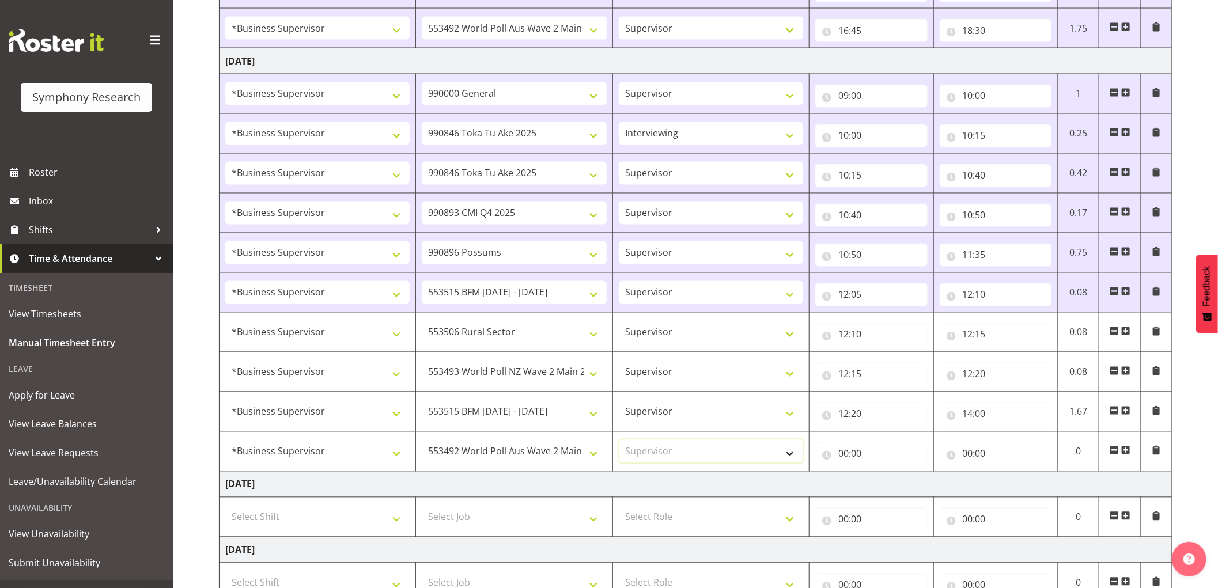
click at [619, 443] on select "Select Role Supervisor Interviewing Briefing" at bounding box center [711, 451] width 184 height 23
click at [850, 462] on input "00:00" at bounding box center [872, 454] width 112 height 23
click at [895, 491] on select "00 01 02 03 04 05 06 07 08 09 10 11 12 13 14 15 16 17 18 19 20 21 22 23" at bounding box center [894, 484] width 26 height 23
select select "14"
click at [881, 475] on select "00 01 02 03 04 05 06 07 08 09 10 11 12 13 14 15 16 17 18 19 20 21 22 23" at bounding box center [894, 484] width 26 height 23
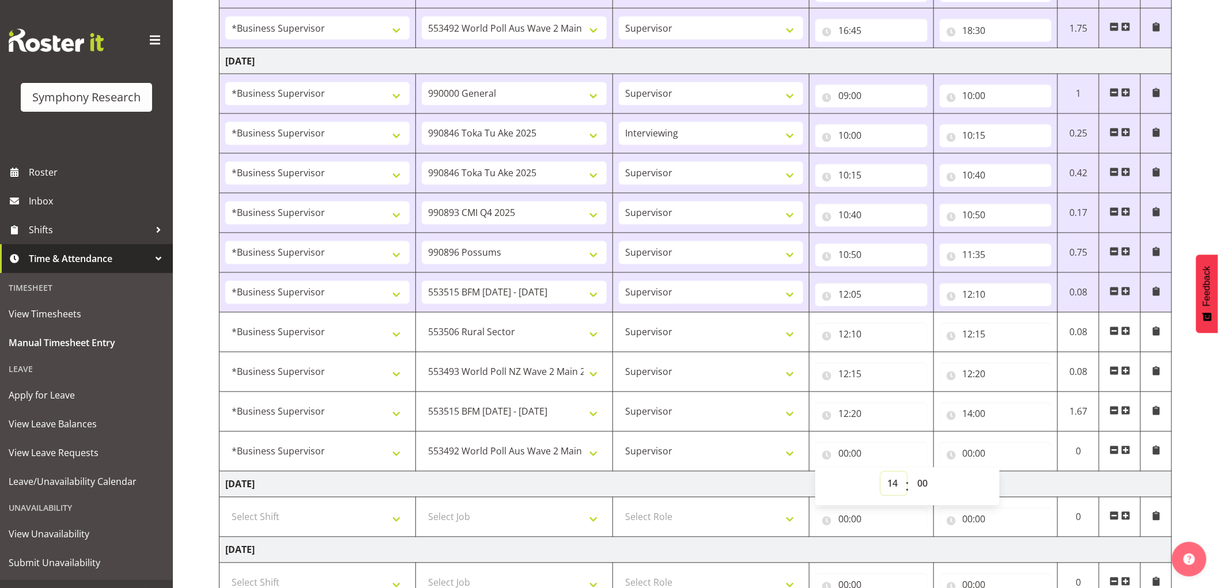
type input "14:00"
click at [967, 452] on input "00:00" at bounding box center [996, 454] width 112 height 23
click at [1011, 483] on select "00 01 02 03 04 05 06 07 08 09 10 11 12 13 14 15 16 17 18 19 20 21 22 23" at bounding box center [1019, 484] width 26 height 23
select select "15"
click at [1006, 475] on select "00 01 02 03 04 05 06 07 08 09 10 11 12 13 14 15 16 17 18 19 20 21 22 23" at bounding box center [1019, 484] width 26 height 23
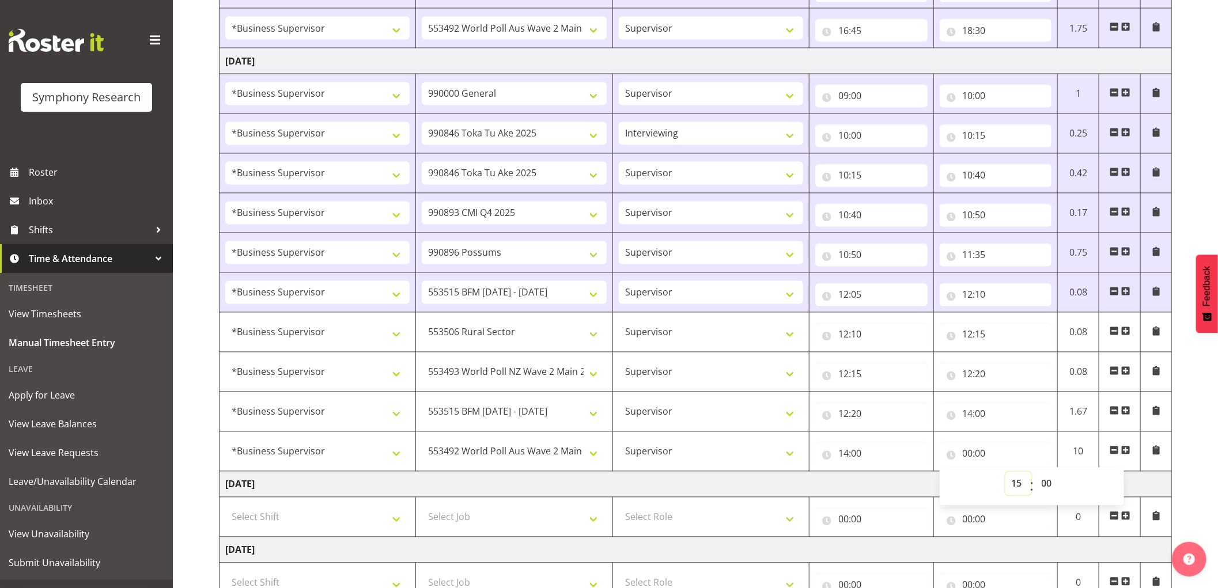
type input "15:00"
click at [1047, 488] on select "00 01 02 03 04 05 06 07 08 09 10 11 12 13 14 15 16 17 18 19 20 21 22 23 24 25 2…" at bounding box center [1049, 484] width 26 height 23
select select "15"
click at [1036, 475] on select "00 01 02 03 04 05 06 07 08 09 10 11 12 13 14 15 16 17 18 19 20 21 22 23 24 25 2…" at bounding box center [1049, 484] width 26 height 23
type input "15:15"
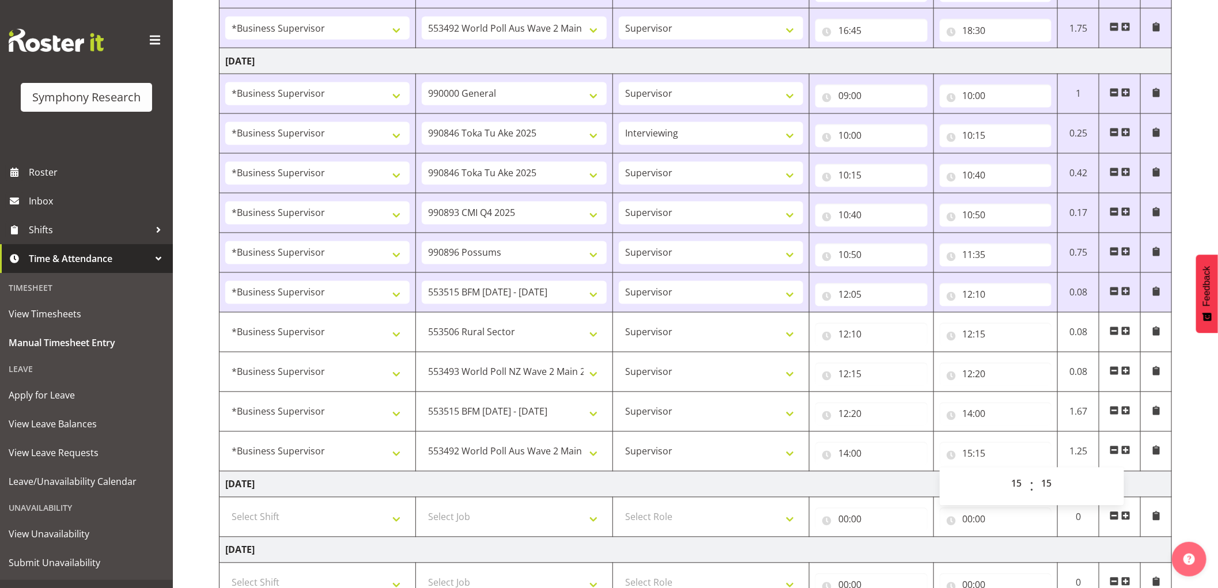
click at [1126, 454] on span at bounding box center [1126, 450] width 9 height 9
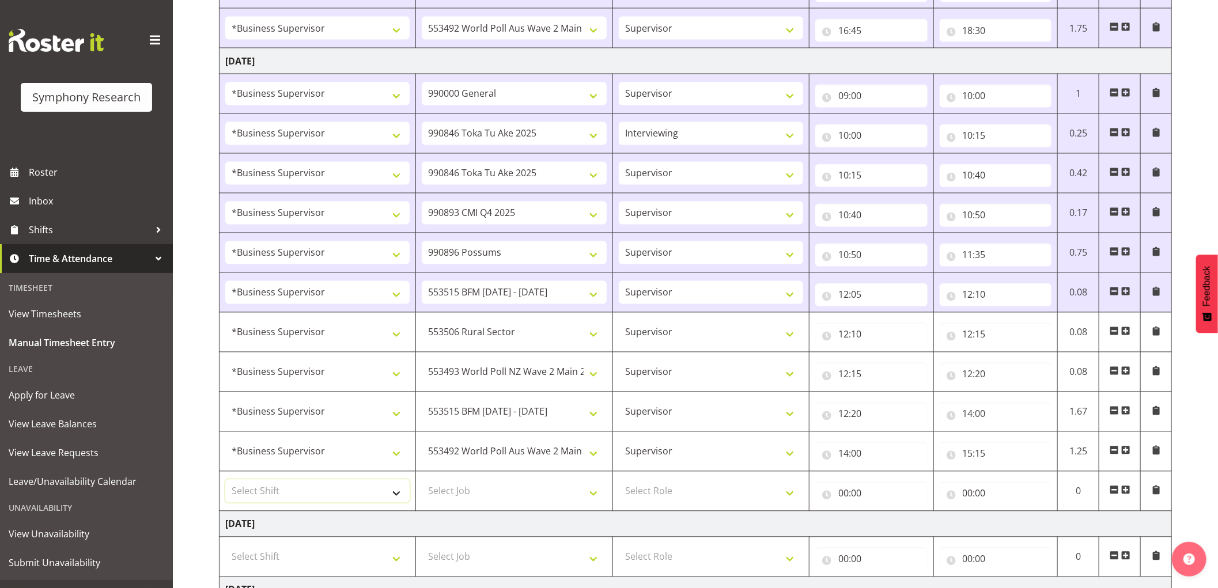
click at [372, 490] on select "Select Shift !!Weekend Residential (Roster IT Shift Label) *Business 9/10am ~ 4…" at bounding box center [317, 491] width 184 height 23
select select "1607"
click at [225, 482] on select "Select Shift !!Weekend Residential (Roster IT Shift Label) *Business 9/10am ~ 4…" at bounding box center [317, 491] width 184 height 23
click at [517, 494] on select "Select Job 550060 IF Admin 553492 World Poll Aus Wave 2 Main 2025 553493 World …" at bounding box center [514, 491] width 184 height 23
select select "10730"
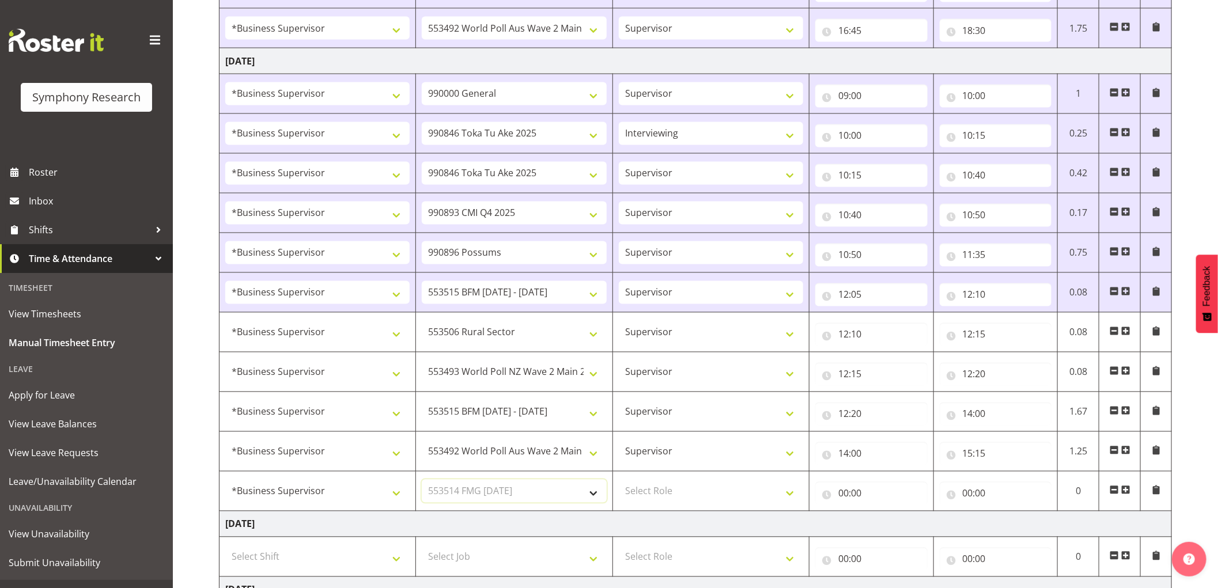
click at [422, 482] on select "Select Job 550060 IF Admin 553492 World Poll Aus Wave 2 Main 2025 553493 World …" at bounding box center [514, 491] width 184 height 23
click at [671, 499] on select "Select Role Supervisor Interviewing Briefing" at bounding box center [711, 491] width 184 height 23
select select "45"
click at [619, 482] on select "Select Role Supervisor Interviewing Briefing" at bounding box center [711, 491] width 184 height 23
click at [846, 499] on input "00:00" at bounding box center [872, 493] width 112 height 23
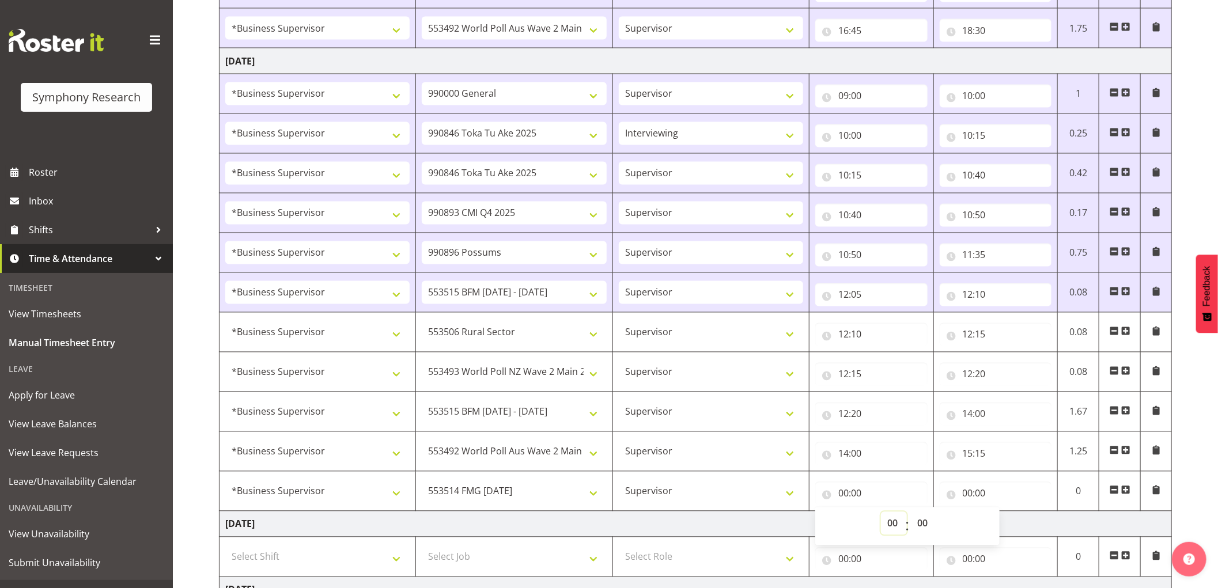
click at [889, 522] on select "00 01 02 03 04 05 06 07 08 09 10 11 12 13 14 15 16 17 18 19 20 21 22 23" at bounding box center [894, 523] width 26 height 23
select select "15"
click at [881, 515] on select "00 01 02 03 04 05 06 07 08 09 10 11 12 13 14 15 16 17 18 19 20 21 22 23" at bounding box center [894, 523] width 26 height 23
type input "15:00"
click at [918, 529] on select "00 01 02 03 04 05 06 07 08 09 10 11 12 13 14 15 16 17 18 19 20 21 22 23 24 25 2…" at bounding box center [924, 523] width 26 height 23
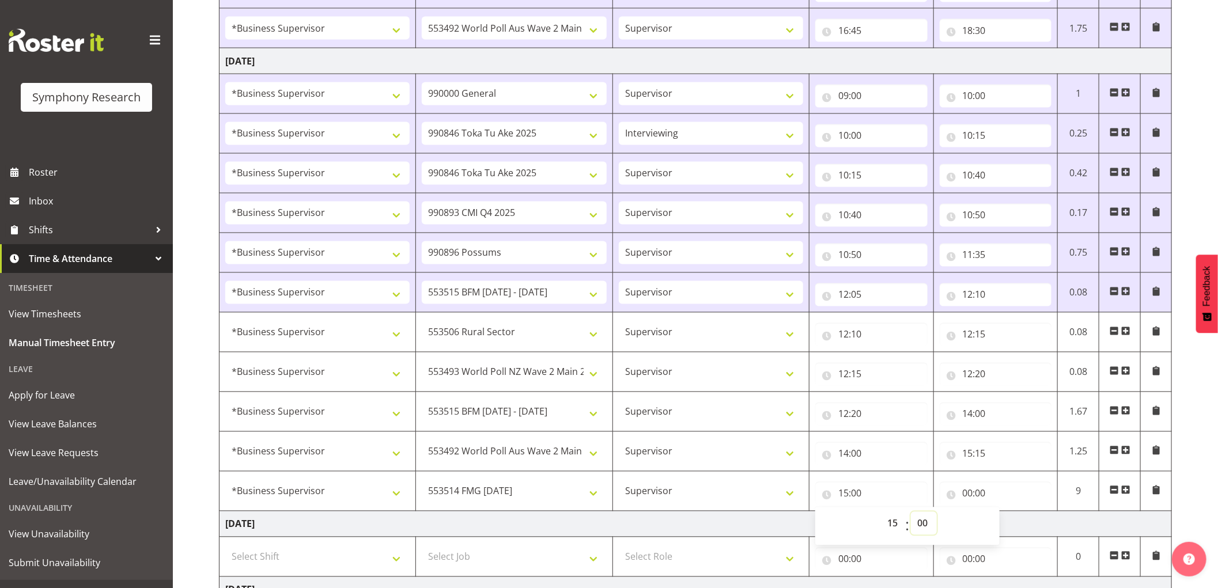
select select "15"
click at [911, 515] on select "00 01 02 03 04 05 06 07 08 09 10 11 12 13 14 15 16 17 18 19 20 21 22 23 24 25 2…" at bounding box center [924, 523] width 26 height 23
type input "15:15"
click at [971, 499] on input "00:00" at bounding box center [996, 493] width 112 height 23
click at [1017, 523] on select "00 01 02 03 04 05 06 07 08 09 10 11 12 13 14 15 16 17 18 19 20 21 22 23" at bounding box center [1019, 523] width 26 height 23
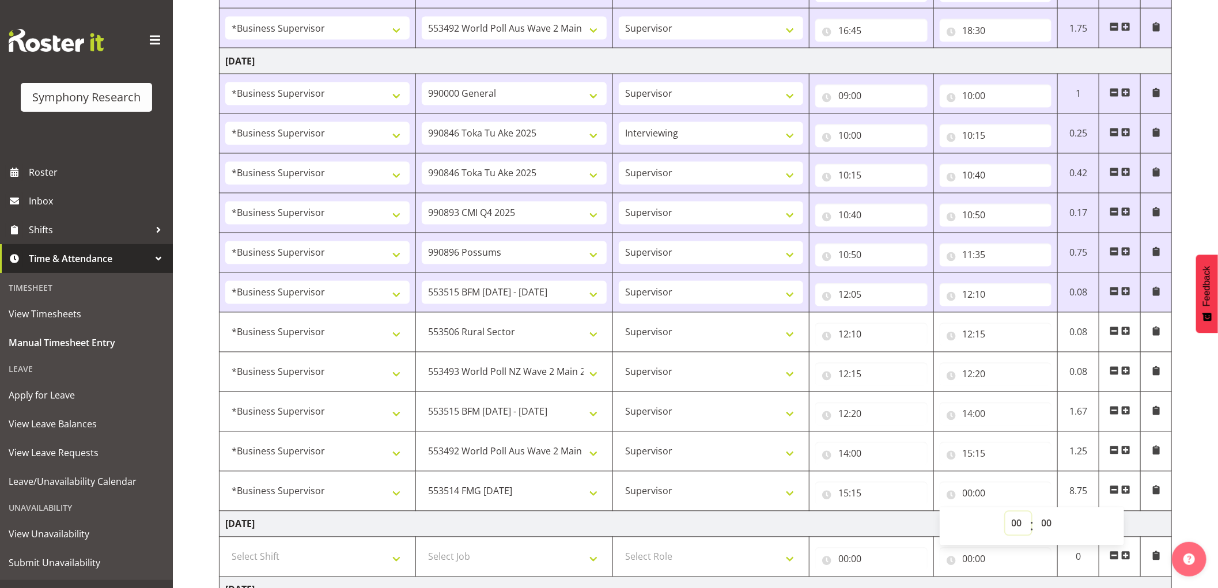
select select "16"
click at [1006, 515] on select "00 01 02 03 04 05 06 07 08 09 10 11 12 13 14 15 16 17 18 19 20 21 22 23" at bounding box center [1019, 523] width 26 height 23
type input "16:00"
click at [1042, 523] on select "00 01 02 03 04 05 06 07 08 09 10 11 12 13 14 15 16 17 18 19 20 21 22 23 24 25 2…" at bounding box center [1049, 523] width 26 height 23
select select "30"
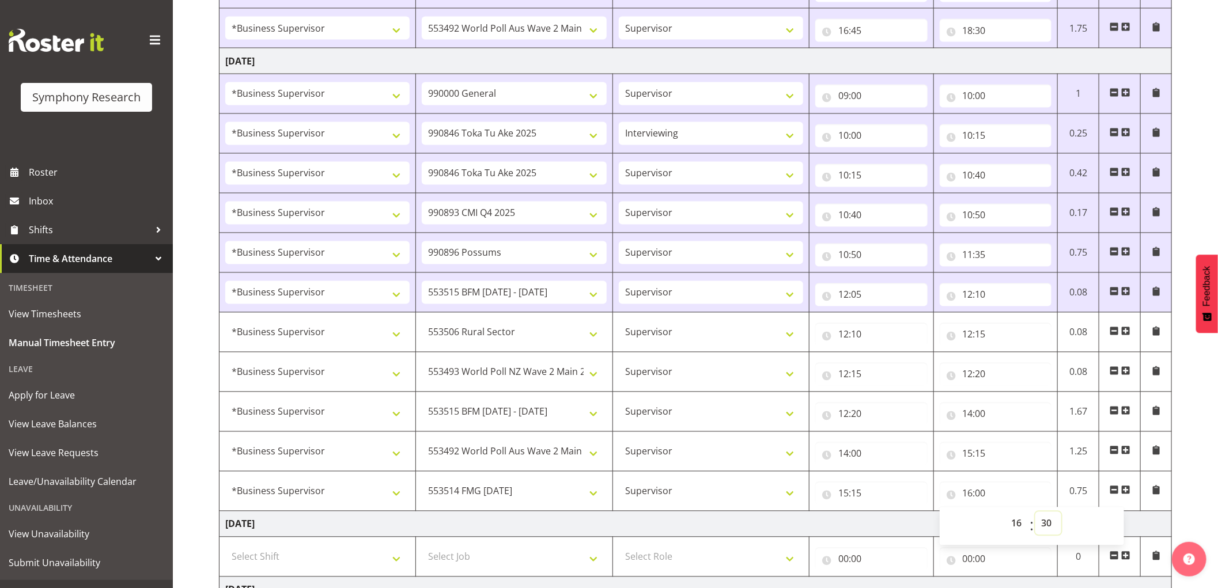
click at [1036, 515] on select "00 01 02 03 04 05 06 07 08 09 10 11 12 13 14 15 16 17 18 19 20 21 22 23 24 25 2…" at bounding box center [1049, 523] width 26 height 23
type input "16:30"
click at [715, 508] on td "Supervisor Interviewing Briefing" at bounding box center [711, 492] width 197 height 40
click at [724, 498] on select "Supervisor Interviewing Briefing" at bounding box center [711, 491] width 184 height 23
select select "47"
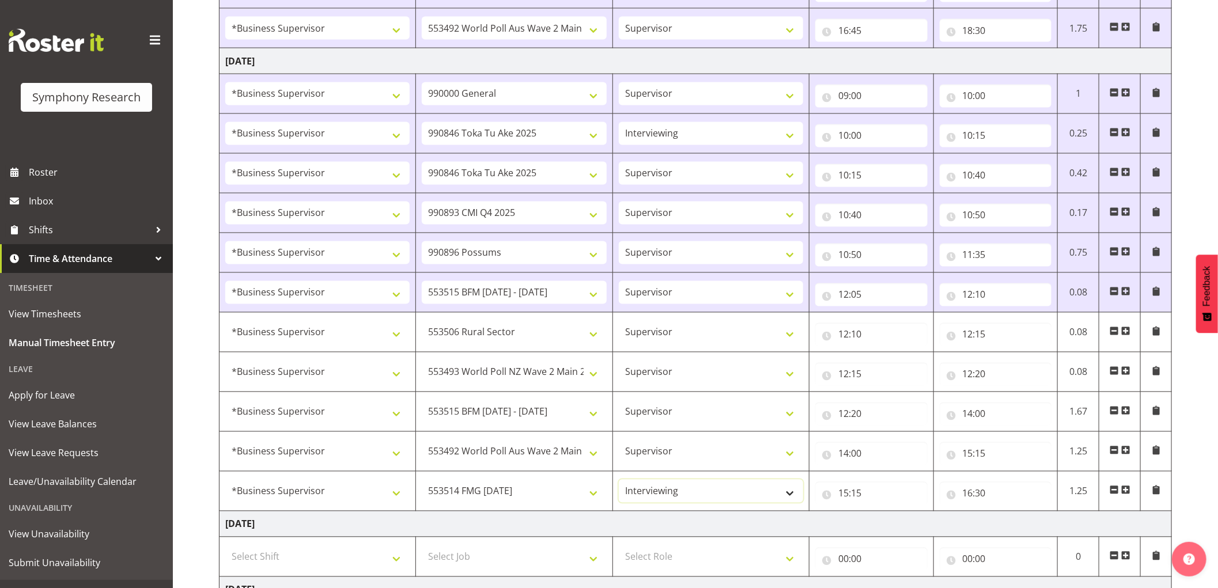
click at [619, 482] on select "Supervisor Interviewing Briefing" at bounding box center [711, 491] width 184 height 23
click at [1128, 493] on span at bounding box center [1126, 490] width 9 height 9
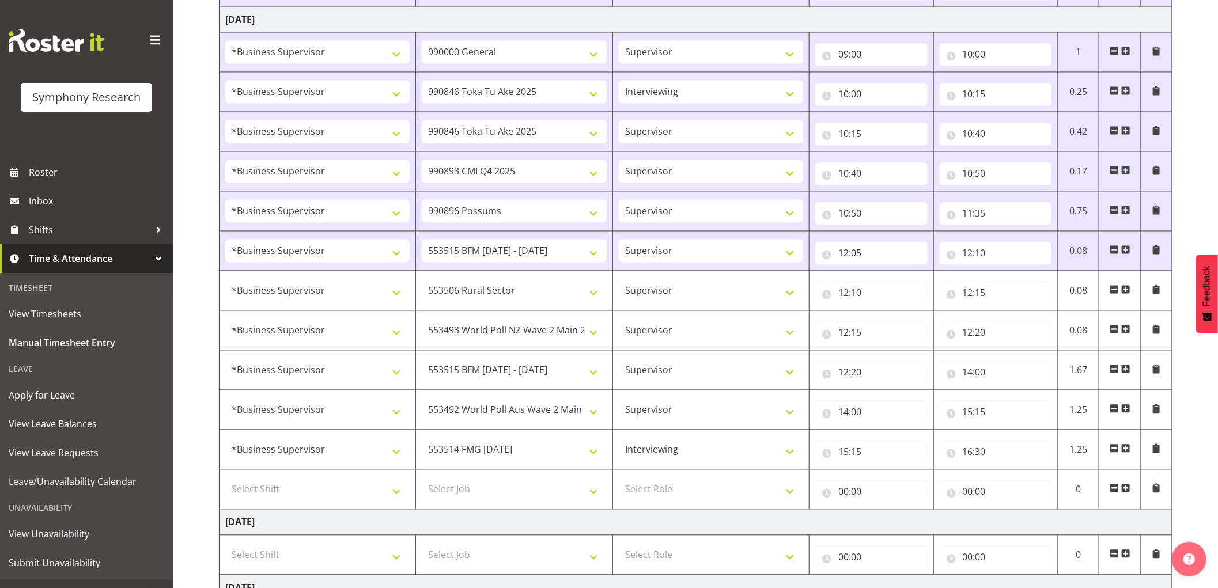
scroll to position [1349, 0]
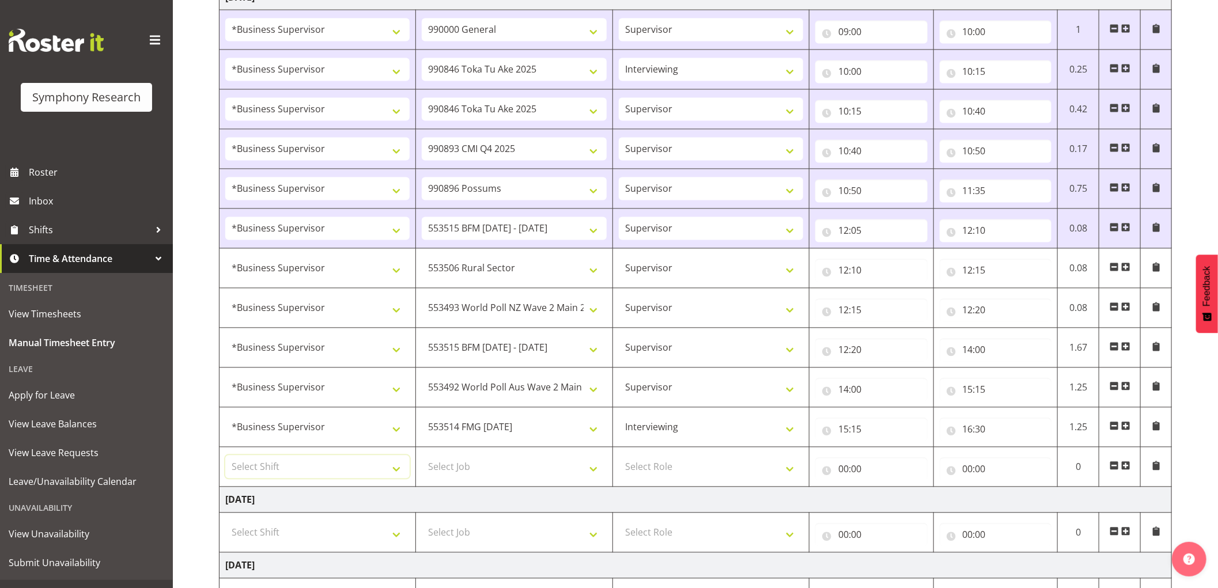
drag, startPoint x: 349, startPoint y: 477, endPoint x: 350, endPoint y: 497, distance: 19.6
click at [349, 477] on select "Select Shift !!Weekend Residential (Roster IT Shift Label) *Business 9/10am ~ 4…" at bounding box center [317, 467] width 184 height 23
select select "1607"
click at [225, 458] on select "Select Shift !!Weekend Residential (Roster IT Shift Label) *Business 9/10am ~ 4…" at bounding box center [317, 467] width 184 height 23
click at [512, 474] on select "Select Job 550060 IF Admin 553492 World Poll Aus Wave 2 Main 2025 553493 World …" at bounding box center [514, 467] width 184 height 23
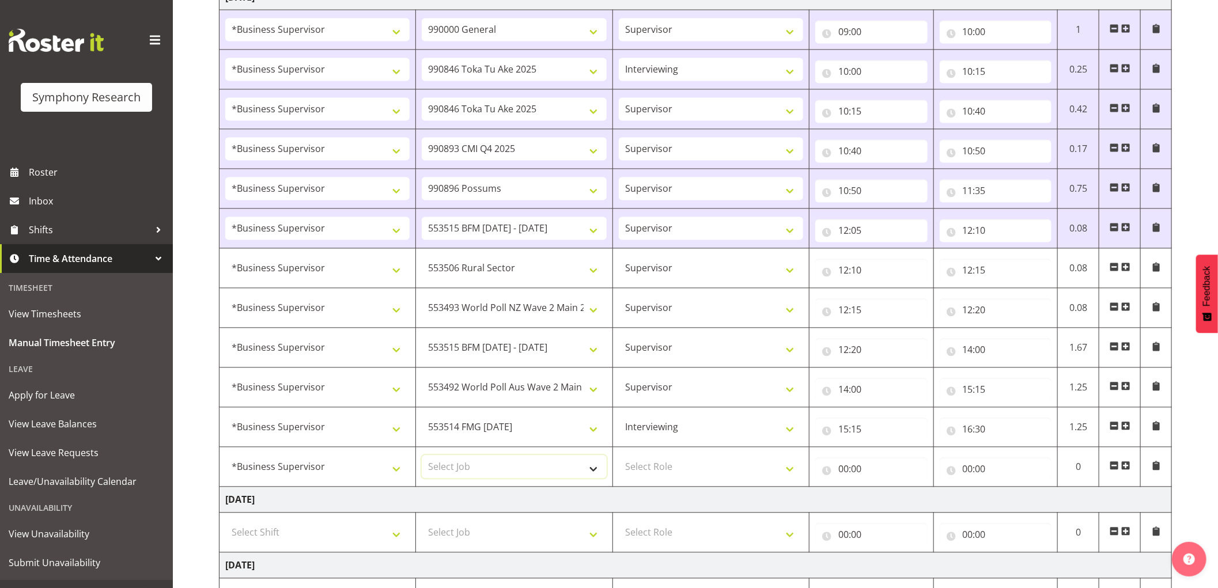
select select "10730"
click at [422, 458] on select "Select Job 550060 IF Admin 553492 World Poll Aus Wave 2 Main 2025 553493 World …" at bounding box center [514, 467] width 184 height 23
click at [653, 469] on select "Select Role Supervisor Interviewing Briefing" at bounding box center [711, 467] width 184 height 23
select select "45"
click at [619, 458] on select "Select Role Supervisor Interviewing Briefing" at bounding box center [711, 467] width 184 height 23
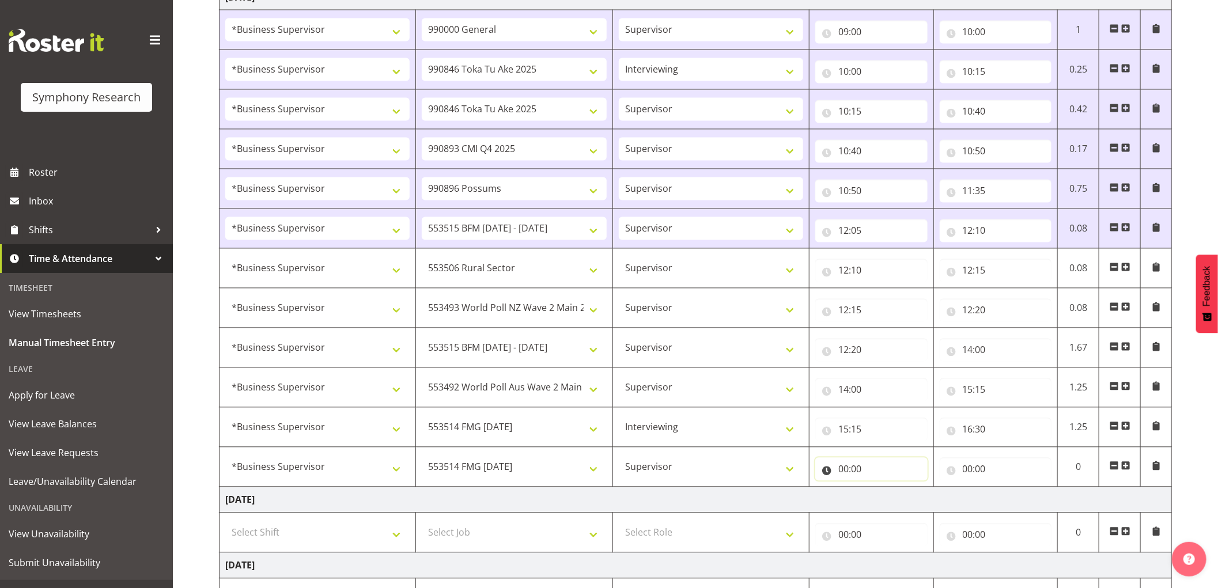
click at [842, 474] on input "00:00" at bounding box center [872, 469] width 112 height 23
click at [891, 501] on select "00 01 02 03 04 05 06 07 08 09 10 11 12 13 14 15 16 17 18 19 20 21 22 23" at bounding box center [894, 499] width 26 height 23
select select "16"
click at [881, 491] on select "00 01 02 03 04 05 06 07 08 09 10 11 12 13 14 15 16 17 18 19 20 21 22 23" at bounding box center [894, 499] width 26 height 23
type input "16:00"
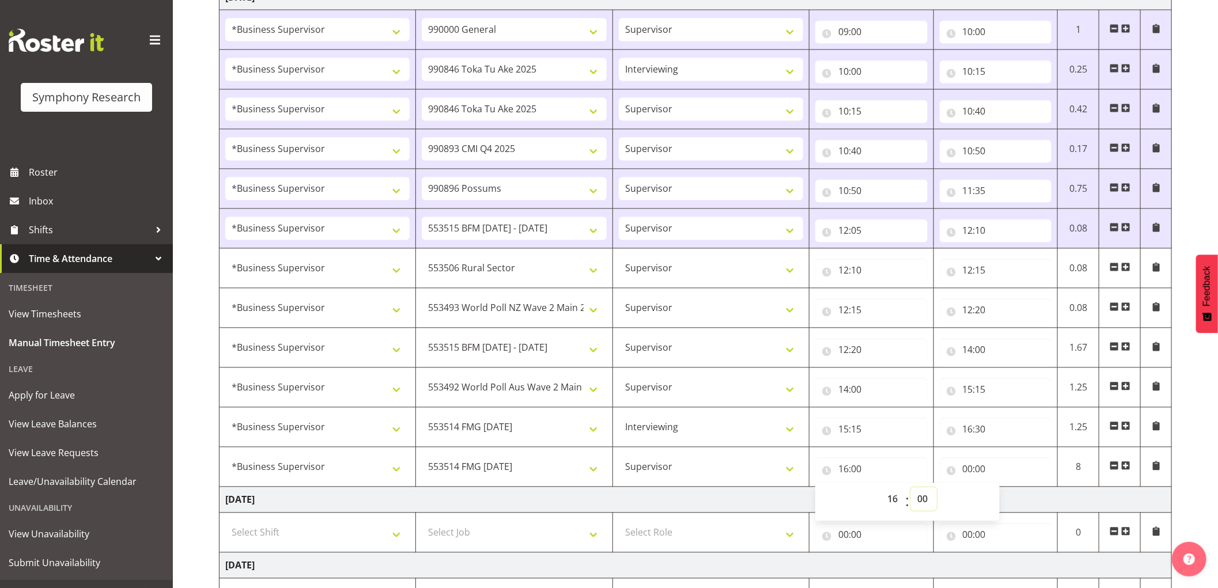
click at [930, 502] on select "00 01 02 03 04 05 06 07 08 09 10 11 12 13 14 15 16 17 18 19 20 21 22 23 24 25 2…" at bounding box center [924, 499] width 26 height 23
select select "30"
click at [911, 491] on select "00 01 02 03 04 05 06 07 08 09 10 11 12 13 14 15 16 17 18 19 20 21 22 23 24 25 2…" at bounding box center [924, 499] width 26 height 23
type input "16:30"
click at [971, 474] on input "00:00" at bounding box center [996, 469] width 112 height 23
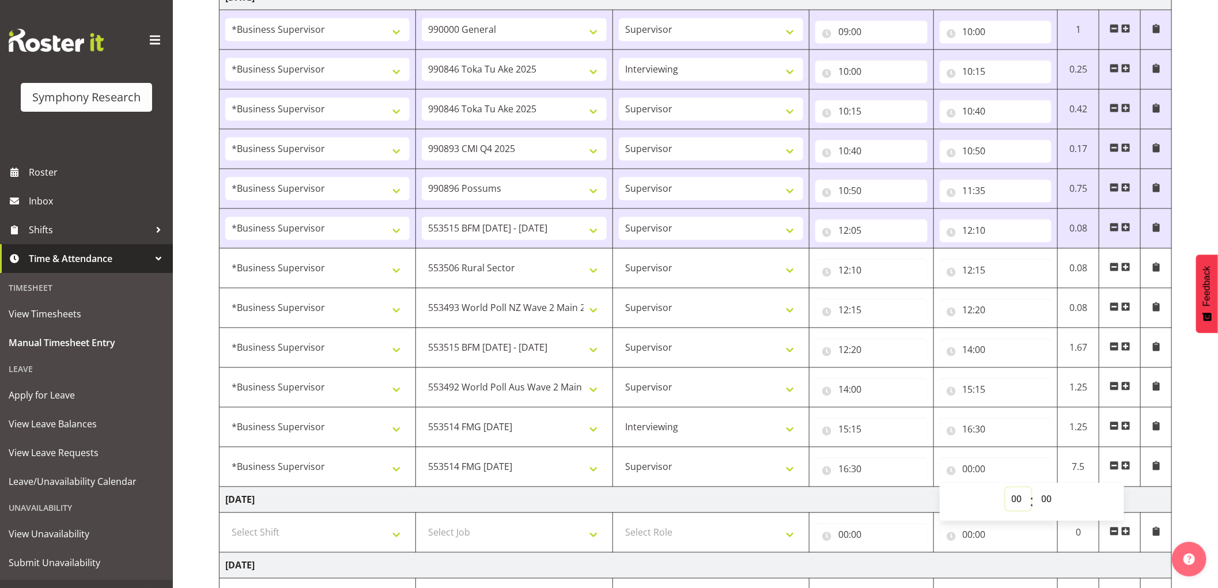
click at [1017, 504] on select "00 01 02 03 04 05 06 07 08 09 10 11 12 13 14 15 16 17 18 19 20 21 22 23" at bounding box center [1019, 499] width 26 height 23
select select "18"
click at [1006, 491] on select "00 01 02 03 04 05 06 07 08 09 10 11 12 13 14 15 16 17 18 19 20 21 22 23" at bounding box center [1019, 499] width 26 height 23
type input "18:00"
click at [1051, 500] on select "00 01 02 03 04 05 06 07 08 09 10 11 12 13 14 15 16 17 18 19 20 21 22 23 24 25 2…" at bounding box center [1049, 499] width 26 height 23
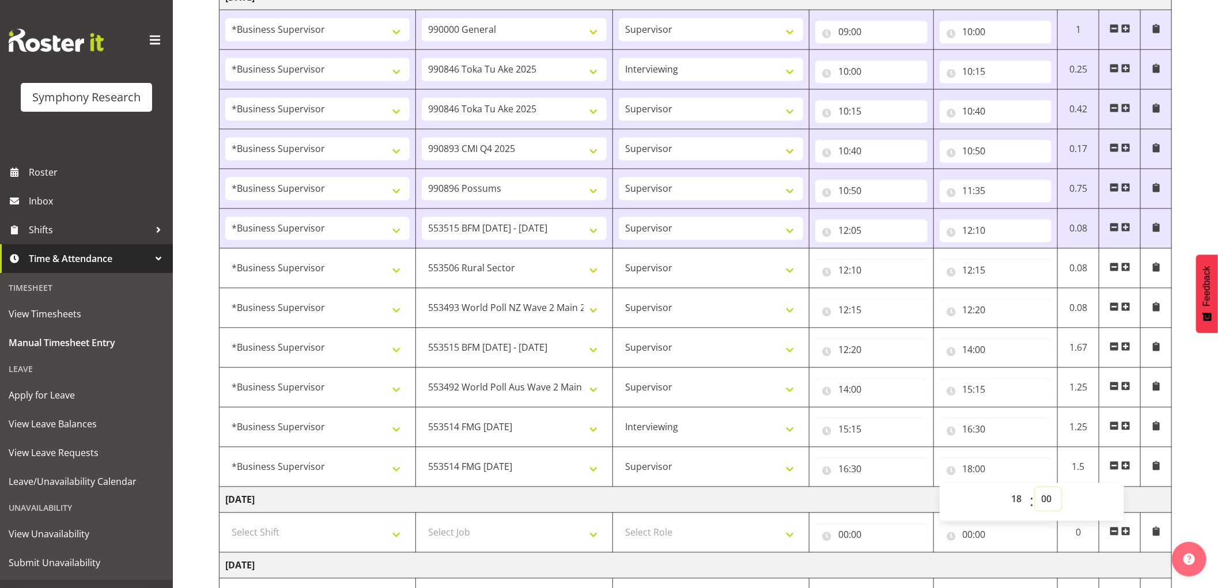
select select "10"
click at [1036, 491] on select "00 01 02 03 04 05 06 07 08 09 10 11 12 13 14 15 16 17 18 19 20 21 22 23 24 25 2…" at bounding box center [1049, 499] width 26 height 23
type input "18:10"
click at [1126, 465] on span at bounding box center [1126, 466] width 9 height 9
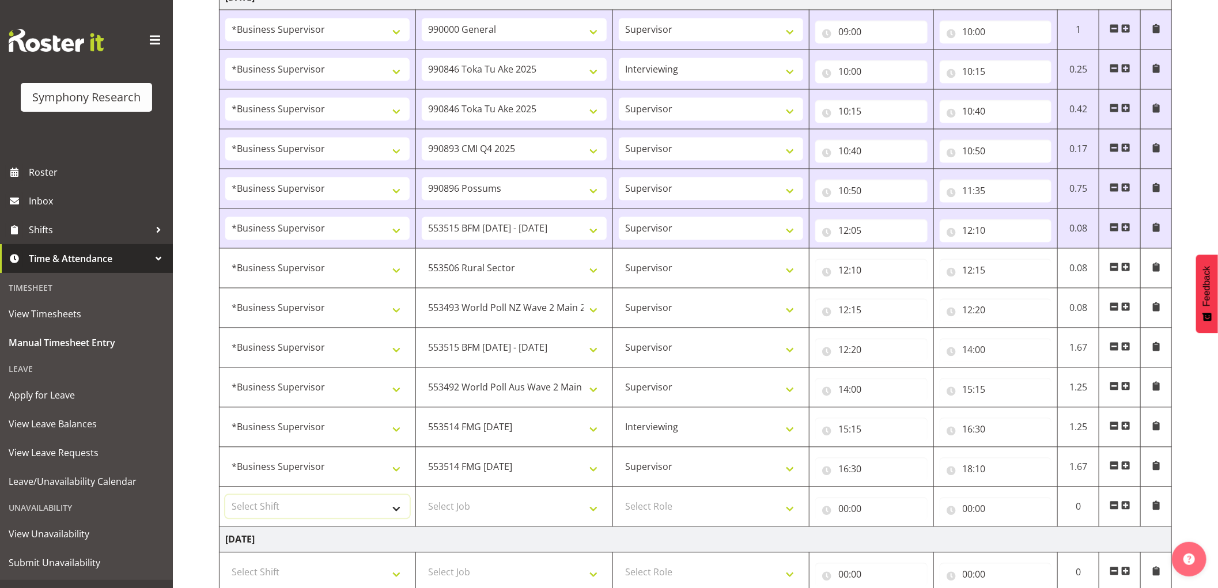
click at [368, 510] on select "Select Shift !!Weekend Residential (Roster IT Shift Label) *Business 9/10am ~ 4…" at bounding box center [317, 507] width 184 height 23
select select "1607"
click at [225, 498] on select "Select Shift !!Weekend Residential (Roster IT Shift Label) *Business 9/10am ~ 4…" at bounding box center [317, 507] width 184 height 23
click at [527, 511] on select "Select Job 550060 IF Admin 553492 World Poll Aus Wave 2 Main 2025 553493 World …" at bounding box center [514, 507] width 184 height 23
select select "743"
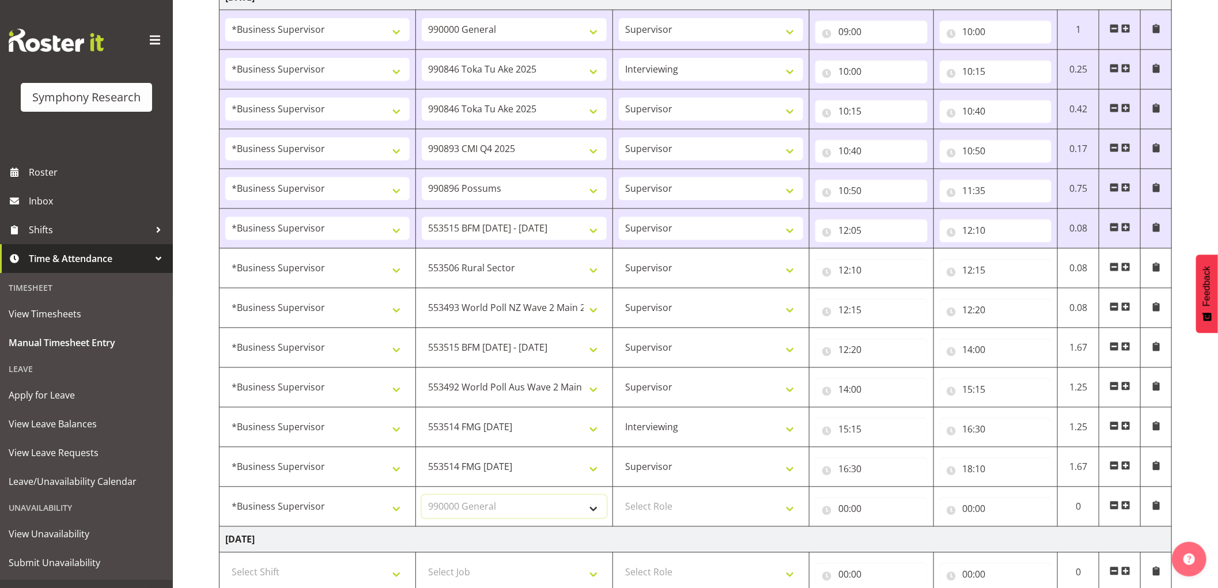
click at [422, 498] on select "Select Job 550060 IF Admin 553492 World Poll Aus Wave 2 Main 2025 553493 World …" at bounding box center [514, 507] width 184 height 23
click at [666, 516] on select "Select Role Supervisor Interviewing Briefing" at bounding box center [711, 507] width 184 height 23
select select "45"
click at [619, 498] on select "Select Role Supervisor Interviewing Briefing" at bounding box center [711, 507] width 184 height 23
click at [1039, 509] on input "00:00" at bounding box center [996, 509] width 112 height 23
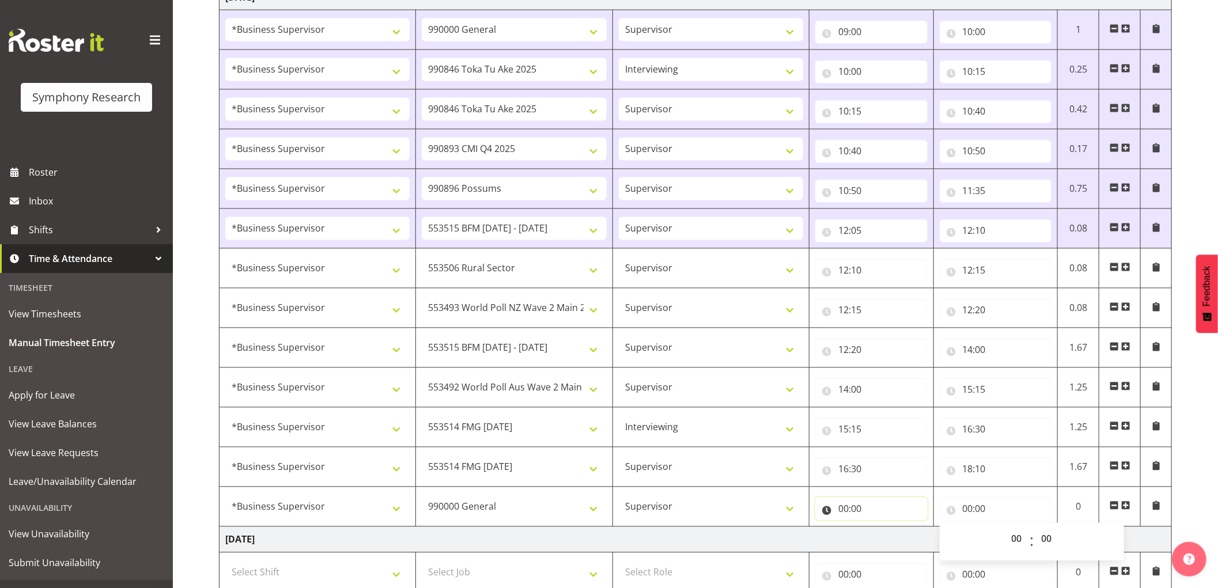
click at [845, 516] on input "00:00" at bounding box center [872, 509] width 112 height 23
click at [895, 540] on select "00 01 02 03 04 05 06 07 08 09 10 11 12 13 14 15 16 17 18 19 20 21 22 23" at bounding box center [894, 539] width 26 height 23
select select "18"
click at [881, 530] on select "00 01 02 03 04 05 06 07 08 09 10 11 12 13 14 15 16 17 18 19 20 21 22 23" at bounding box center [894, 539] width 26 height 23
type input "18:00"
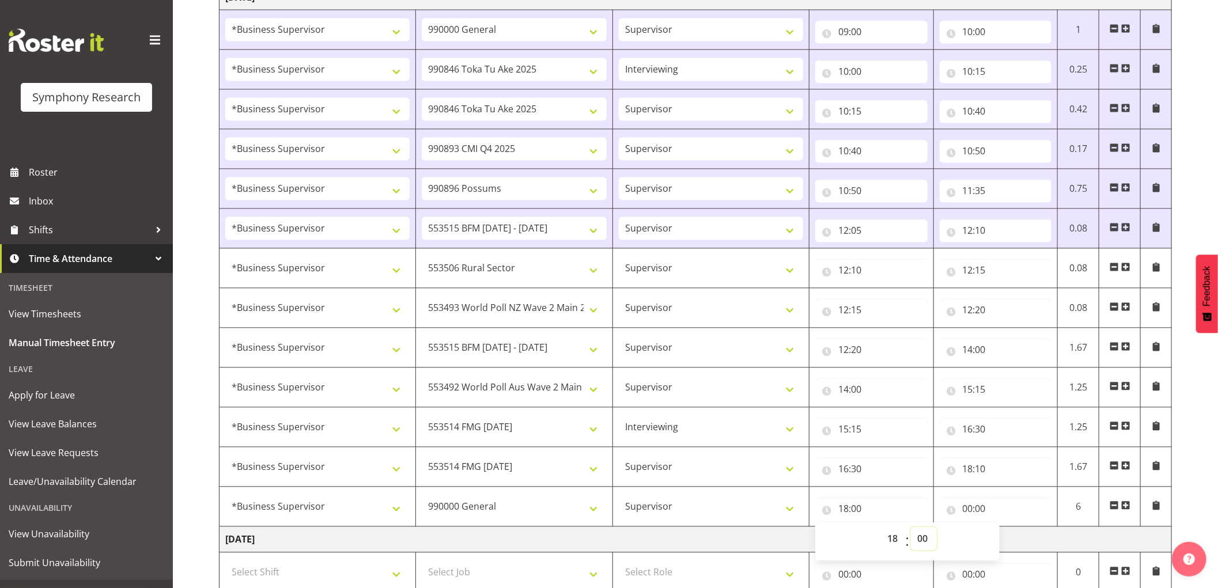
click at [921, 542] on select "00 01 02 03 04 05 06 07 08 09 10 11 12 13 14 15 16 17 18 19 20 21 22 23 24 25 2…" at bounding box center [924, 539] width 26 height 23
select select "10"
click at [911, 530] on select "00 01 02 03 04 05 06 07 08 09 10 11 12 13 14 15 16 17 18 19 20 21 22 23 24 25 2…" at bounding box center [924, 539] width 26 height 23
type input "18:10"
click at [975, 511] on input "00:00" at bounding box center [996, 509] width 112 height 23
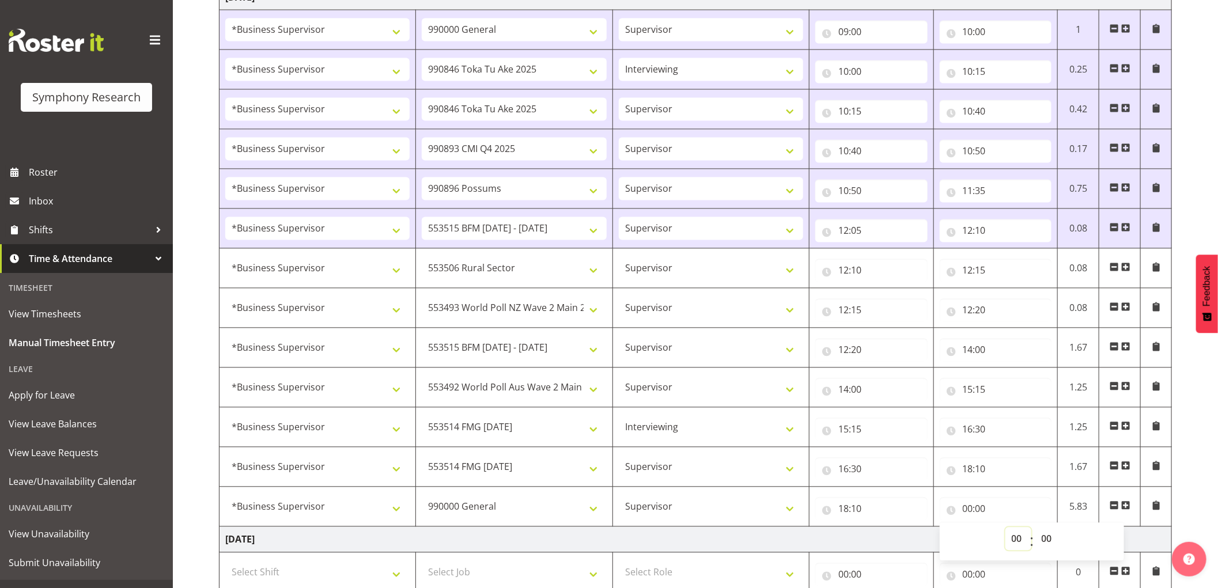
click at [1013, 540] on select "00 01 02 03 04 05 06 07 08 09 10 11 12 13 14 15 16 17 18 19 20 21 22 23" at bounding box center [1019, 539] width 26 height 23
select select "18"
click at [1006, 530] on select "00 01 02 03 04 05 06 07 08 09 10 11 12 13 14 15 16 17 18 19 20 21 22 23" at bounding box center [1019, 539] width 26 height 23
type input "18:00"
click at [1050, 540] on select "00 01 02 03 04 05 06 07 08 09 10 11 12 13 14 15 16 17 18 19 20 21 22 23 24 25 2…" at bounding box center [1049, 539] width 26 height 23
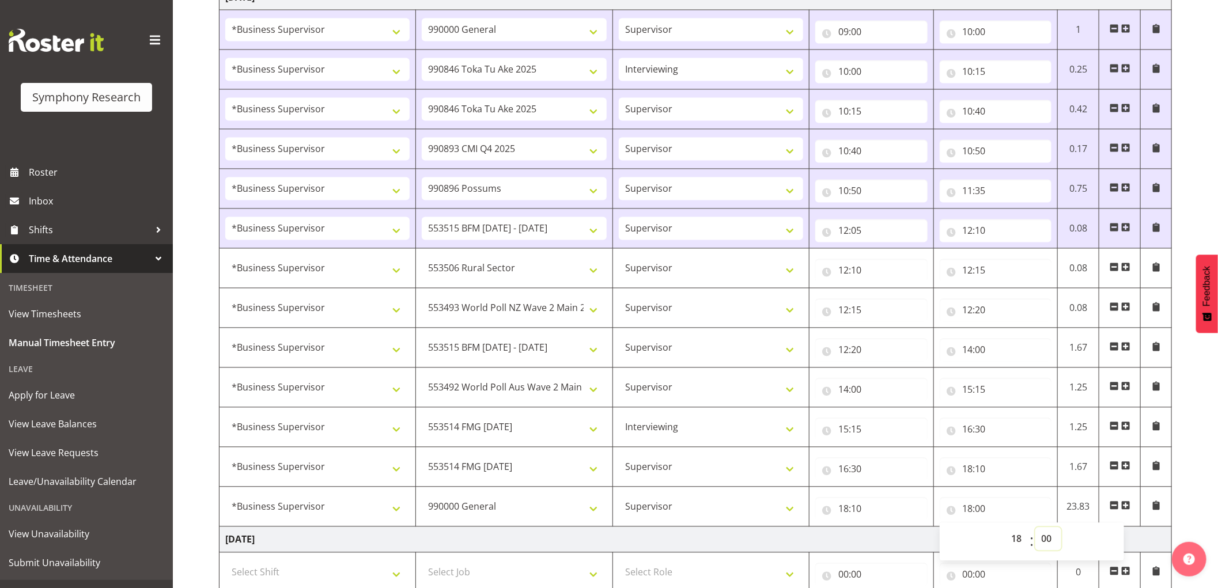
select select "35"
click at [1036, 530] on select "00 01 02 03 04 05 06 07 08 09 10 11 12 13 14 15 16 17 18 19 20 21 22 23 24 25 2…" at bounding box center [1049, 539] width 26 height 23
type input "18:35"
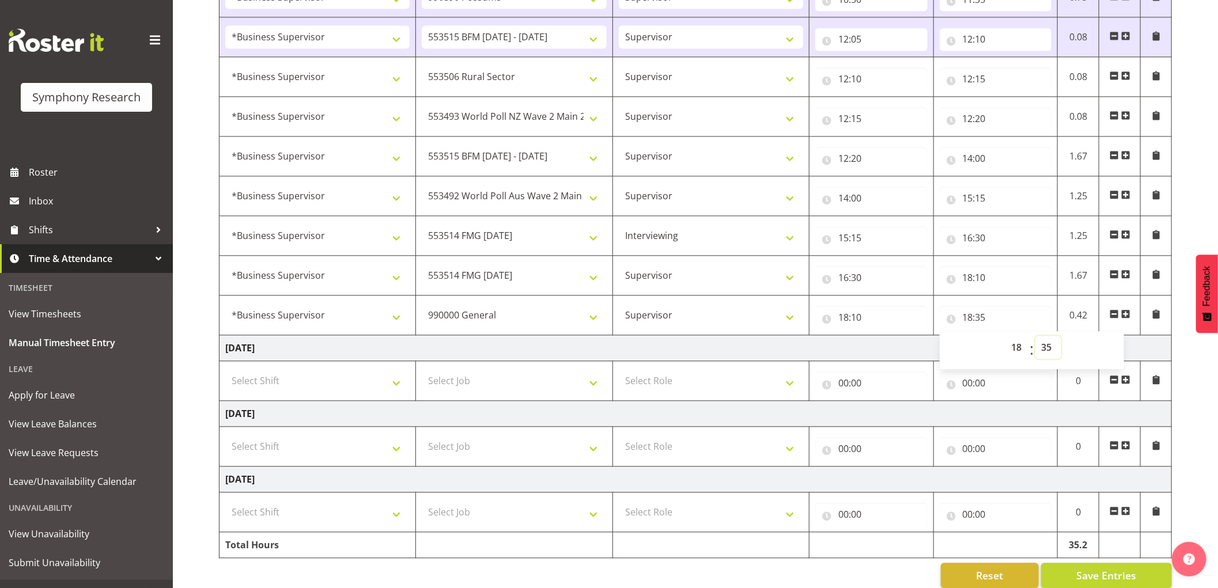
scroll to position [1564, 0]
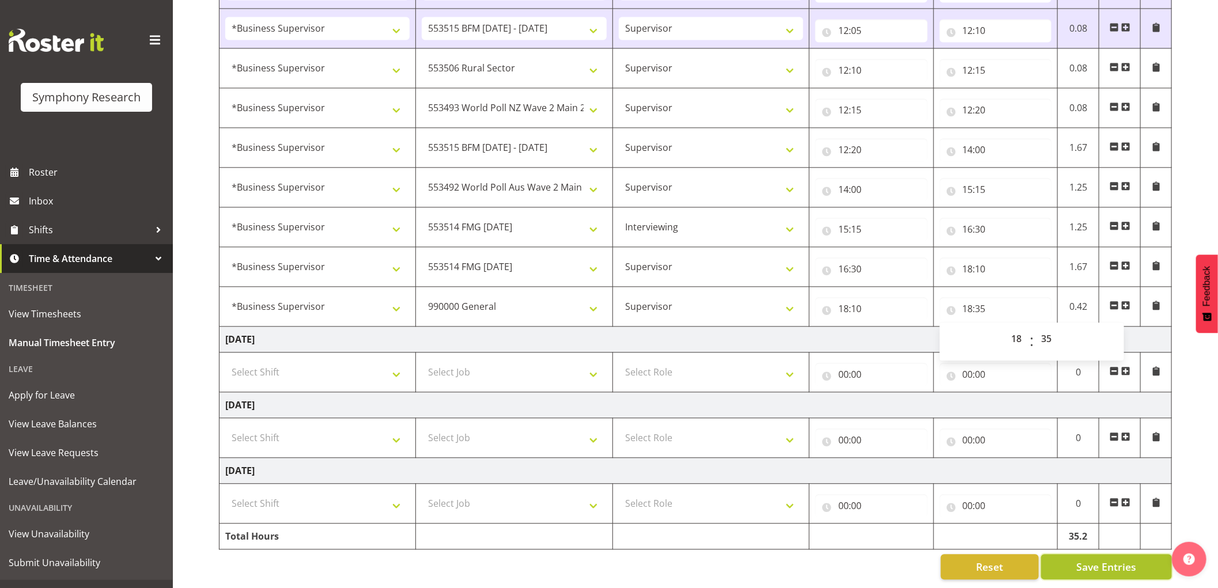
click at [1085, 560] on span "Save Entries" at bounding box center [1107, 567] width 60 height 15
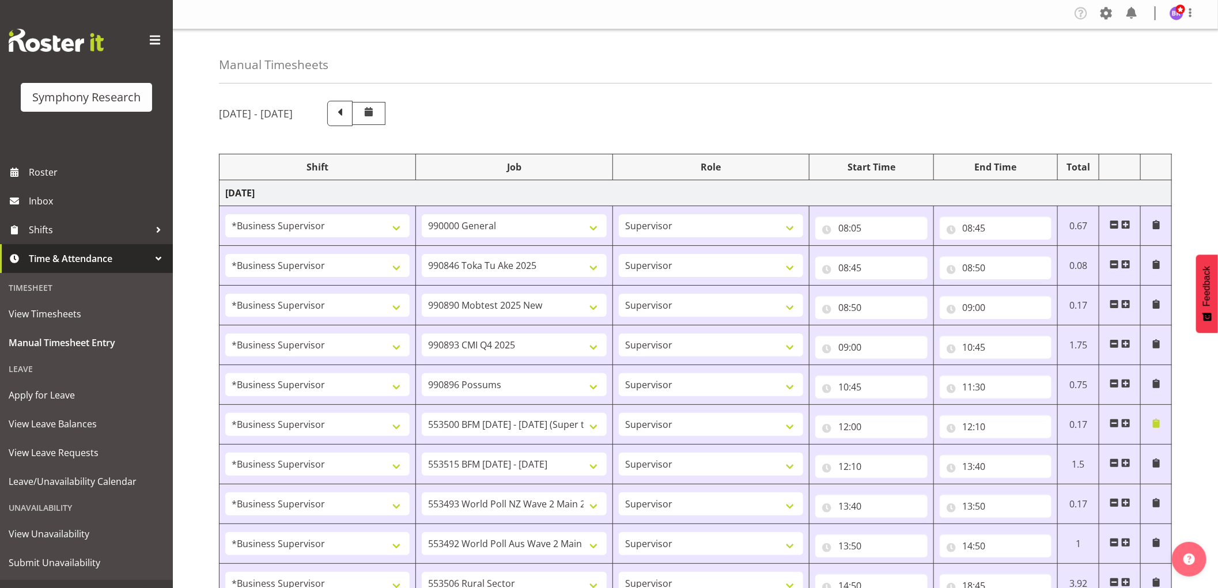
scroll to position [0, 0]
click at [1189, 22] on div at bounding box center [1191, 14] width 14 height 15
click at [1163, 70] on link "Log Out" at bounding box center [1142, 60] width 111 height 21
